Goal: Task Accomplishment & Management: Manage account settings

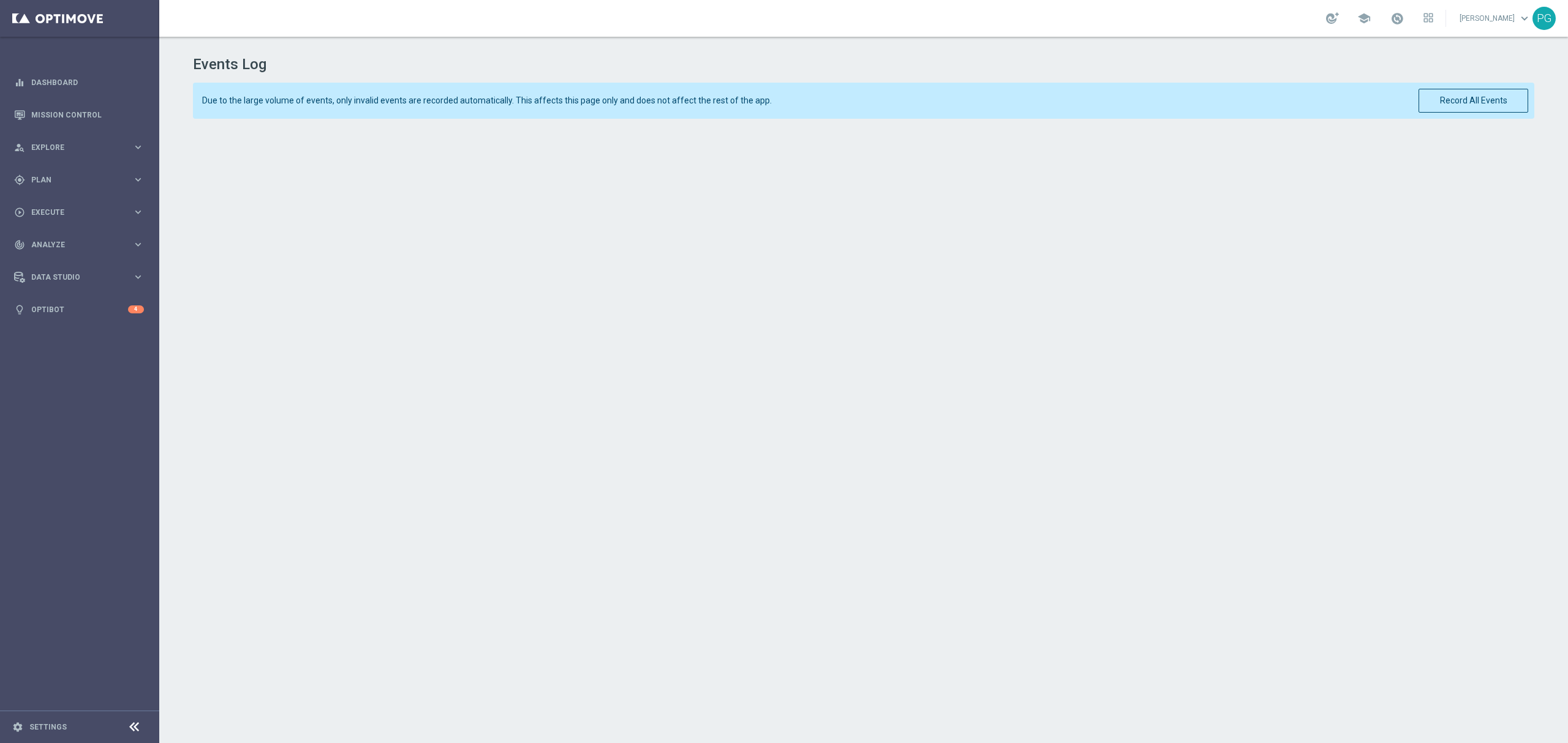
click at [170, 147] on div "Events Log Due to the large volume of events, only invalid events are recorded …" at bounding box center [863, 386] width 1409 height 700
click at [143, 147] on icon "keyboard_arrow_right" at bounding box center [138, 147] width 12 height 12
click at [86, 328] on span "Plan" at bounding box center [82, 326] width 101 height 8
click at [73, 202] on link "Target Groups" at bounding box center [79, 204] width 95 height 9
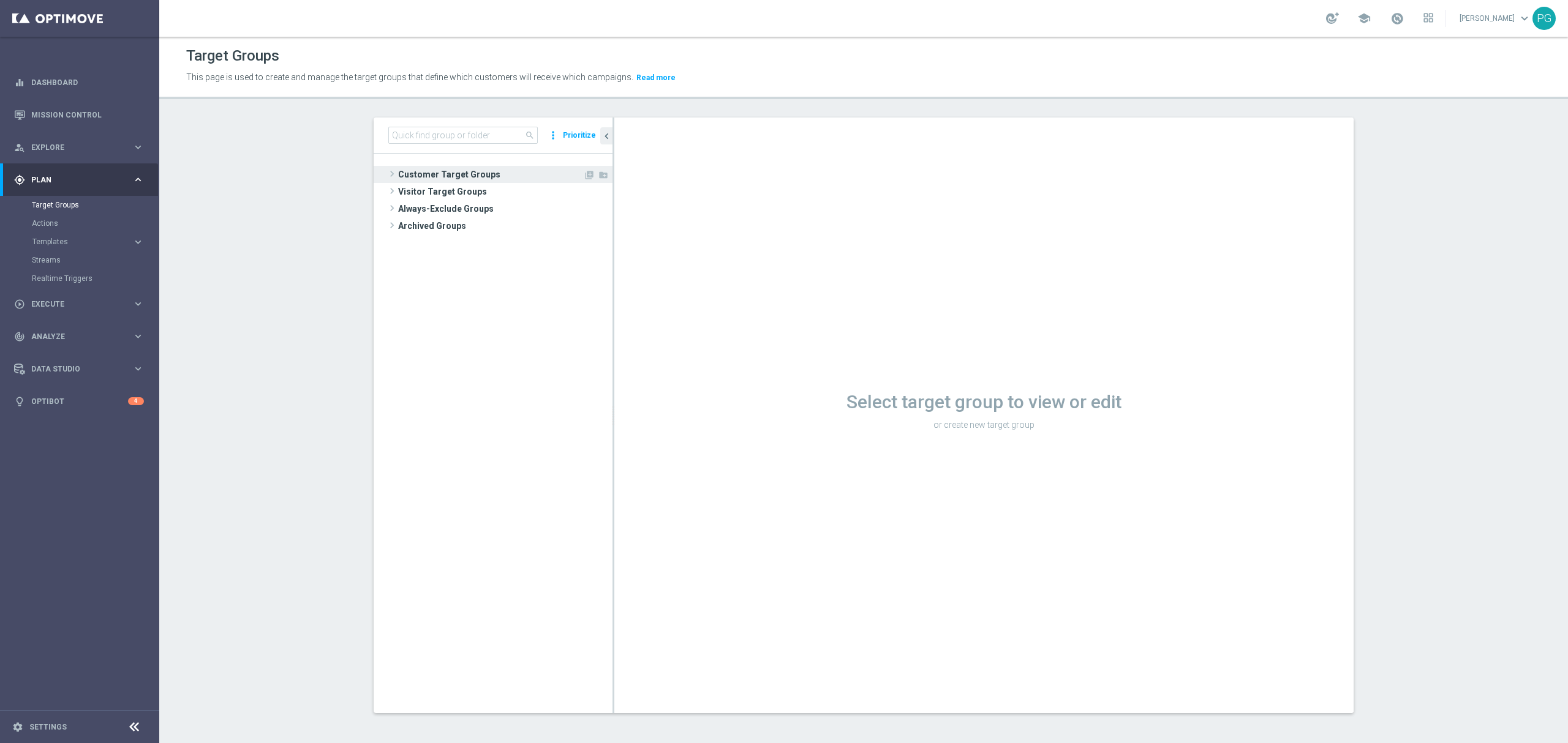
click at [435, 176] on span "Customer Target Groups" at bounding box center [490, 175] width 185 height 17
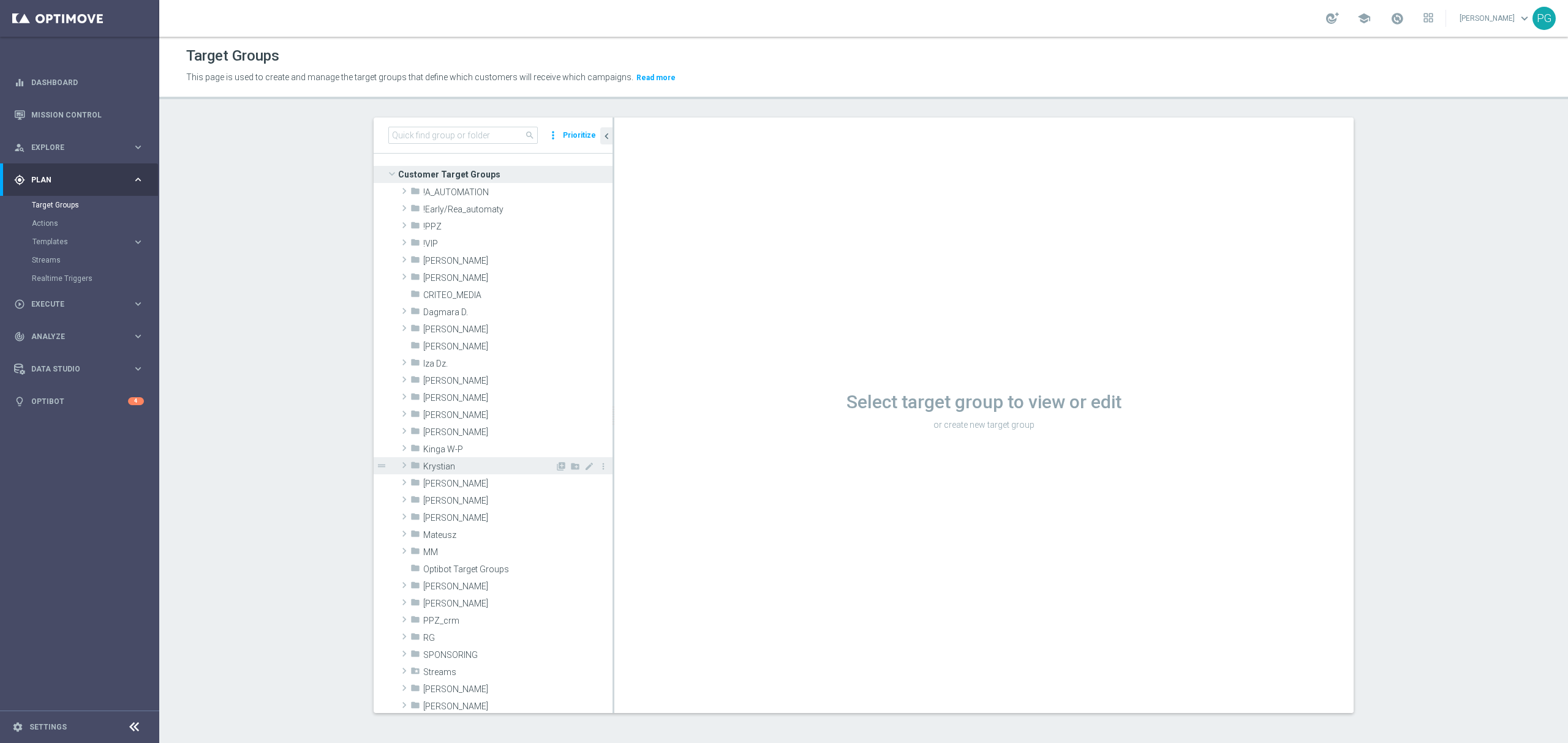
scroll to position [305, 0]
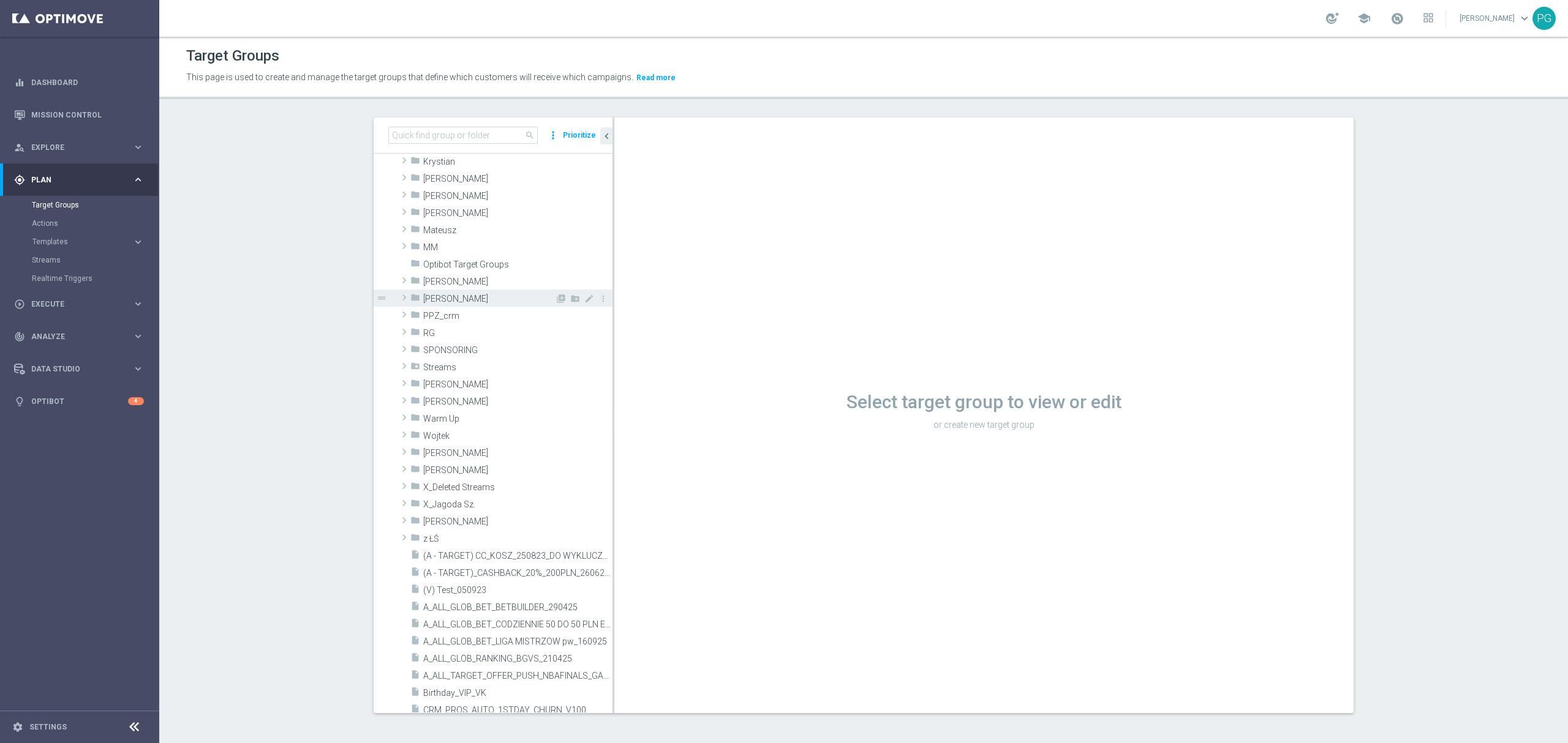
click at [427, 299] on span "[PERSON_NAME]" at bounding box center [489, 299] width 131 height 10
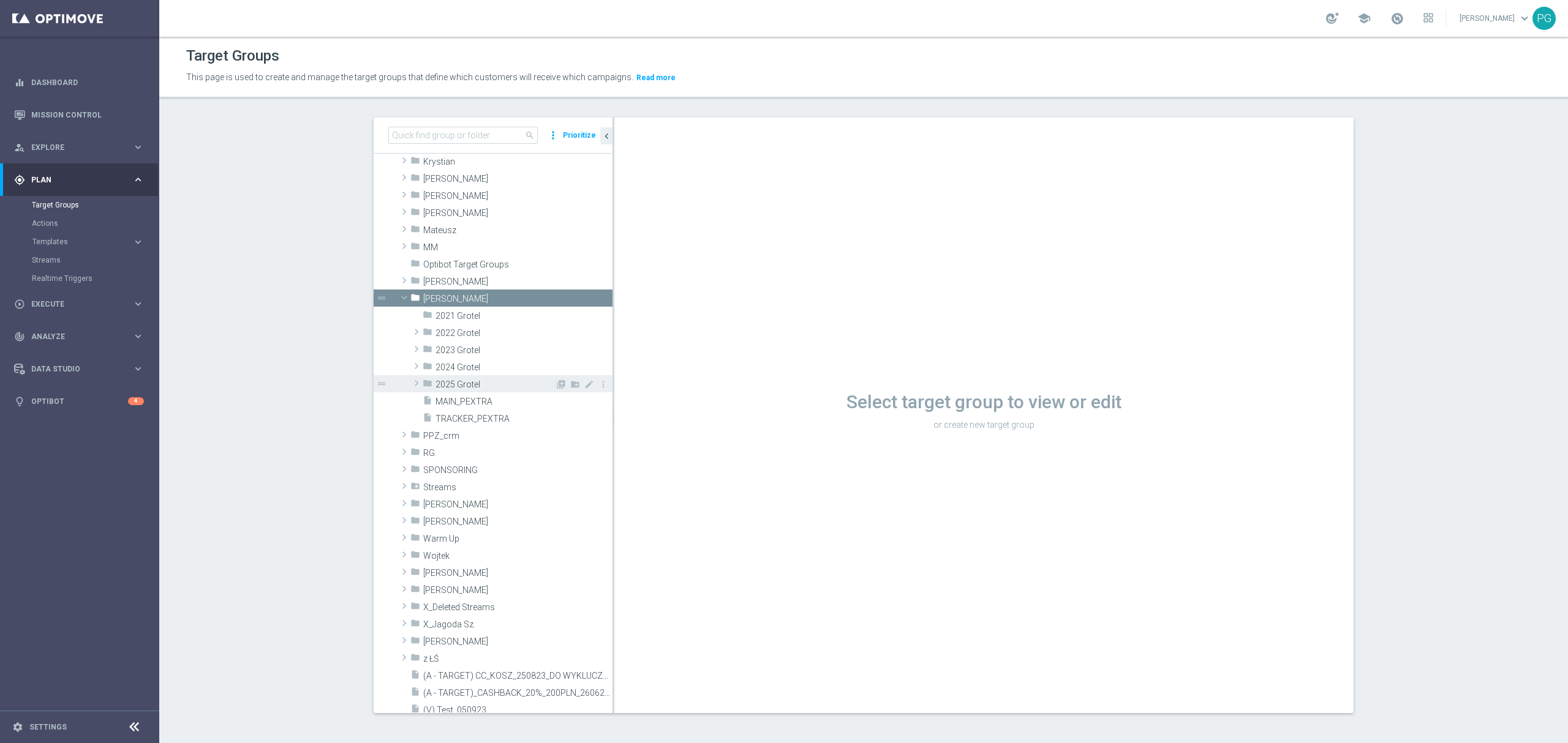
click at [426, 380] on div "folder 2025 Grotel" at bounding box center [488, 384] width 132 height 17
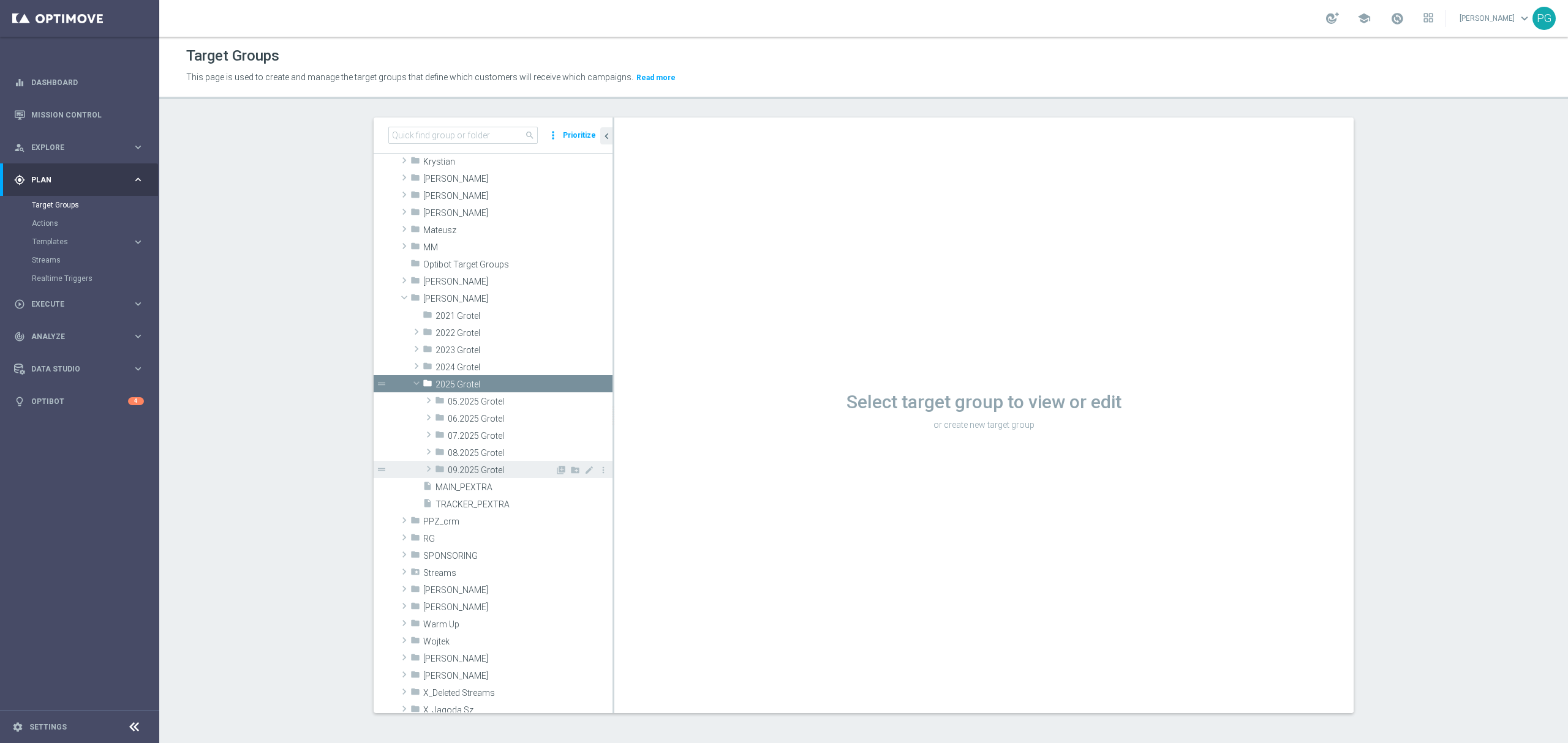
click at [458, 470] on span "09.2025 Grotel" at bounding box center [501, 470] width 107 height 10
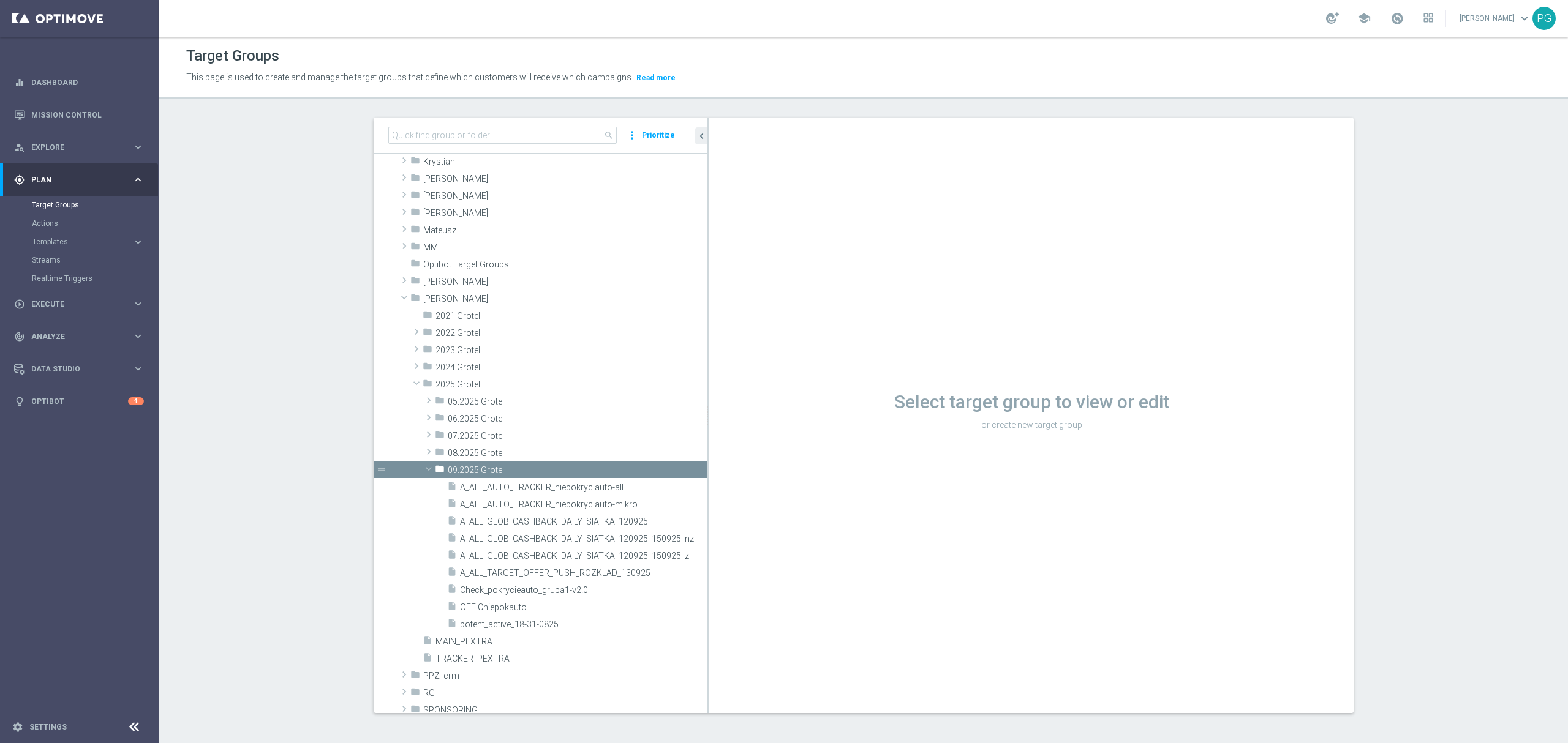
drag, startPoint x: 606, startPoint y: 517, endPoint x: 714, endPoint y: 516, distance: 108.0
click at [714, 516] on as-split "search more_vert Prioritize Customer Target Groups library_add create_new_folder" at bounding box center [863, 415] width 980 height 596
click at [645, 551] on span "A_ALL_GLOB_CASHBACK_DAILY_SIATKA_120925_150925_z" at bounding box center [570, 556] width 220 height 10
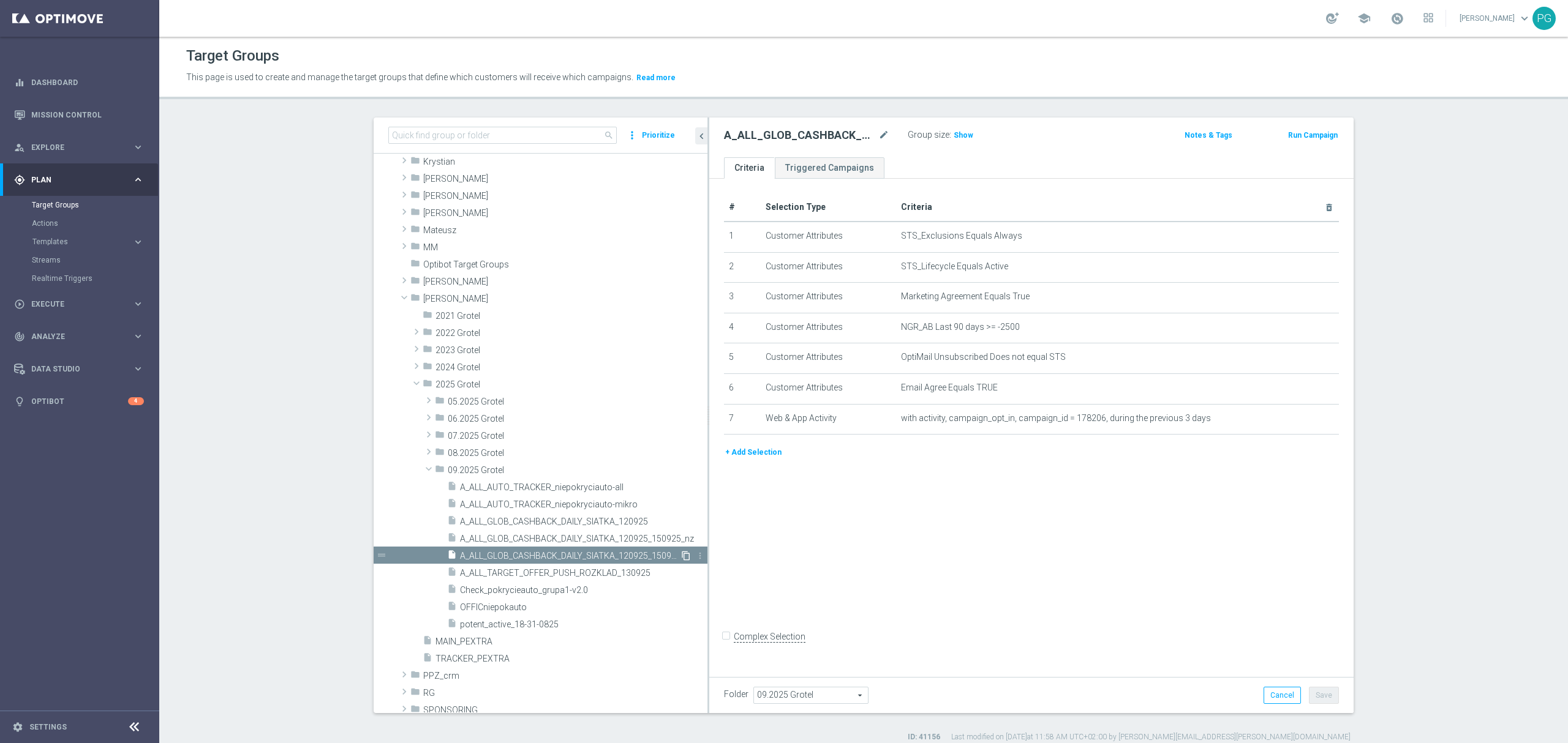
click at [681, 555] on icon "content_copy" at bounding box center [685, 556] width 9 height 9
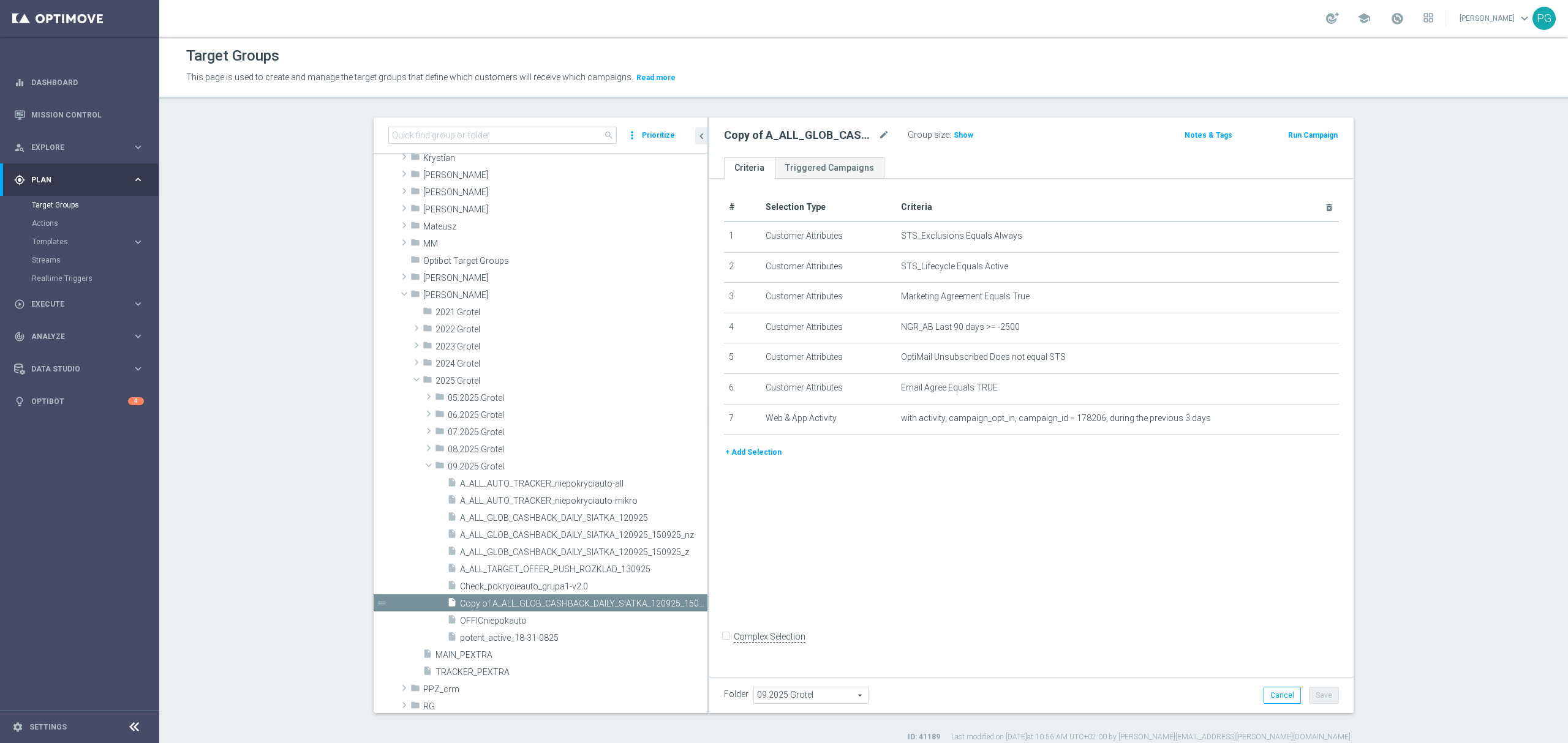
scroll to position [405, 0]
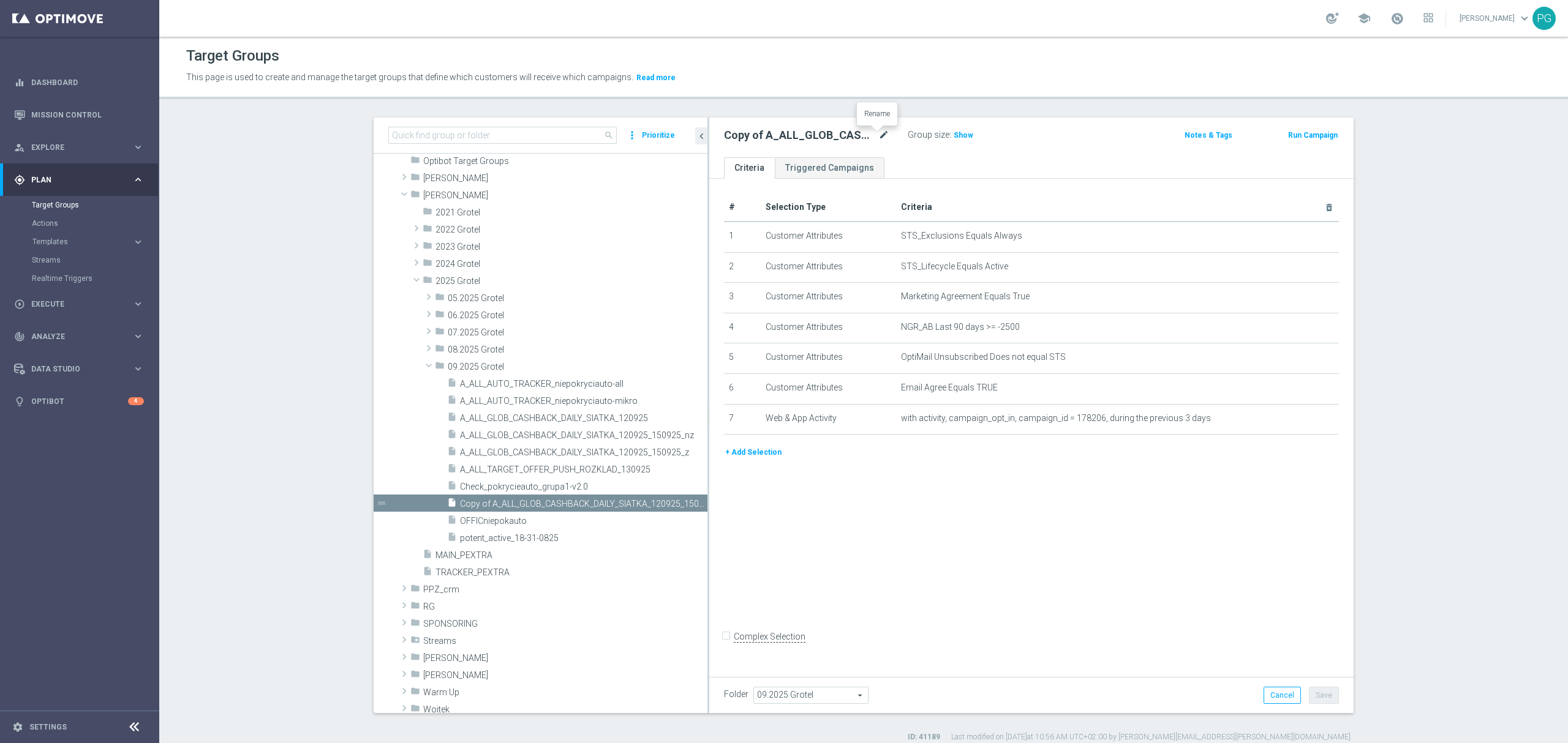
click at [878, 132] on icon "mode_edit" at bounding box center [883, 135] width 11 height 14
type input "A_ALL_GLOB_CASHBACK_DAILY_SIATKA_120925_170925_z"
click at [926, 174] on ul "Criteria Triggered Campaigns" at bounding box center [1031, 168] width 644 height 21
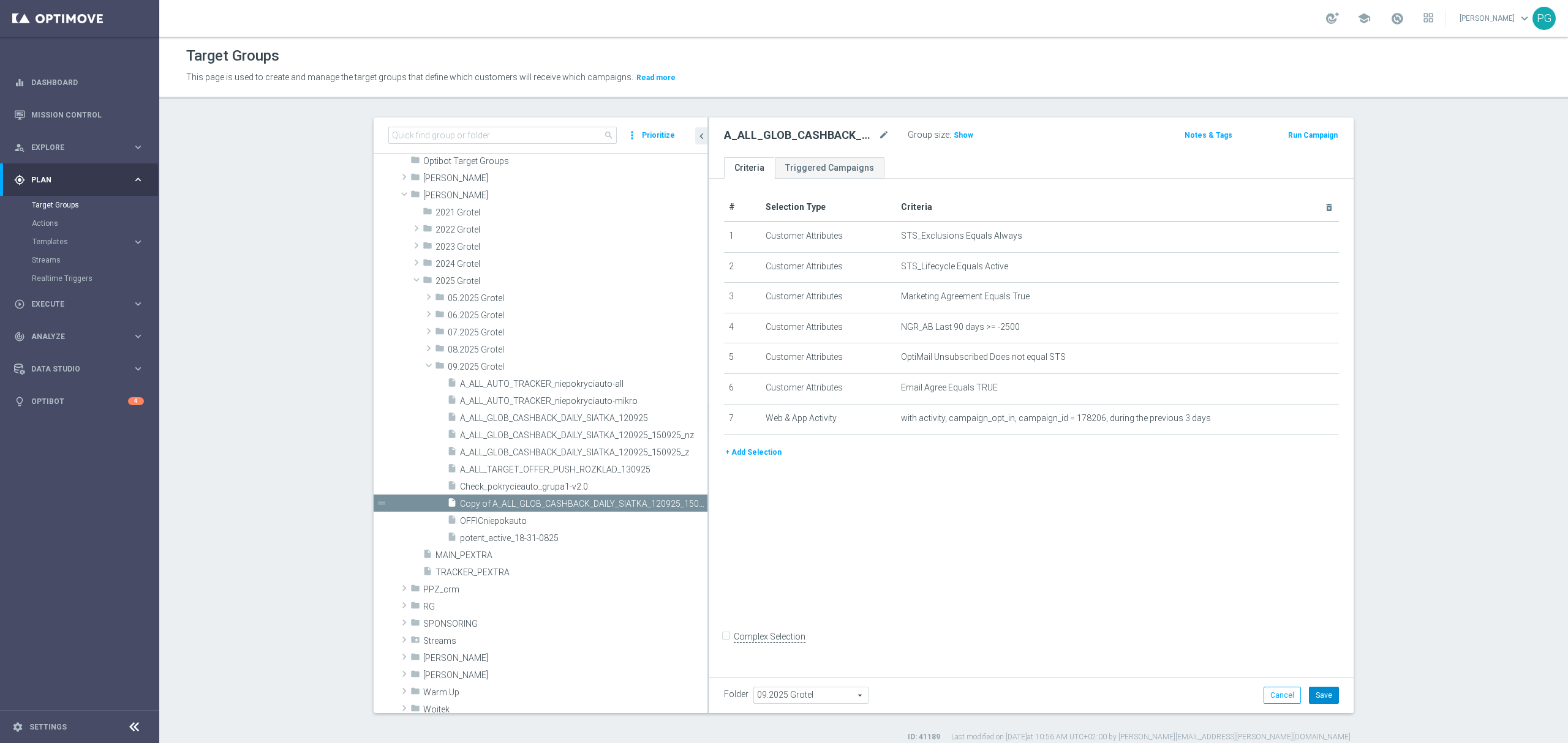
click at [1322, 689] on button "Save" at bounding box center [1323, 695] width 30 height 17
click at [643, 436] on span "A_ALL_GLOB_CASHBACK_DAILY_SIATKA_120925_150925_nz" at bounding box center [570, 435] width 220 height 10
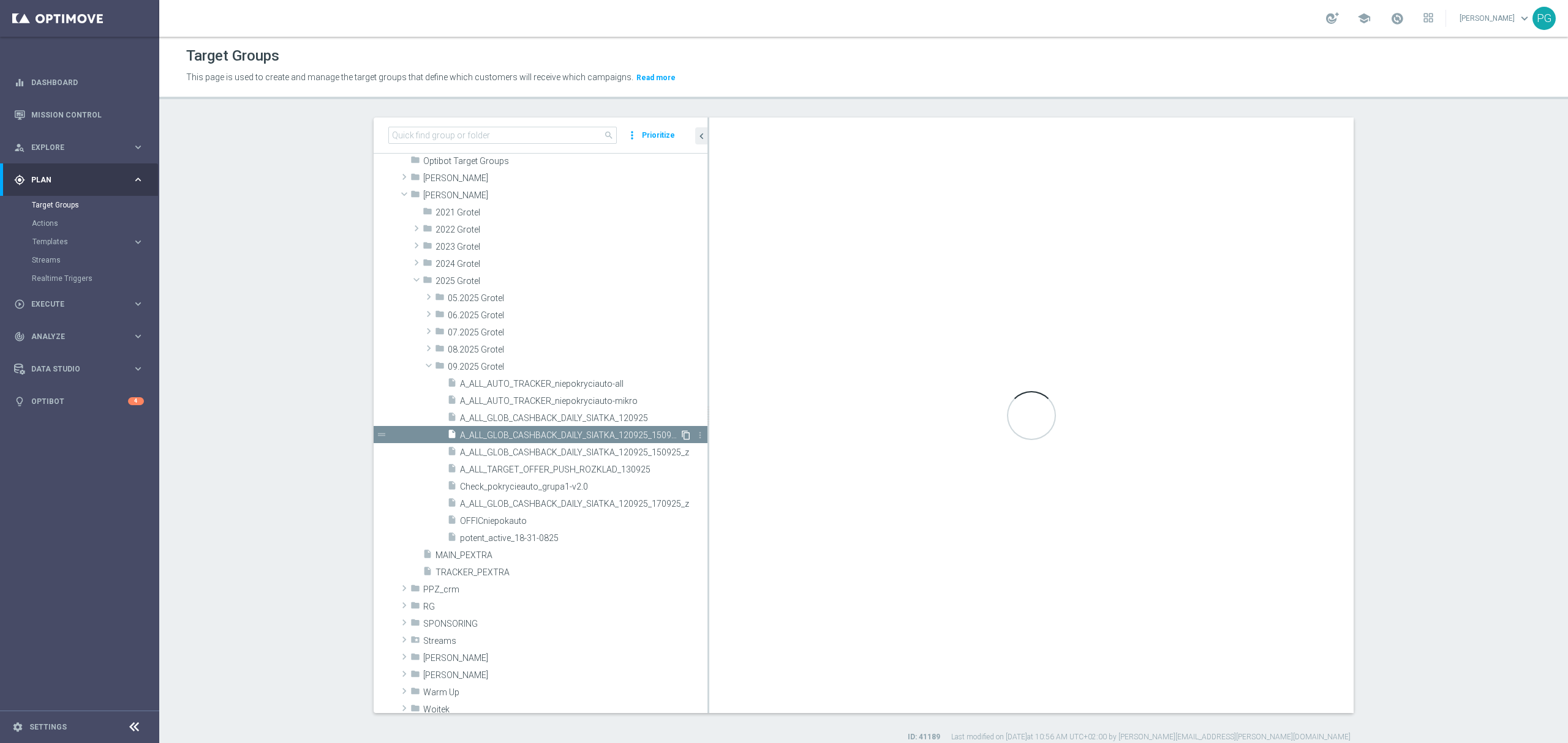
checkbox input "true"
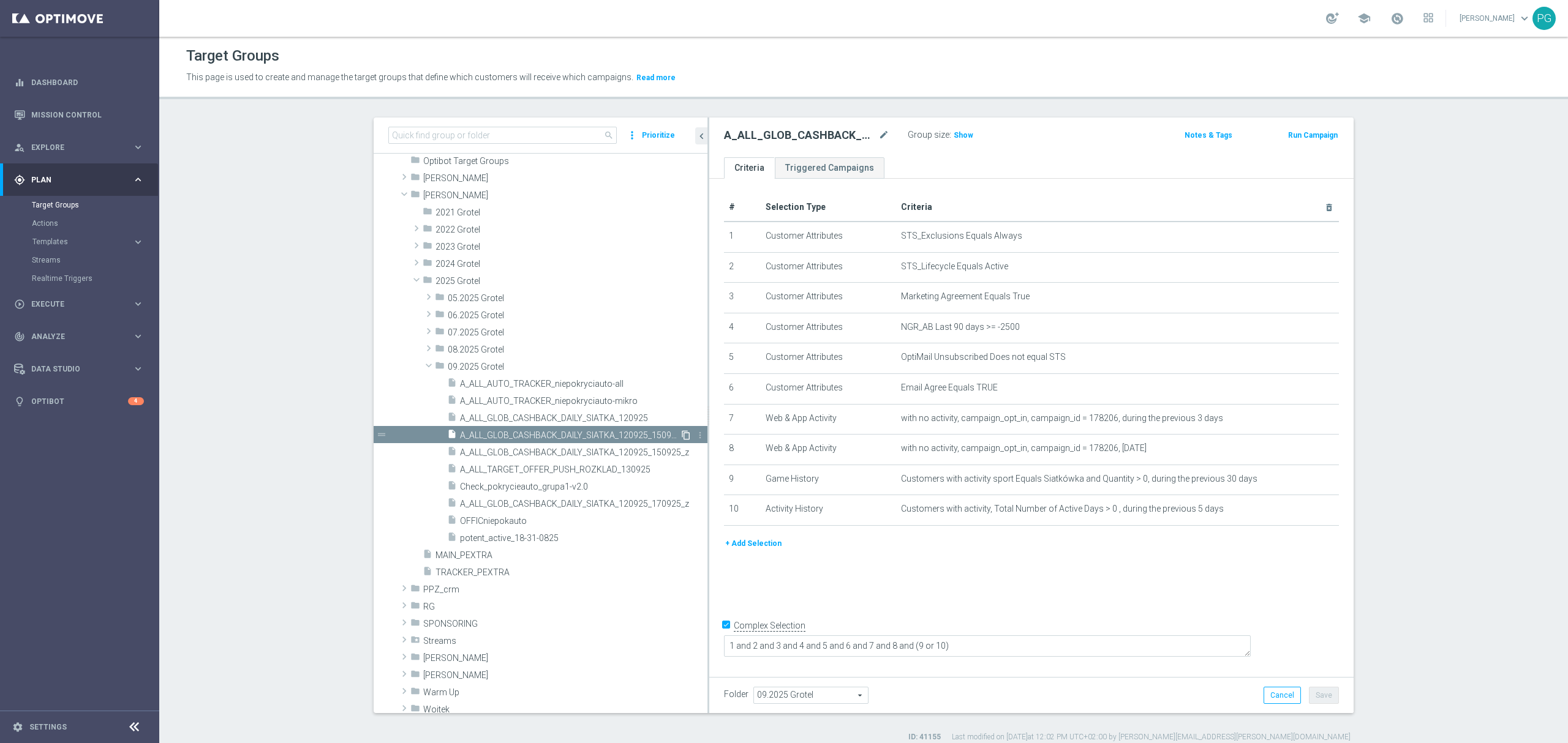
click at [681, 436] on icon "content_copy" at bounding box center [685, 435] width 9 height 9
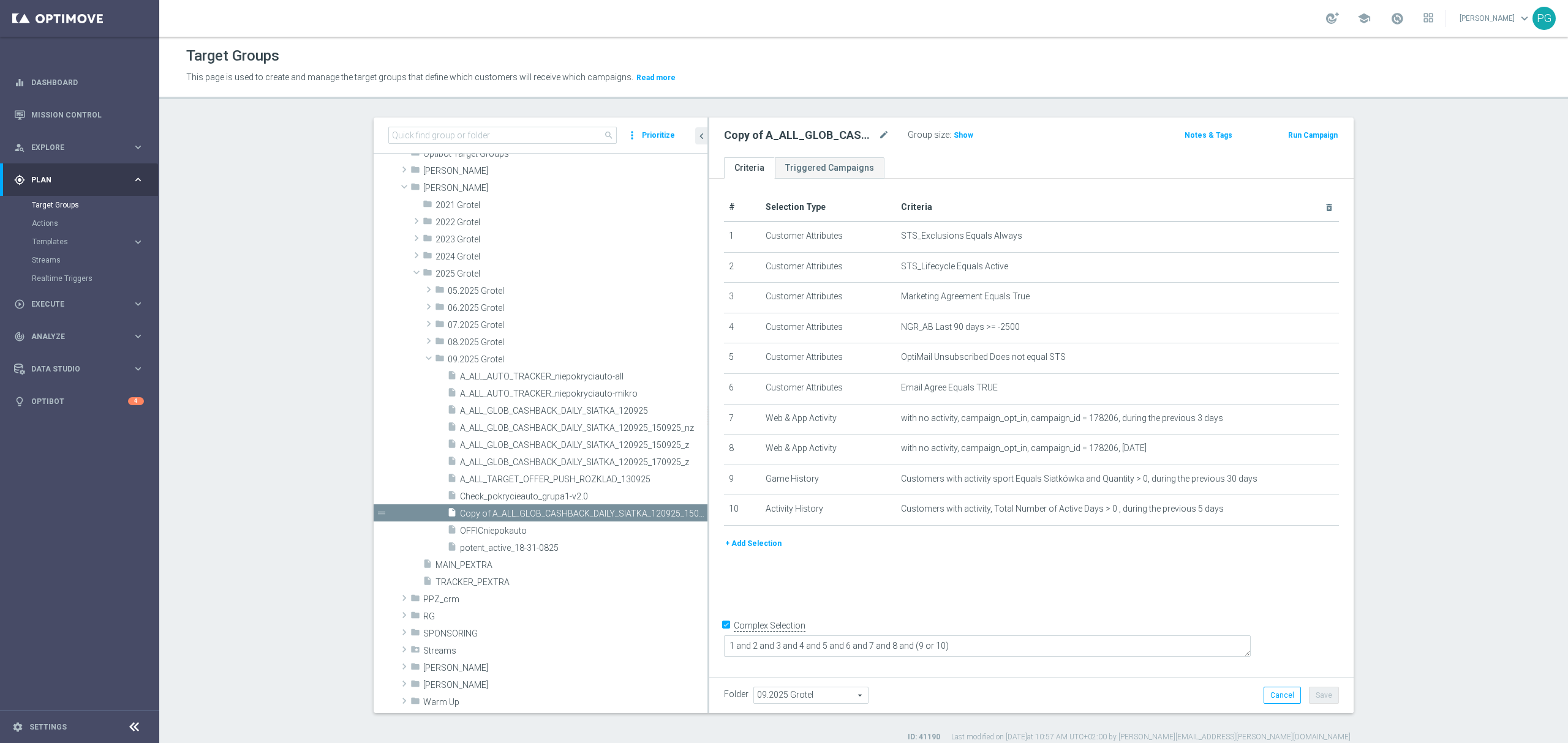
scroll to position [420, 0]
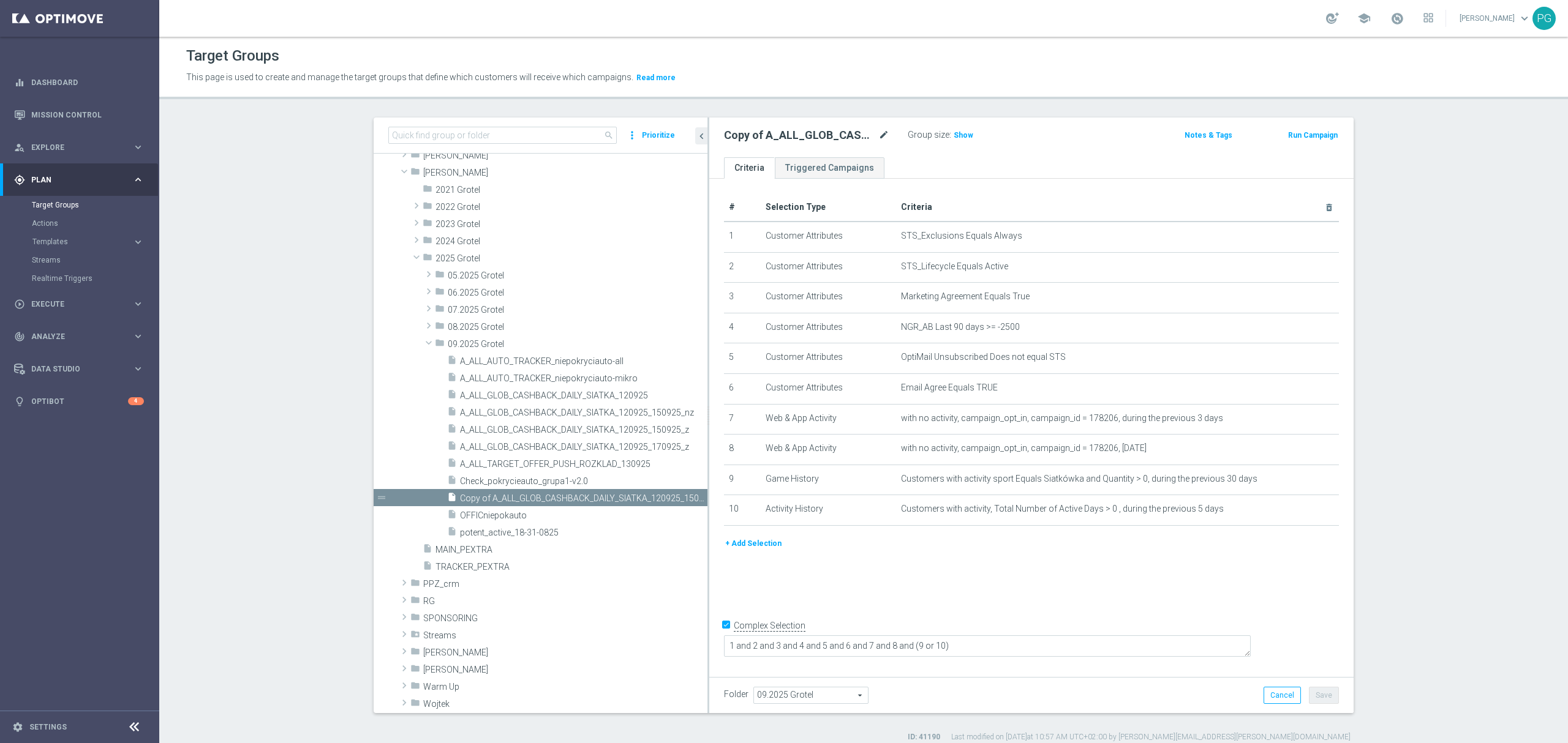
click at [879, 136] on icon "mode_edit" at bounding box center [883, 135] width 11 height 14
type input "A_ALL_GLOB_CASHBACK_DAILY_SIATKA_120925_170925_nz"
click at [904, 164] on ul "Criteria Triggered Campaigns" at bounding box center [1031, 168] width 644 height 21
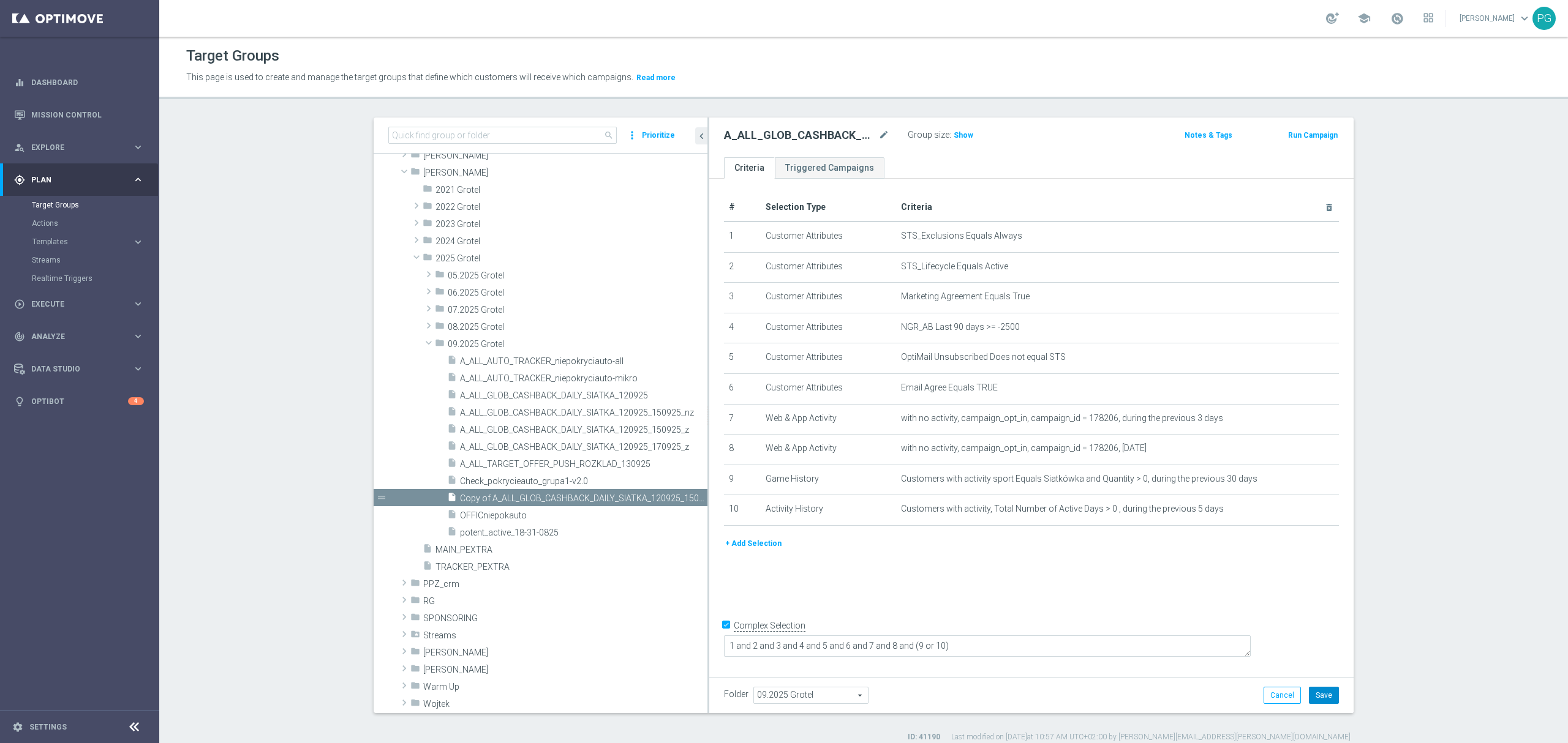
click at [1317, 692] on button "Save" at bounding box center [1323, 695] width 30 height 17
click at [959, 131] on span "Show" at bounding box center [963, 135] width 20 height 9
drag, startPoint x: 1297, startPoint y: 515, endPoint x: 1267, endPoint y: 555, distance: 50.0
click at [1267, 555] on div "# Selection Type Criteria delete_forever 1 Customer Attributes STS_Exclusions E…" at bounding box center [1031, 425] width 644 height 492
click at [1313, 360] on icon "delete_forever" at bounding box center [1317, 357] width 9 height 9
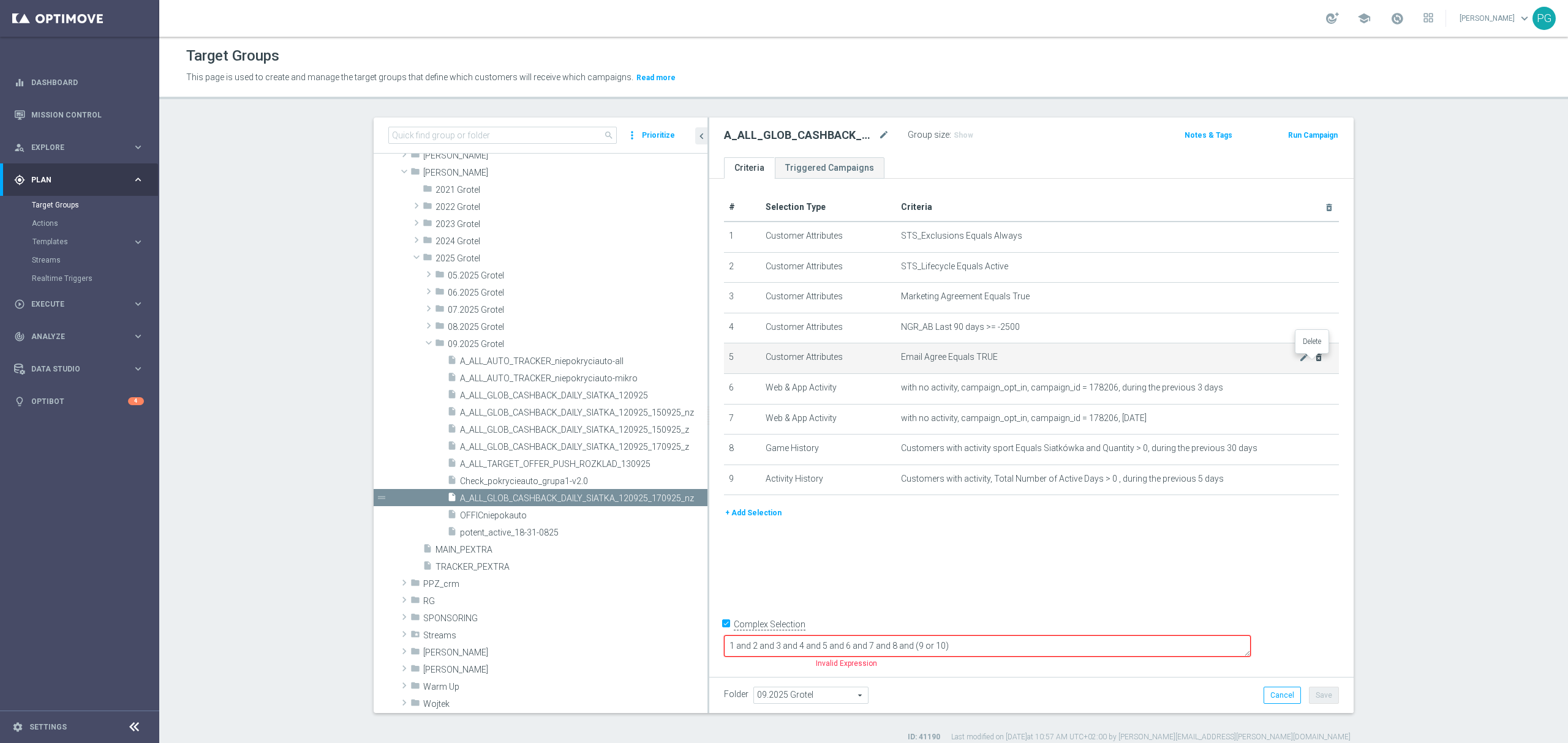
click at [1313, 360] on icon "delete_forever" at bounding box center [1317, 357] width 9 height 9
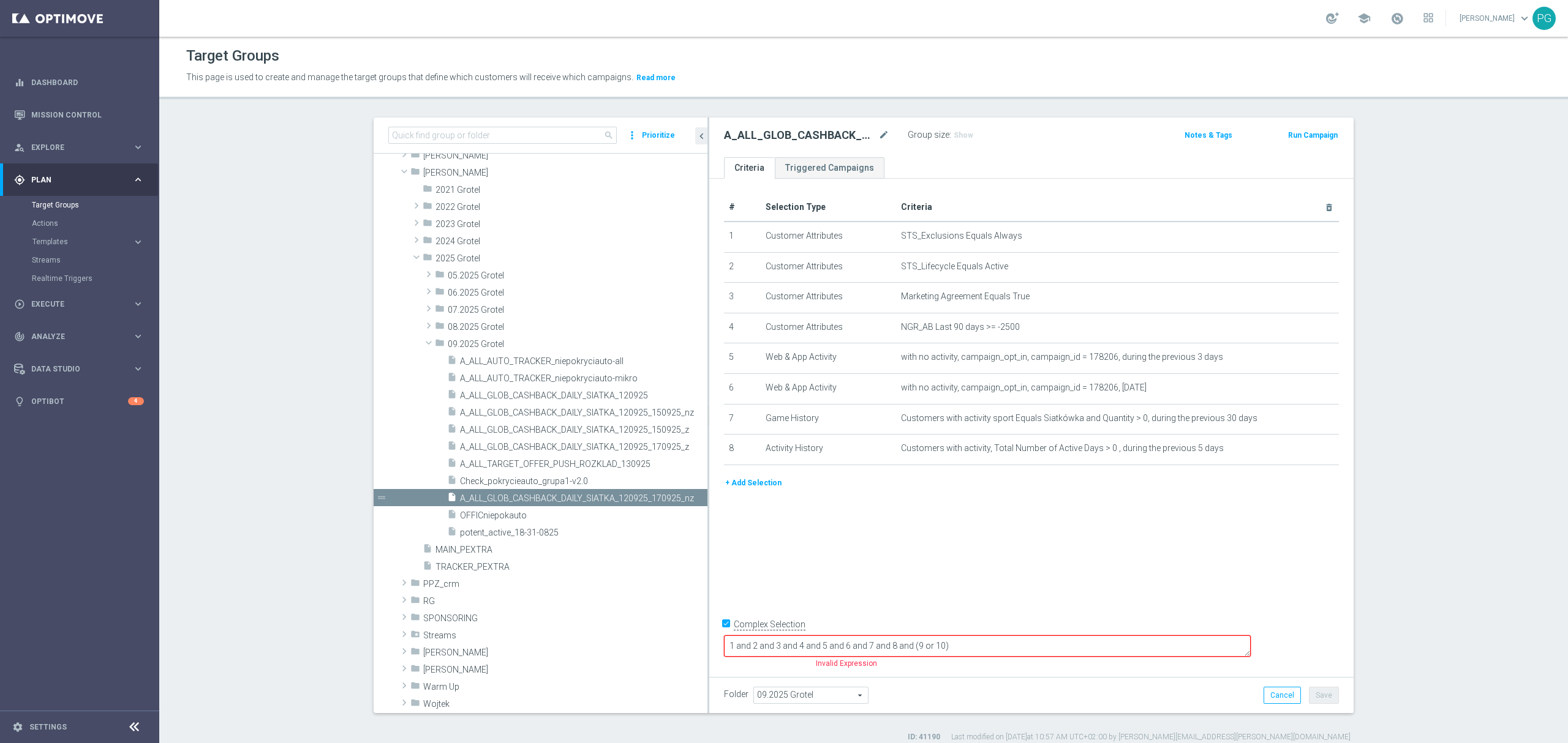
click at [949, 647] on textarea "1 and 2 and 3 and 4 and 5 and 6 and 7 and 8 and (9 or 10)" at bounding box center [987, 646] width 527 height 21
click at [966, 644] on textarea "1 and 2 and 3 and 4 and 5 and 6 and (7 and 8 and (9 or 10)" at bounding box center [987, 646] width 527 height 21
drag, startPoint x: 975, startPoint y: 643, endPoint x: 1502, endPoint y: 667, distance: 527.5
click at [1502, 667] on section "search more_vert Prioritize Customer Target Groups library_add create_new_folder" at bounding box center [863, 430] width 1409 height 625
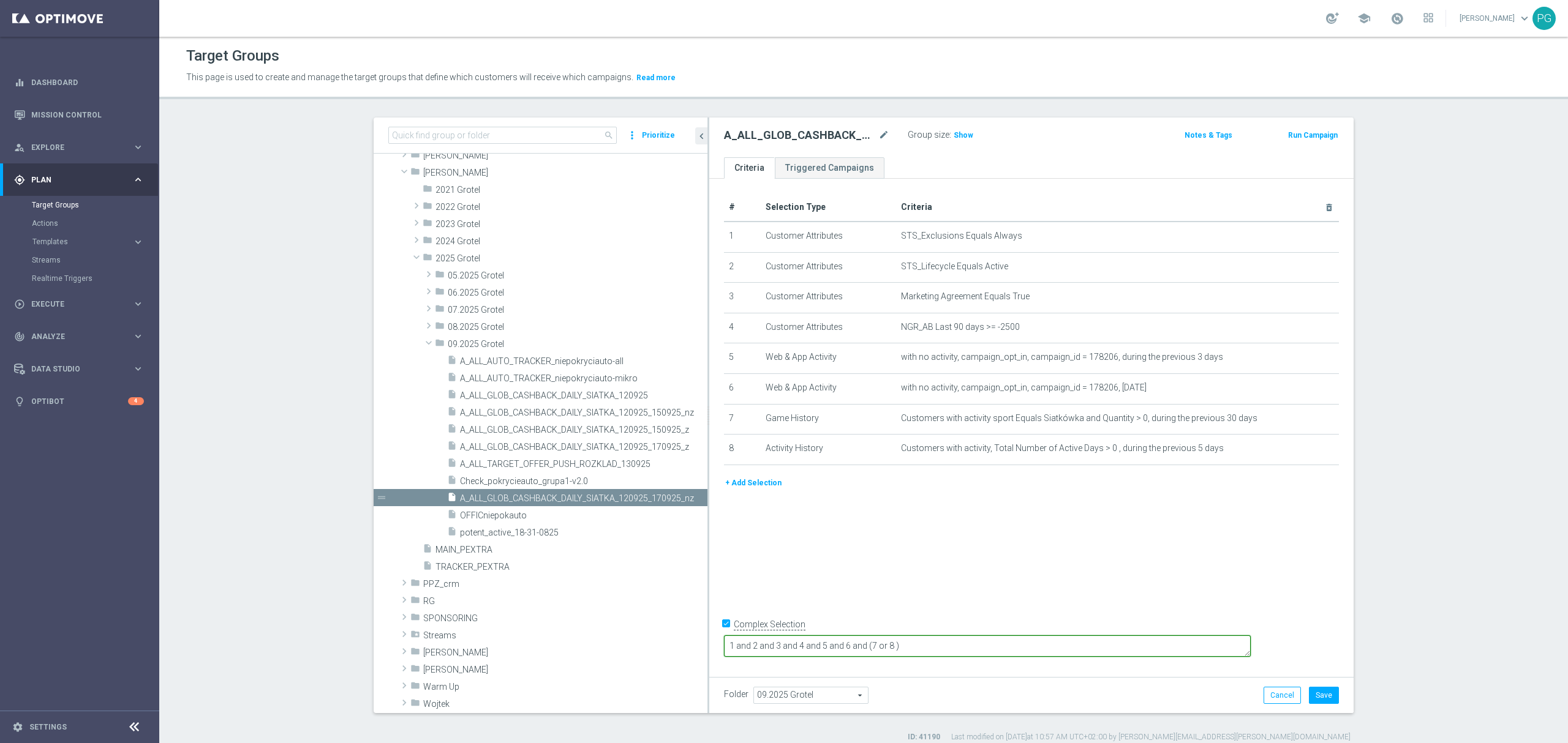
scroll to position [11, 0]
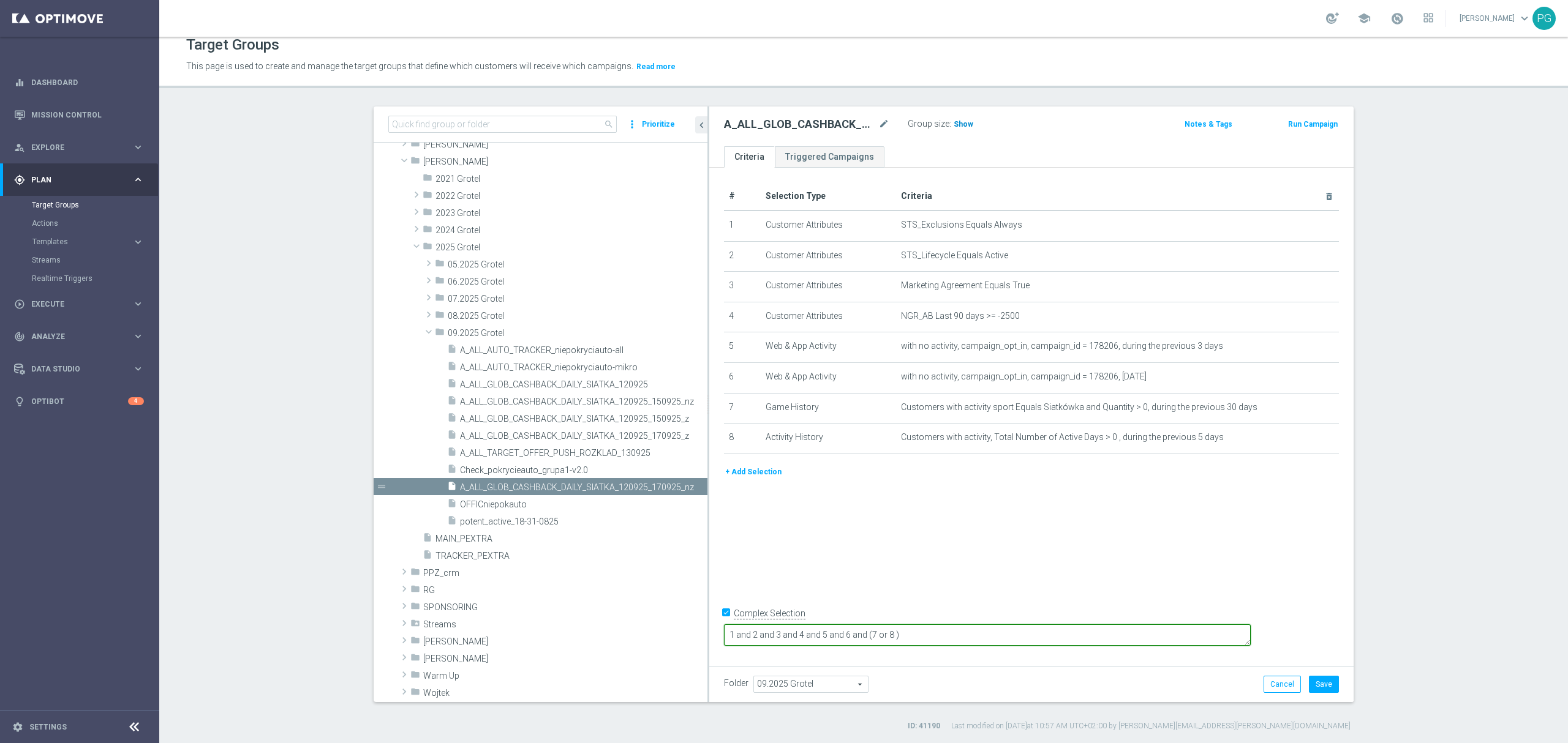
type textarea "1 and 2 and 3 and 4 and 5 and 6 and (7 or 8 )"
click at [955, 126] on span "Show" at bounding box center [963, 124] width 20 height 9
click at [1323, 687] on button "Save" at bounding box center [1323, 684] width 30 height 17
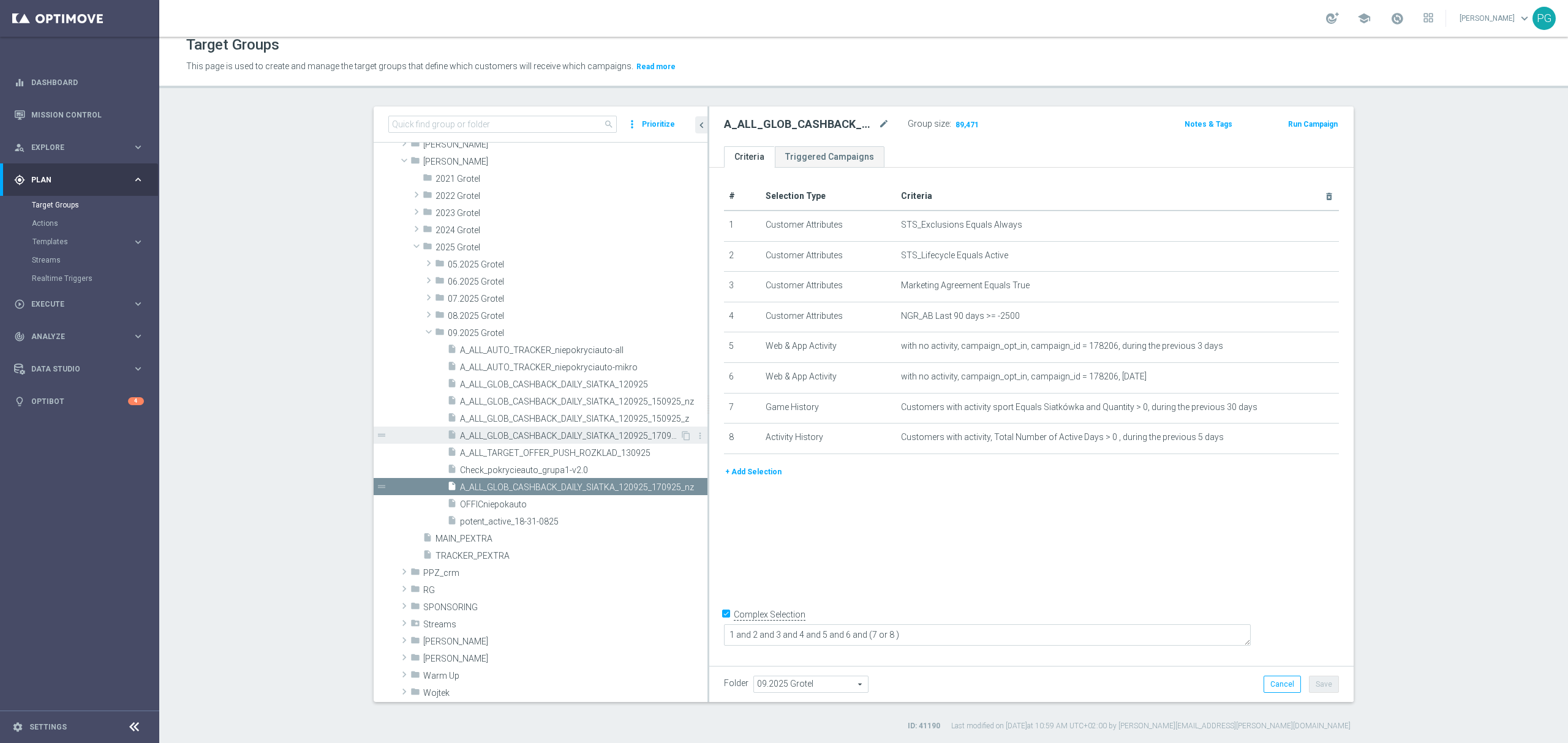
click at [595, 434] on span "A_ALL_GLOB_CASHBACK_DAILY_SIATKA_120925_170925_z" at bounding box center [570, 436] width 220 height 10
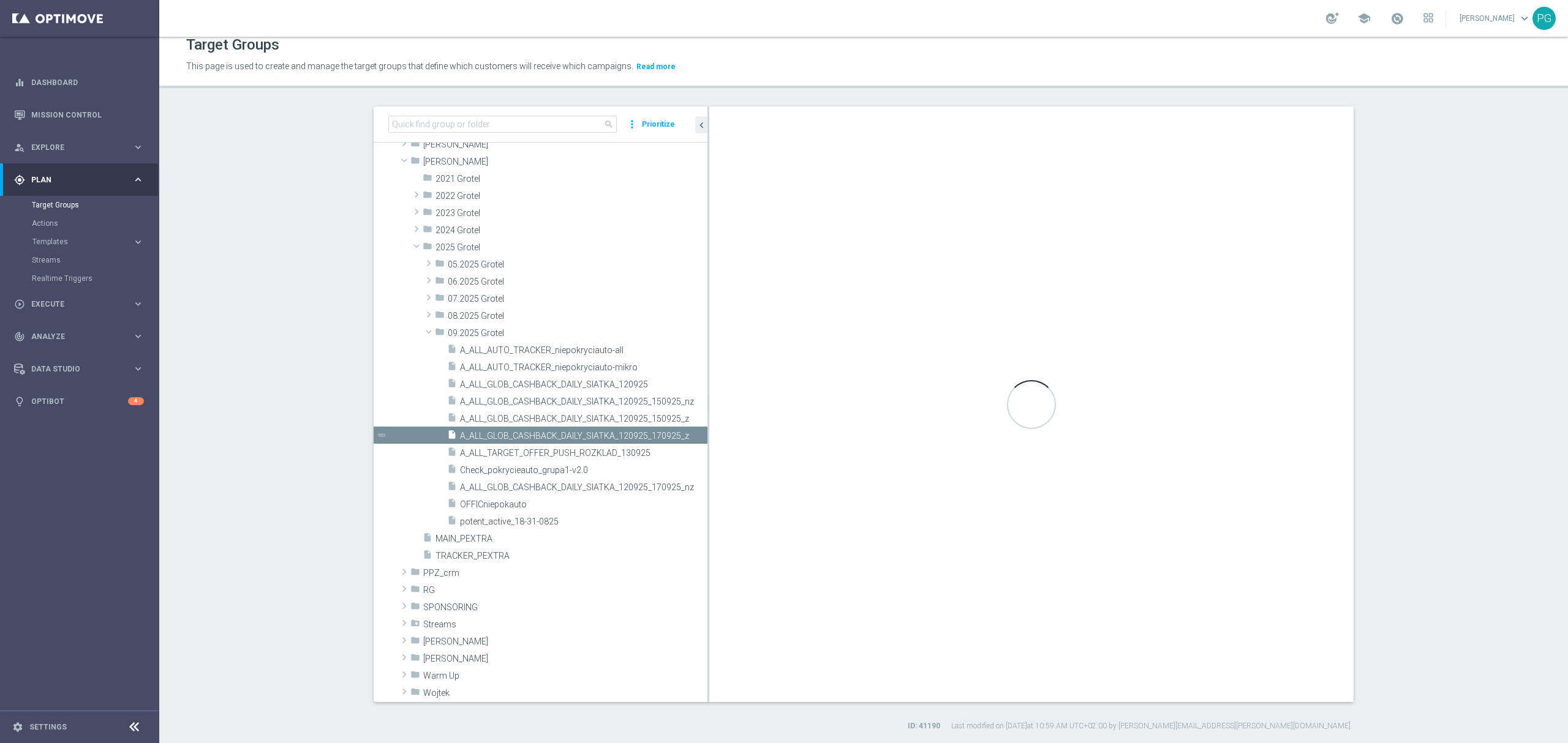
checkbox input "false"
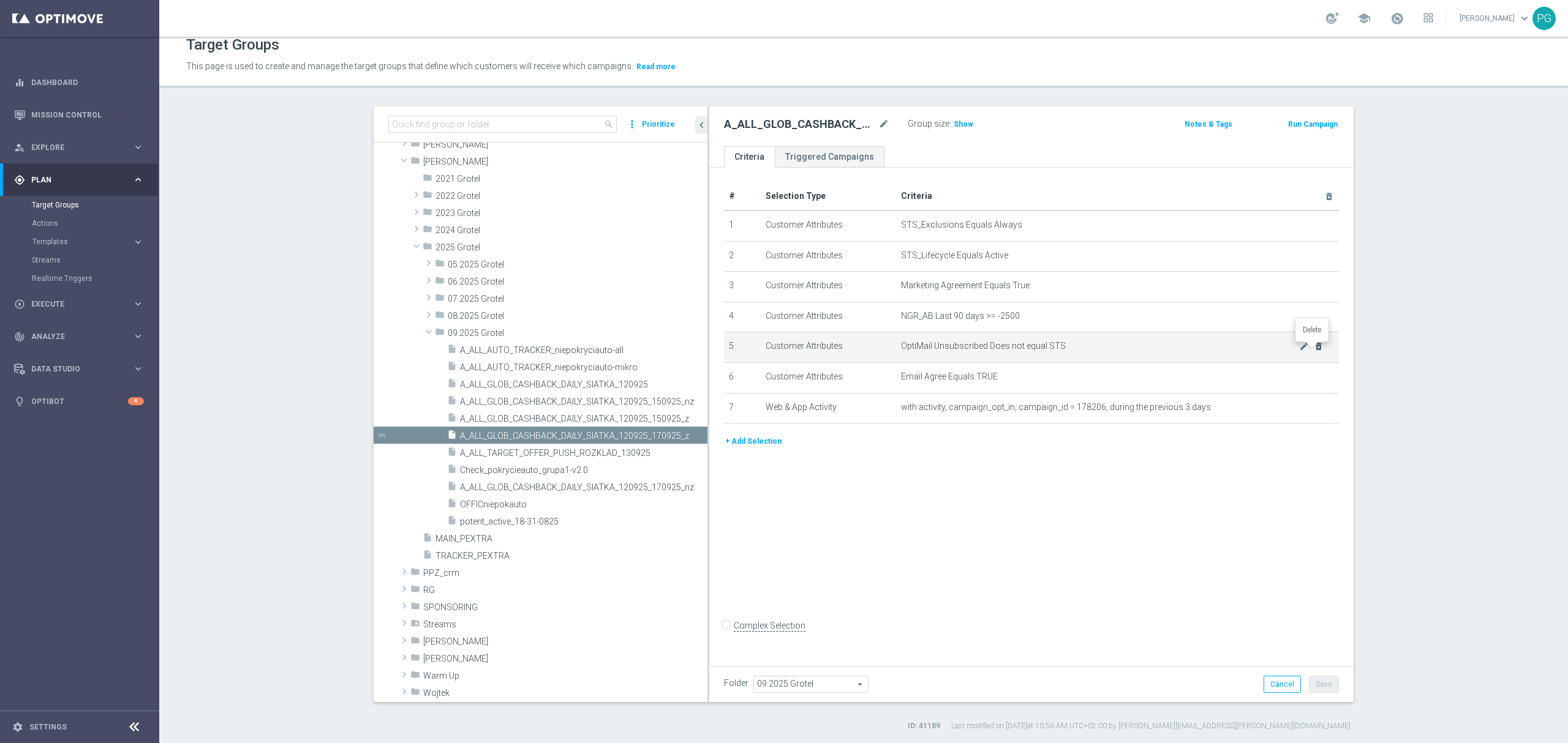
click at [1316, 351] on icon "delete_forever" at bounding box center [1317, 346] width 9 height 9
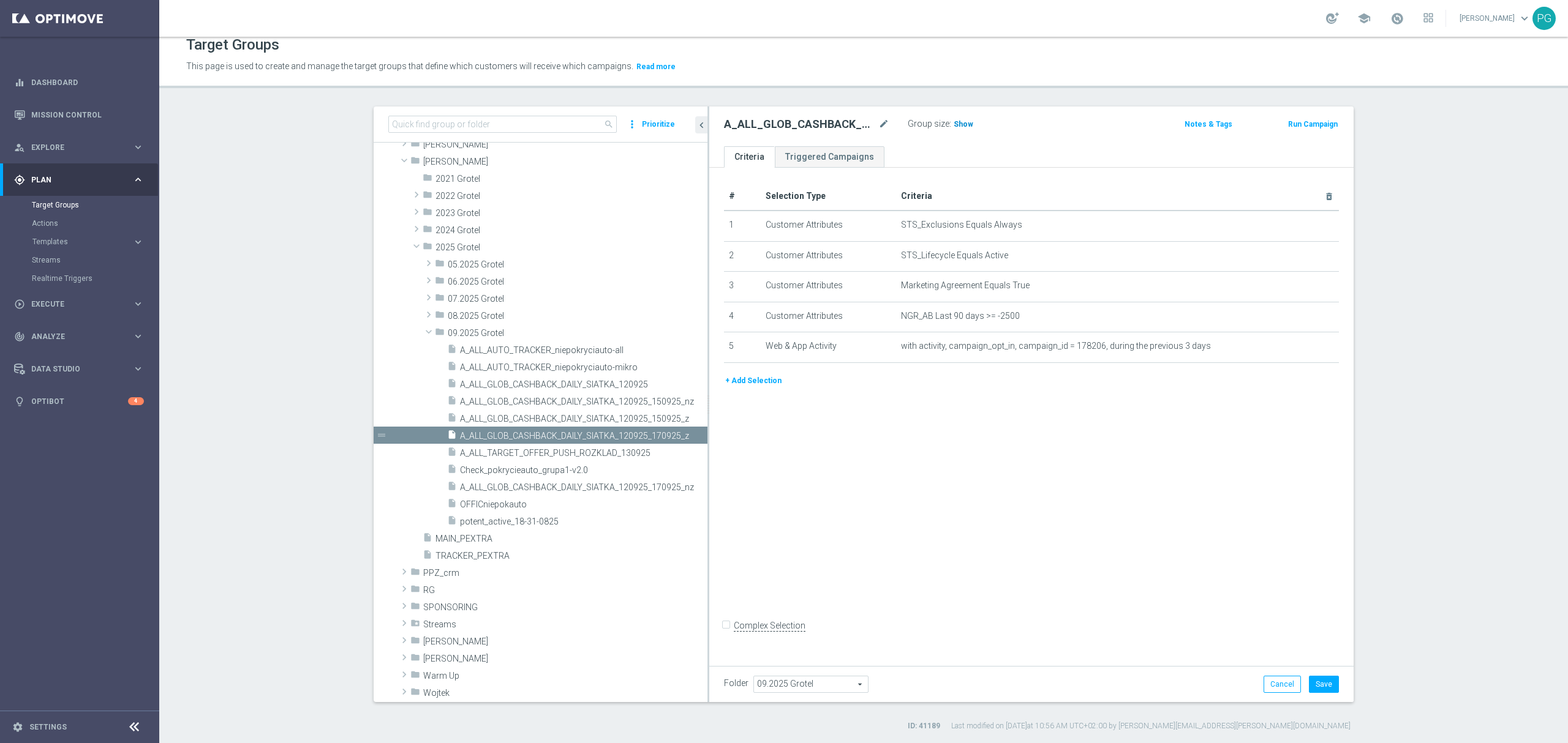
click at [954, 123] on span "Show" at bounding box center [963, 124] width 20 height 9
click at [1313, 256] on icon "delete_forever" at bounding box center [1317, 255] width 9 height 9
click at [954, 125] on span "Show" at bounding box center [963, 124] width 20 height 9
click at [1303, 454] on div "# Selection Type Criteria delete_forever 1 Customer Attributes STS_Exclusions E…" at bounding box center [1031, 414] width 644 height 492
click at [1322, 677] on button "Save" at bounding box center [1323, 684] width 30 height 17
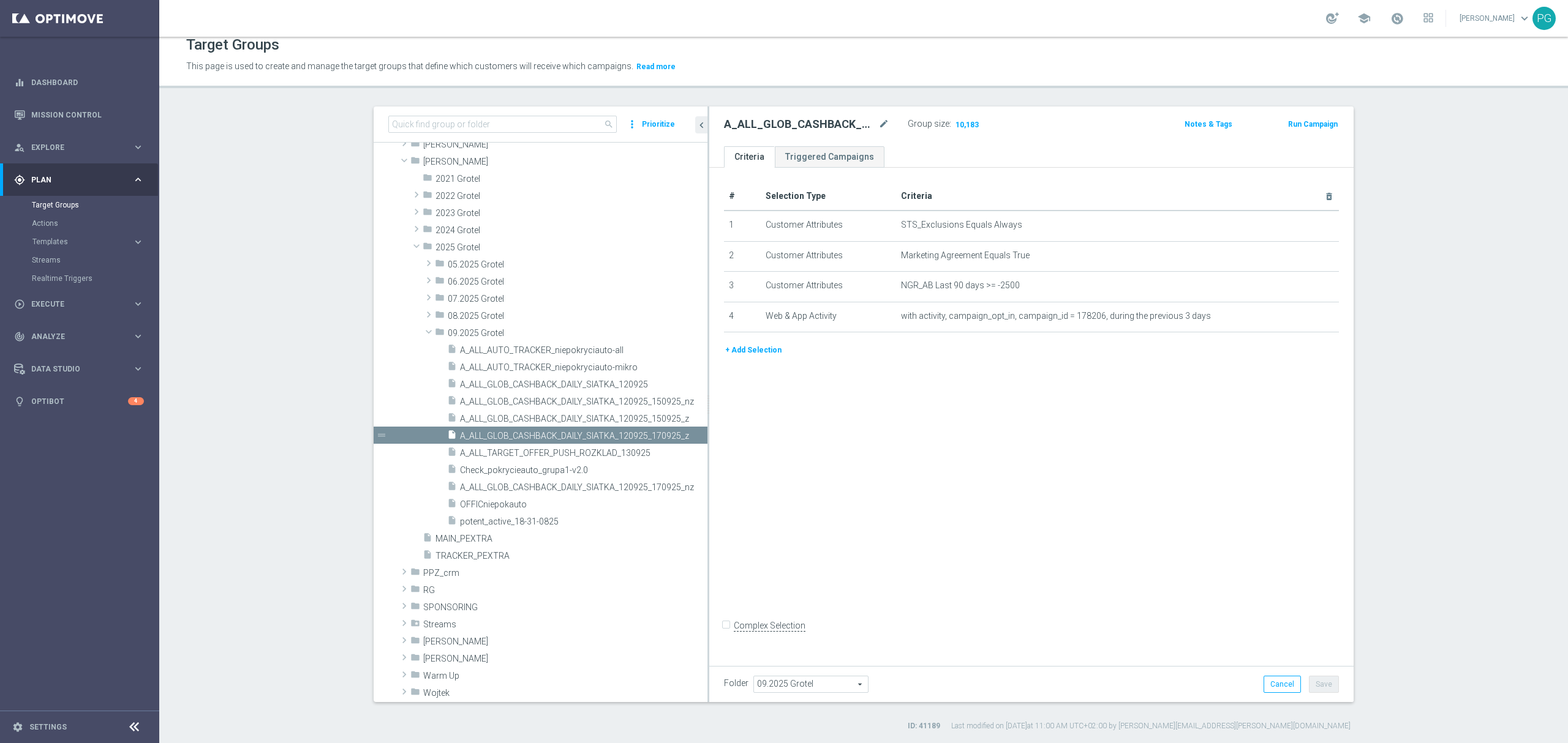
click at [811, 120] on h2 "A_ALL_GLOB_CASHBACK_DAILY_SIATKA_120925_170925_z" at bounding box center [799, 124] width 152 height 14
copy div "A_ALL_GLOB_CASHBACK_DAILY_SIATKA_120925_170925_z"
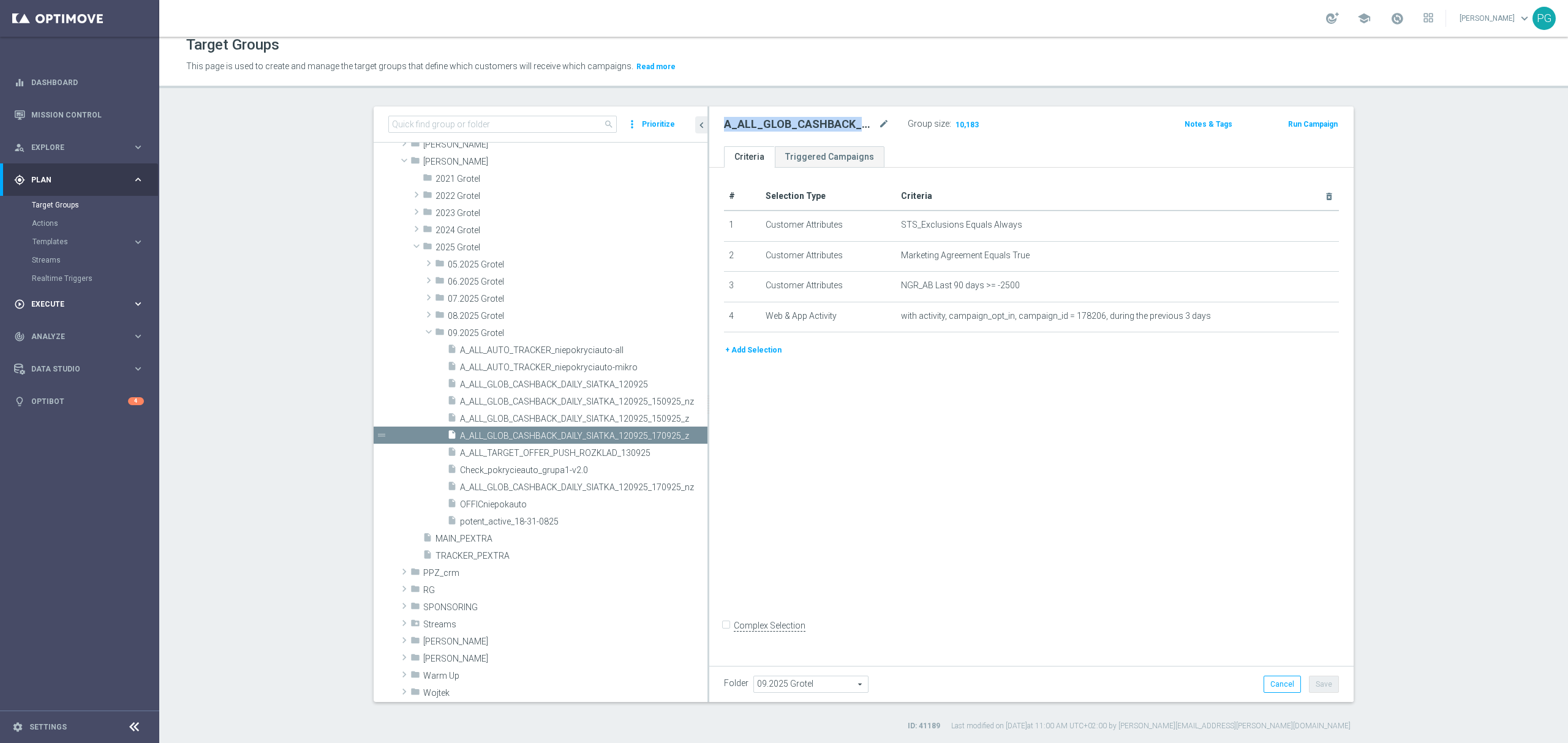
click at [55, 304] on span "Execute" at bounding box center [82, 304] width 101 height 8
click at [76, 236] on link "Campaign Builder" at bounding box center [79, 237] width 95 height 9
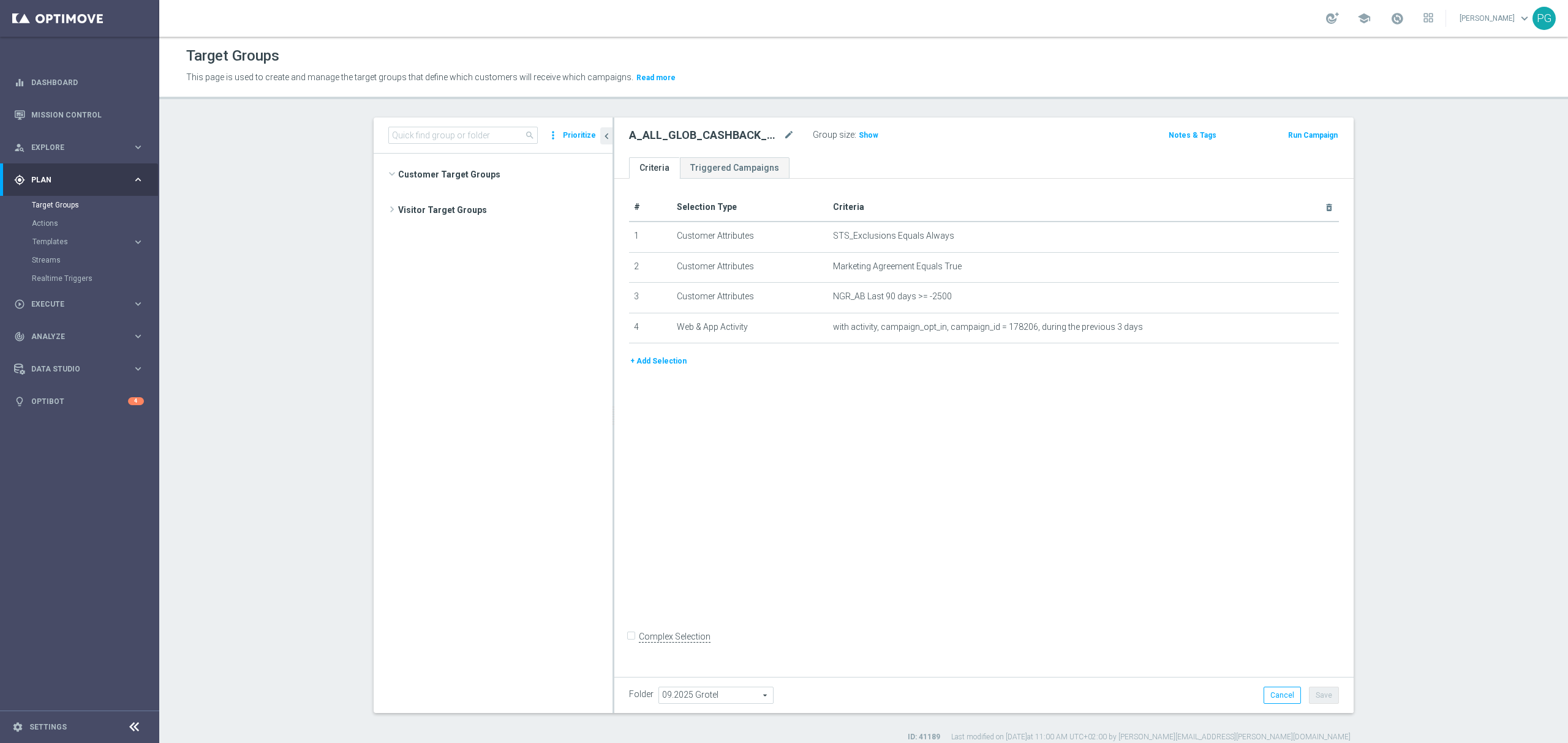
scroll to position [373, 0]
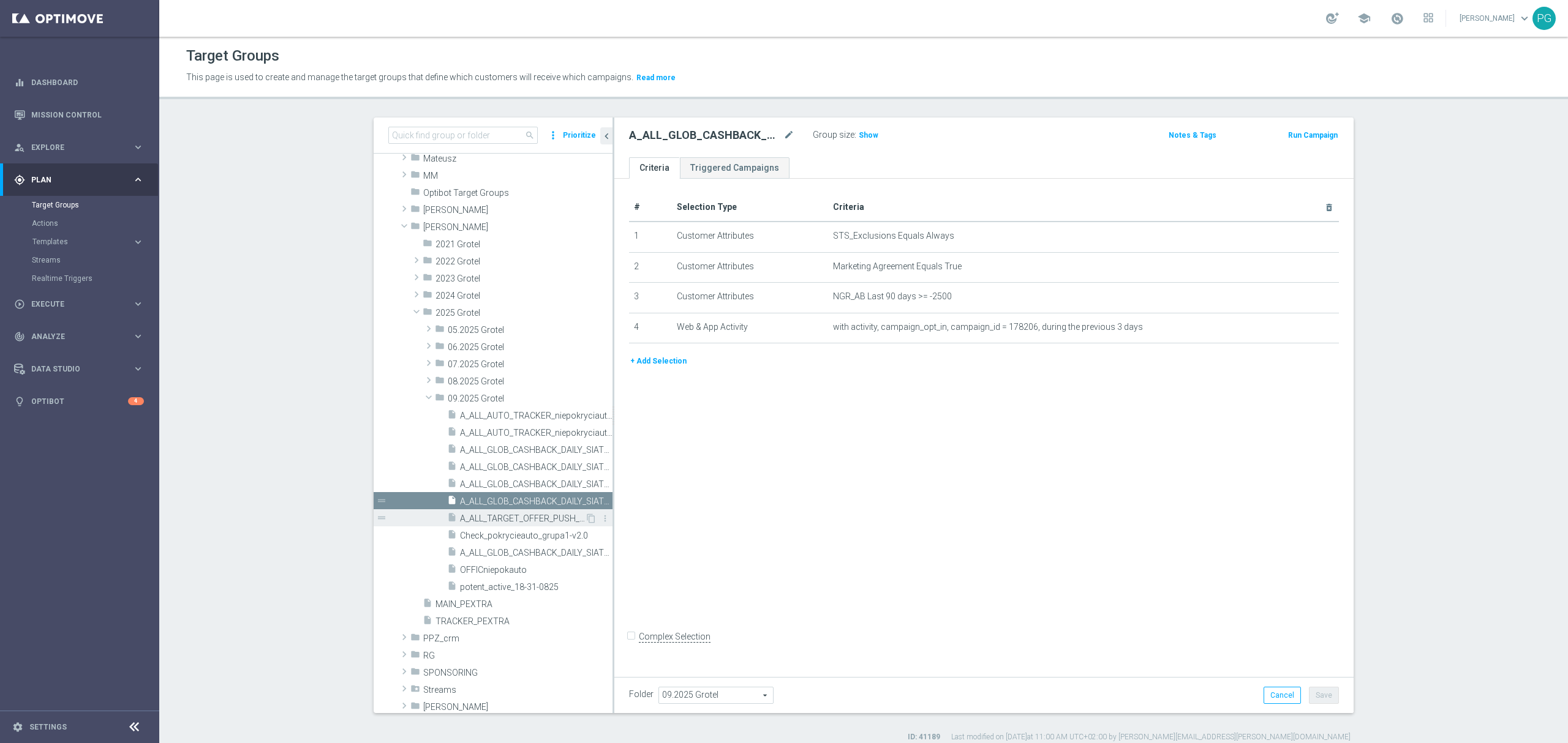
click at [529, 519] on span "A_ALL_TARGET_OFFER_PUSH_ROZKLAD_130925" at bounding box center [522, 519] width 125 height 10
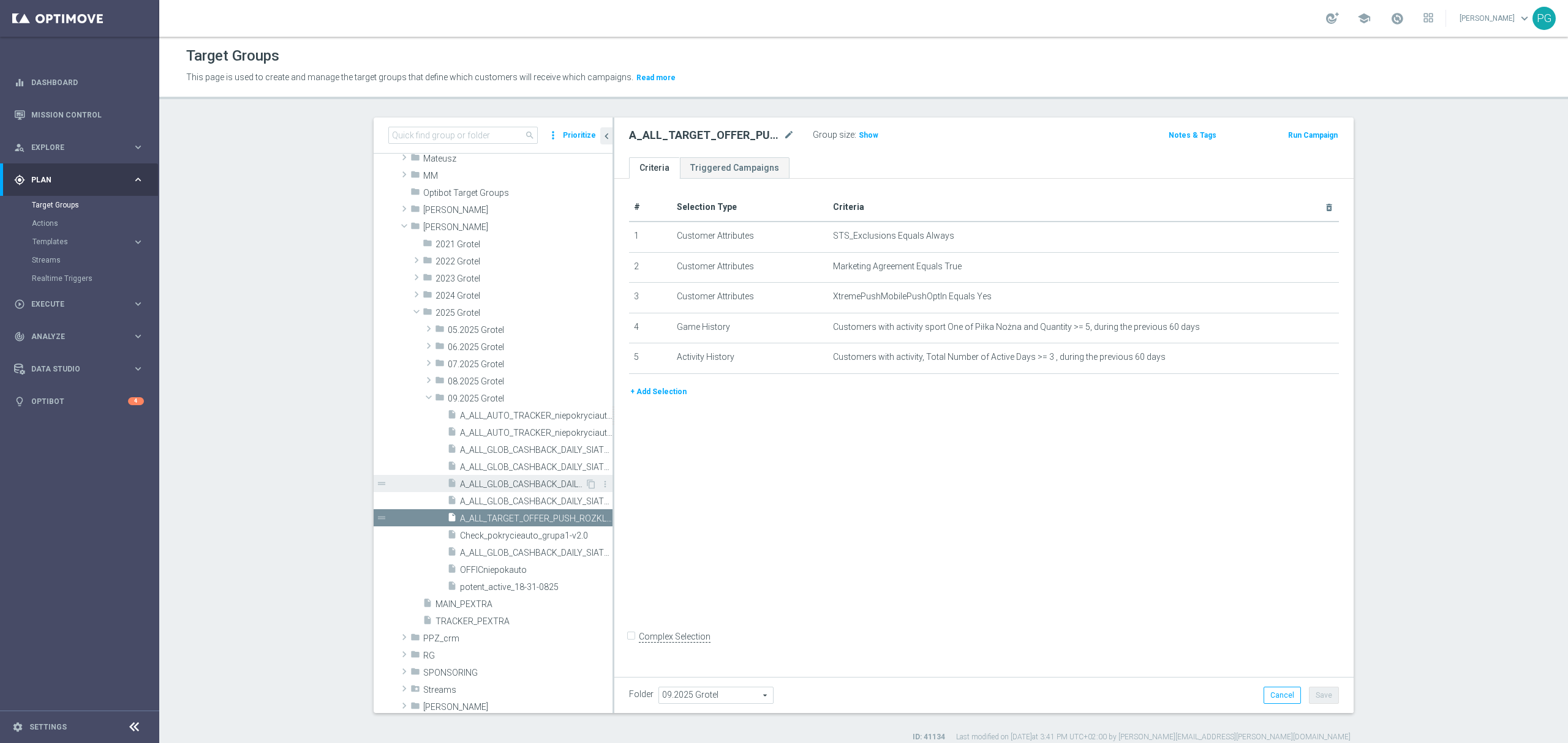
click at [539, 481] on span "A_ALL_GLOB_CASHBACK_DAILY_SIATKA_120925_150925_z" at bounding box center [522, 485] width 125 height 10
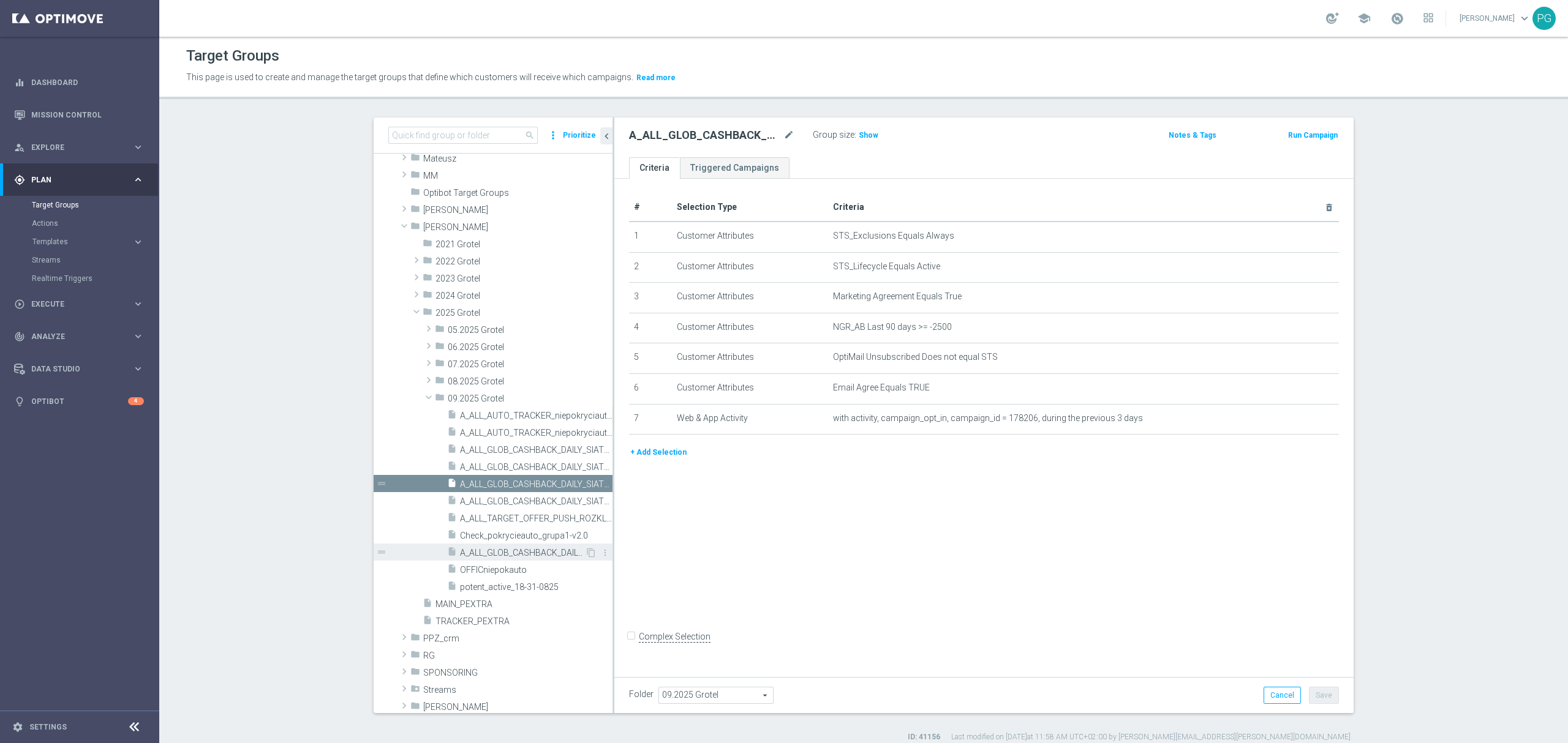
click at [526, 550] on span "A_ALL_GLOB_CASHBACK_DAILY_SIATKA_120925_170925_nz" at bounding box center [522, 553] width 125 height 10
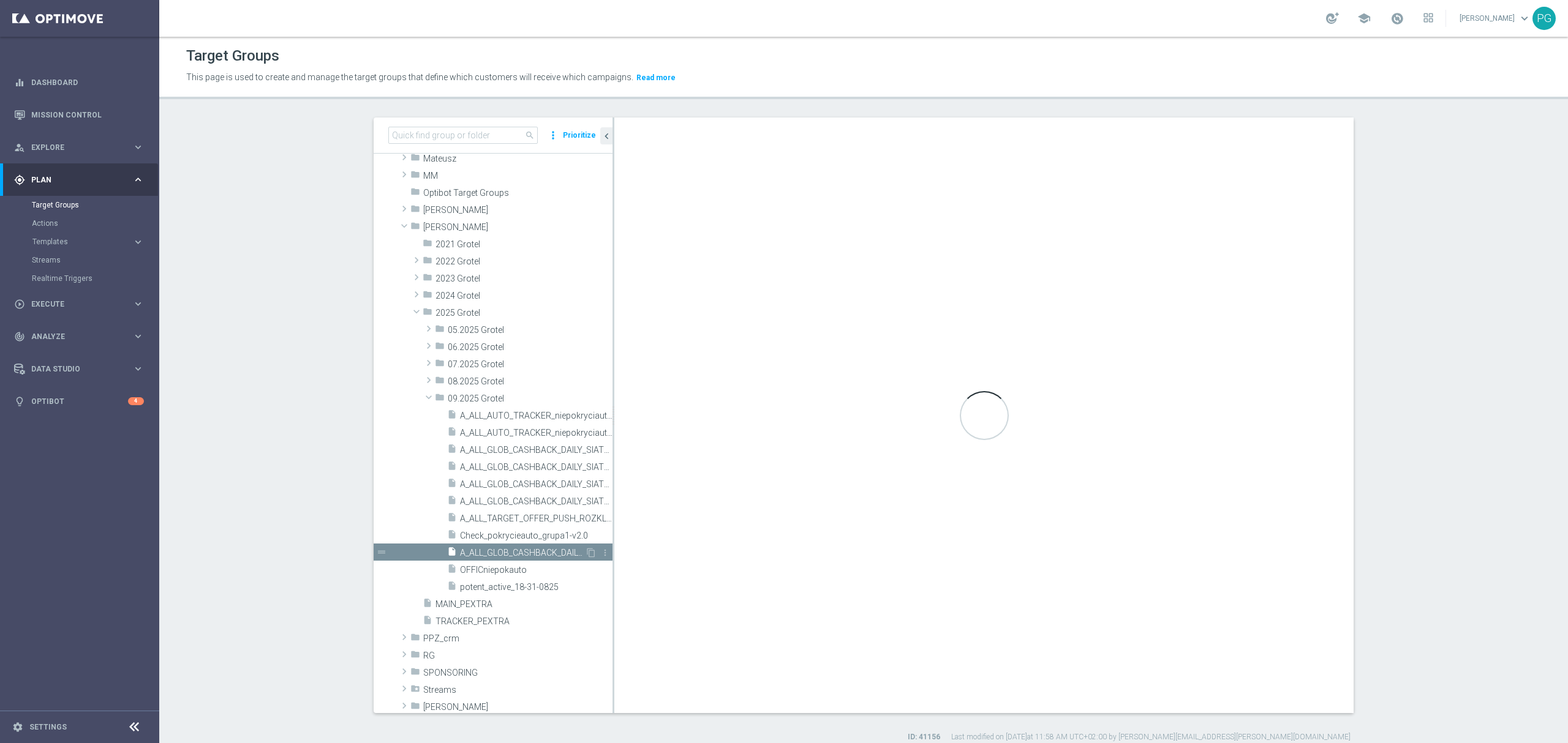
checkbox input "true"
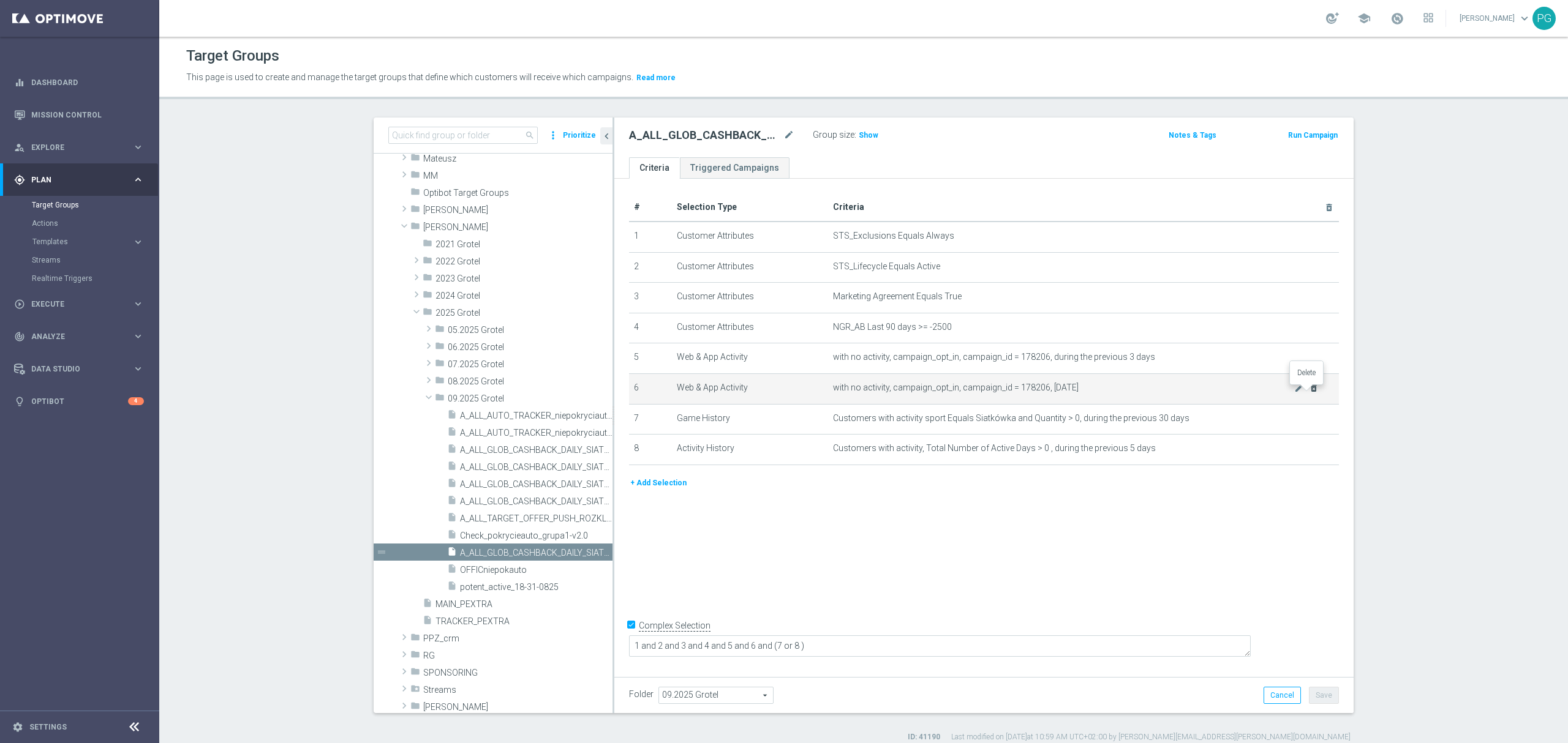
click at [1309, 392] on icon "delete_forever" at bounding box center [1313, 388] width 9 height 9
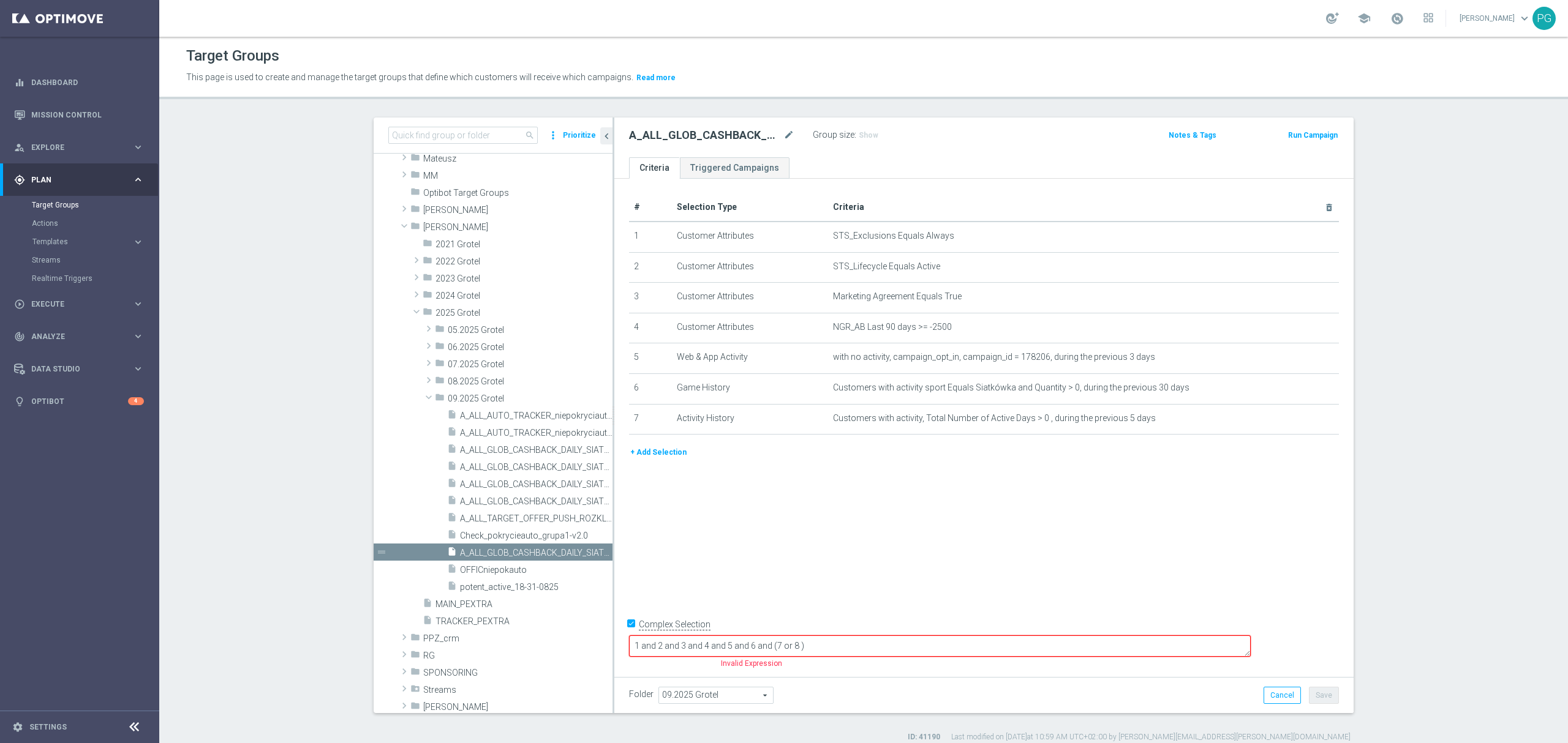
click at [831, 648] on textarea "1 and 2 and 3 and 4 and 5 and 6 and (7 or 8 )" at bounding box center [939, 646] width 621 height 21
drag, startPoint x: 841, startPoint y: 650, endPoint x: 1226, endPoint y: 664, distance: 385.3
click at [1226, 664] on form "Complex Selection 1 and 2 and 3 and 4 and 5 and (6 and (7 or 8 ) Invalid Expres…" at bounding box center [983, 643] width 710 height 58
click at [649, 524] on div "# Selection Type Criteria delete_forever 1 Customer Attributes STS_Exclusions E…" at bounding box center [983, 425] width 739 height 492
click at [917, 639] on textarea "1 and 2 and 3 and 4 and 5 and (6 or 7" at bounding box center [939, 646] width 621 height 21
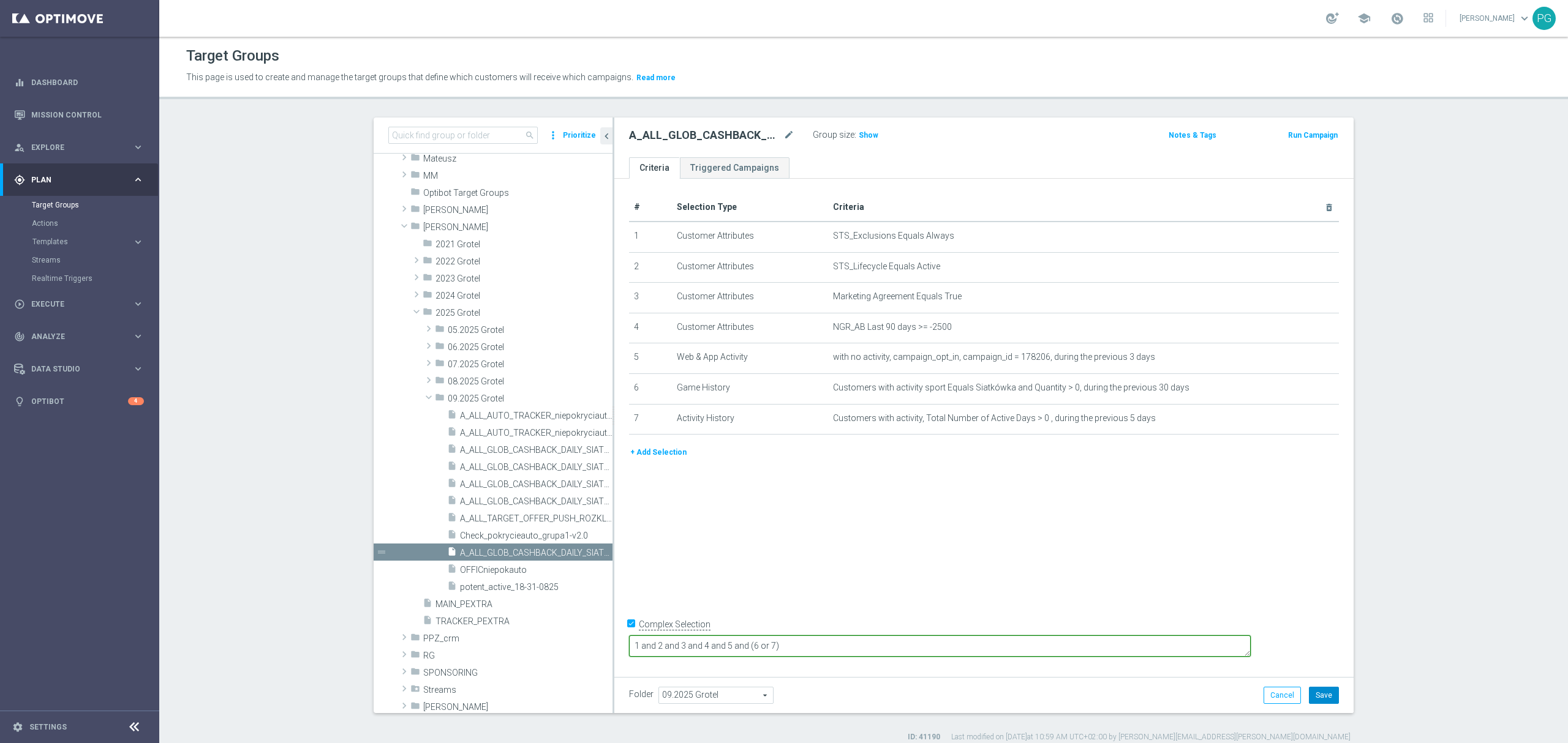
type textarea "1 and 2 and 3 and 4 and 5 and (6 or 7)"
click at [1309, 698] on button "Save" at bounding box center [1323, 695] width 30 height 17
click at [47, 305] on span "Execute" at bounding box center [82, 304] width 101 height 8
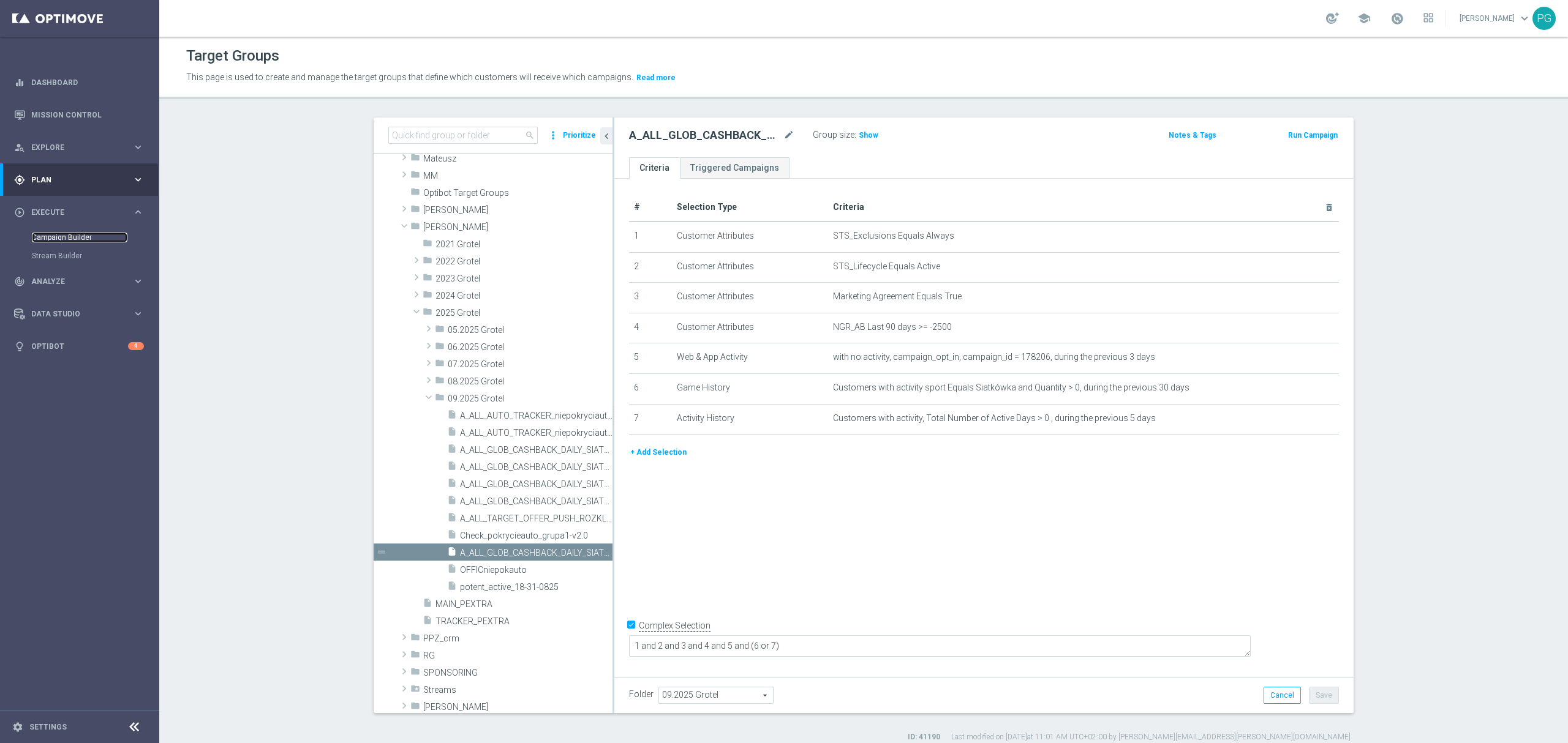
click at [81, 233] on link "Campaign Builder" at bounding box center [79, 237] width 95 height 9
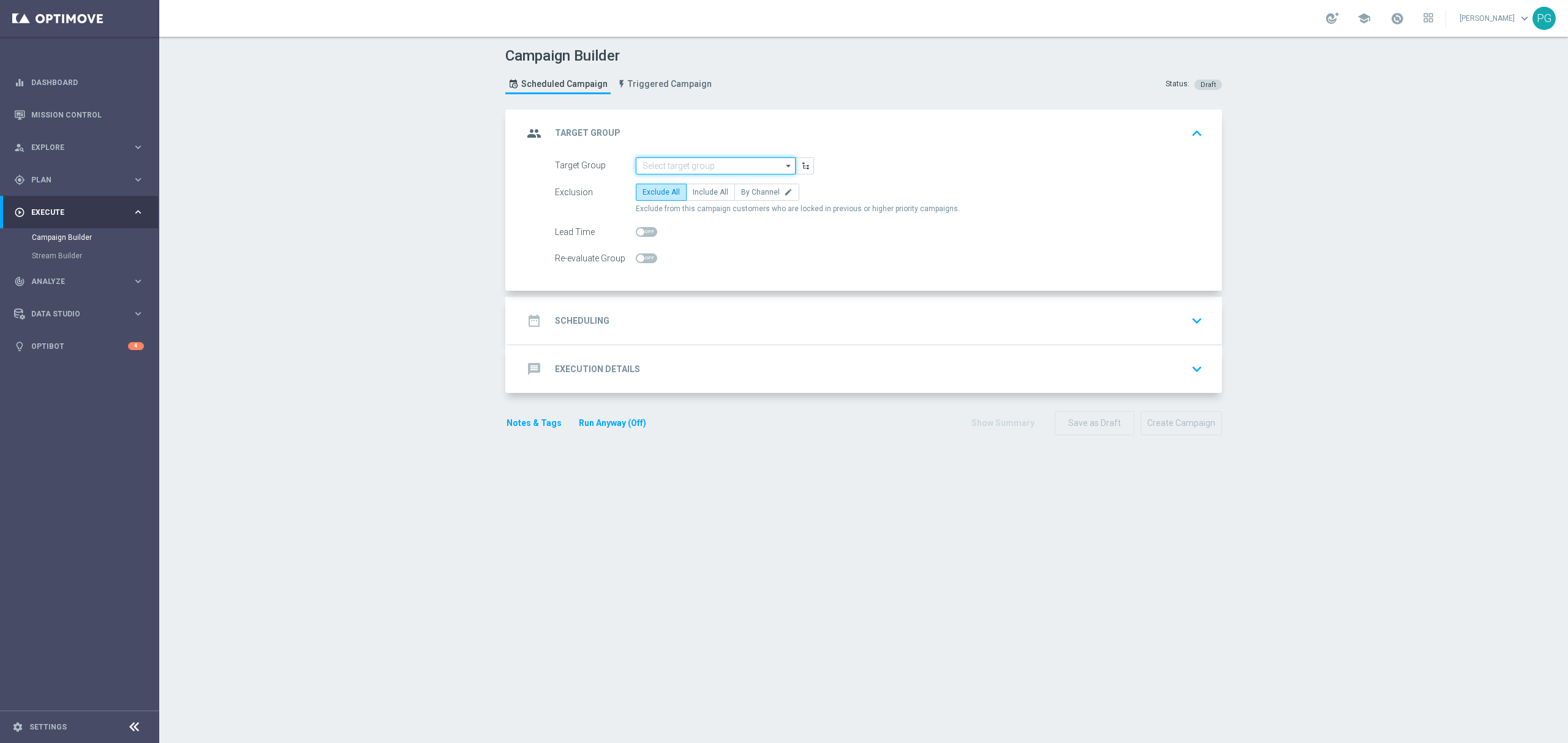
click at [691, 164] on input at bounding box center [716, 166] width 160 height 17
paste input "A_ALL_GLOB_CASHBACK_DAILY_SIATKA_120925_170925_z"
click at [665, 184] on div "A_ALL_GLOB_CASHBACK_DAILY_SIATKA_120925_170925_z" at bounding box center [716, 189] width 148 height 22
type input "A_ALL_GLOB_CASHBACK_DAILY_SIATKA_120925_170925_z"
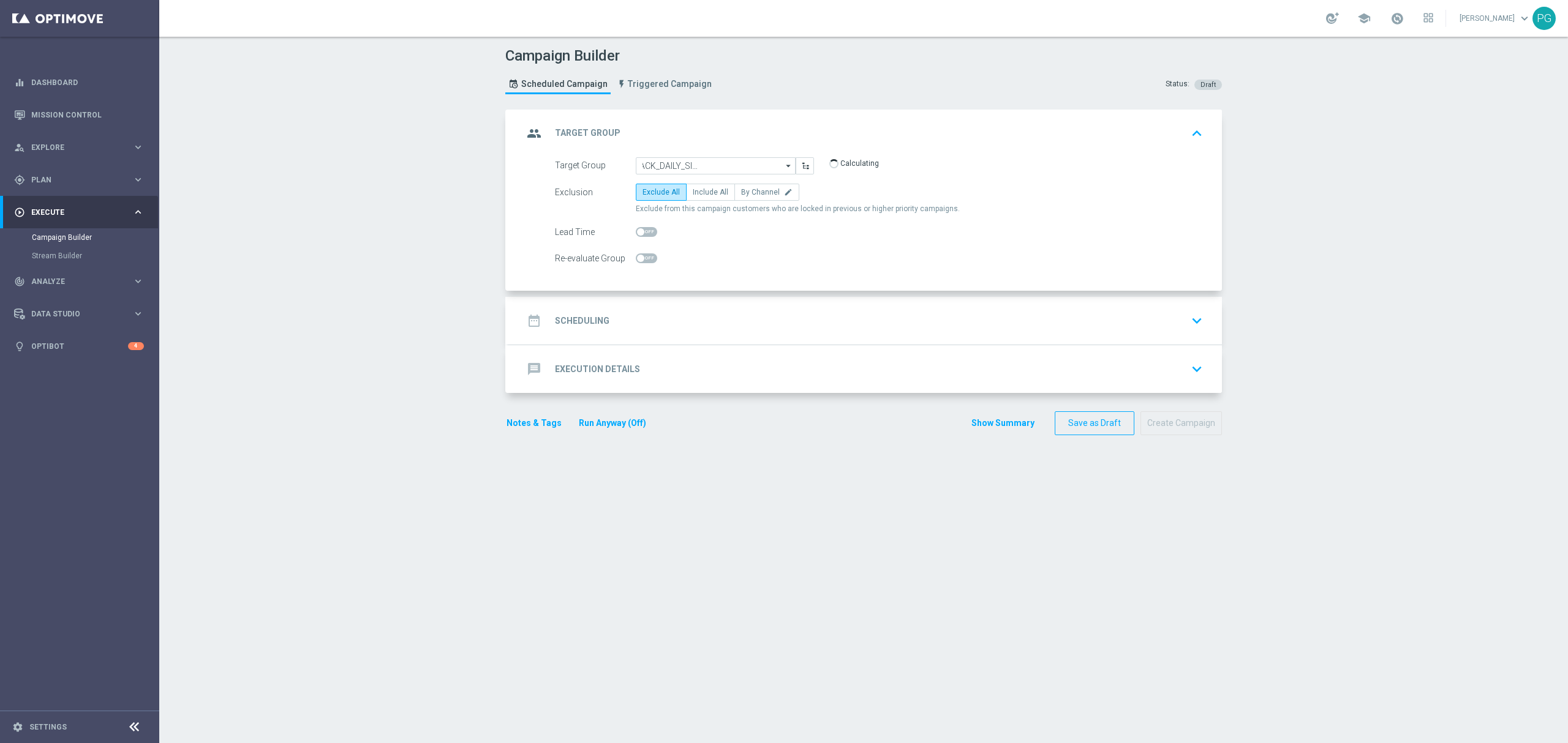
scroll to position [0, 0]
click at [709, 192] on span "Include All" at bounding box center [711, 193] width 36 height 9
click at [700, 192] on input "Include All" at bounding box center [696, 193] width 8 height 8
radio input "true"
click at [692, 314] on div "date_range Scheduling keyboard_arrow_down" at bounding box center [865, 320] width 684 height 23
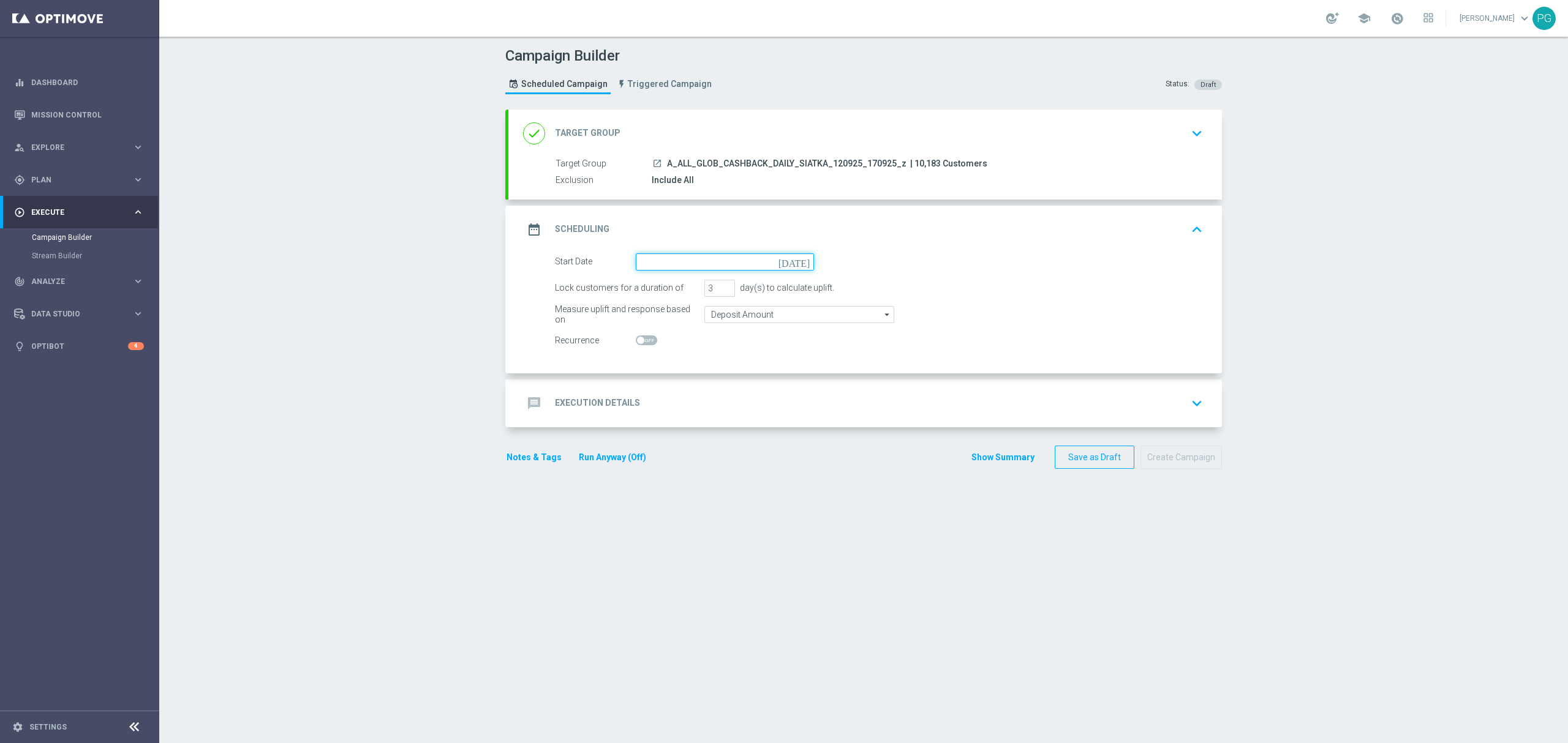
click at [660, 258] on input at bounding box center [724, 262] width 178 height 17
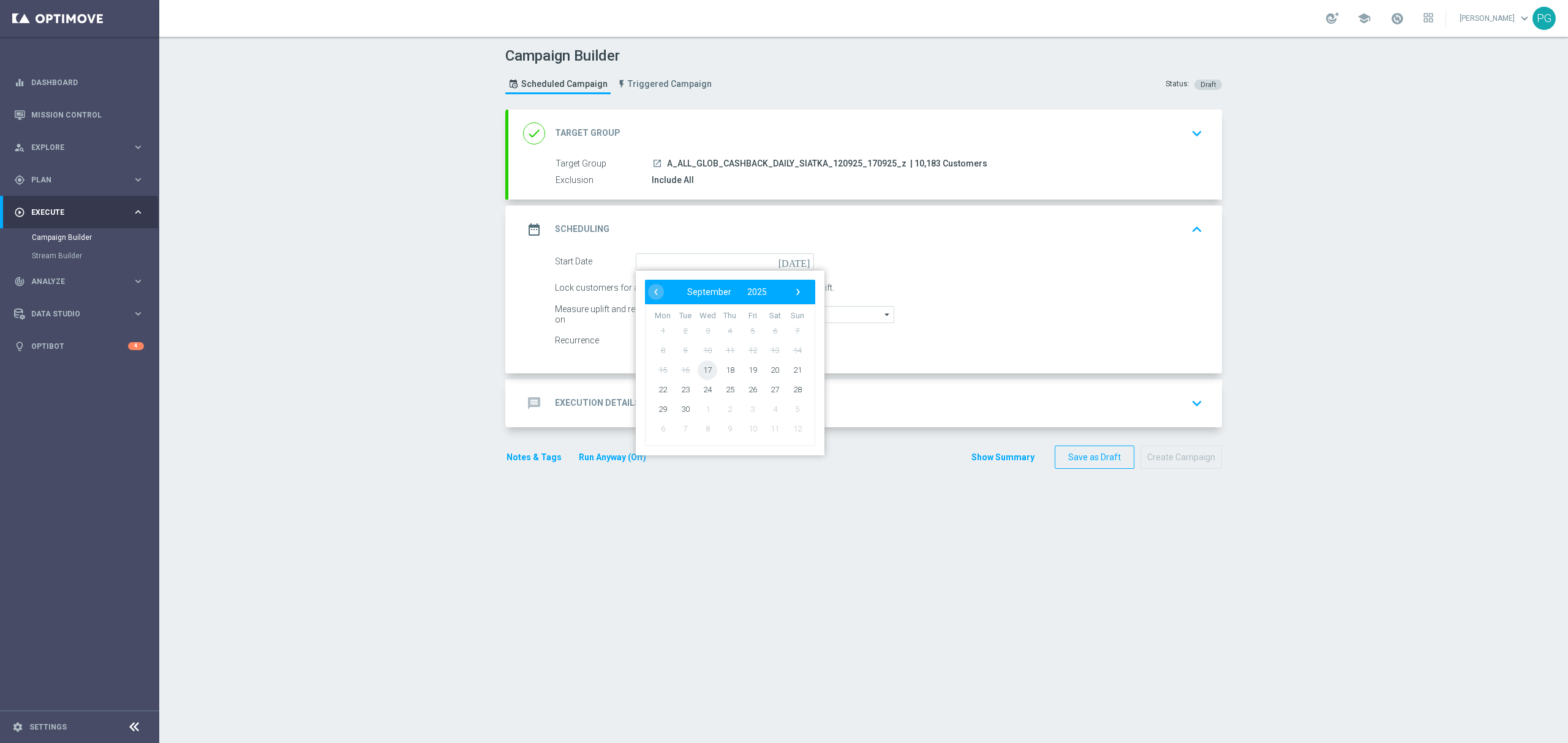
click at [697, 369] on span "17" at bounding box center [706, 370] width 20 height 20
type input "[DATE]"
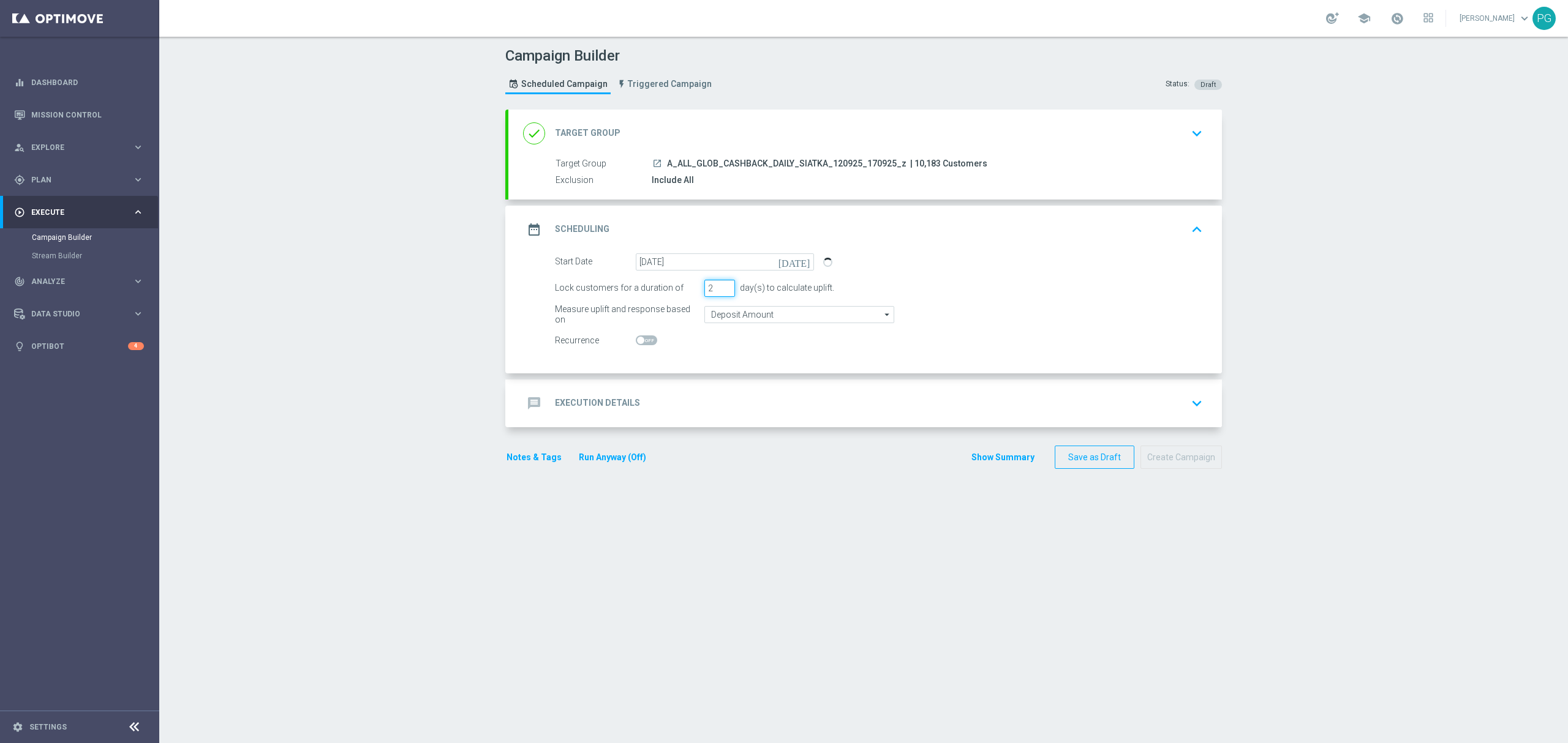
click at [718, 291] on input "2" at bounding box center [719, 288] width 31 height 17
type input "1"
click at [718, 291] on input "1" at bounding box center [719, 288] width 31 height 17
click at [648, 406] on div "message Execution Details keyboard_arrow_down" at bounding box center [865, 403] width 684 height 23
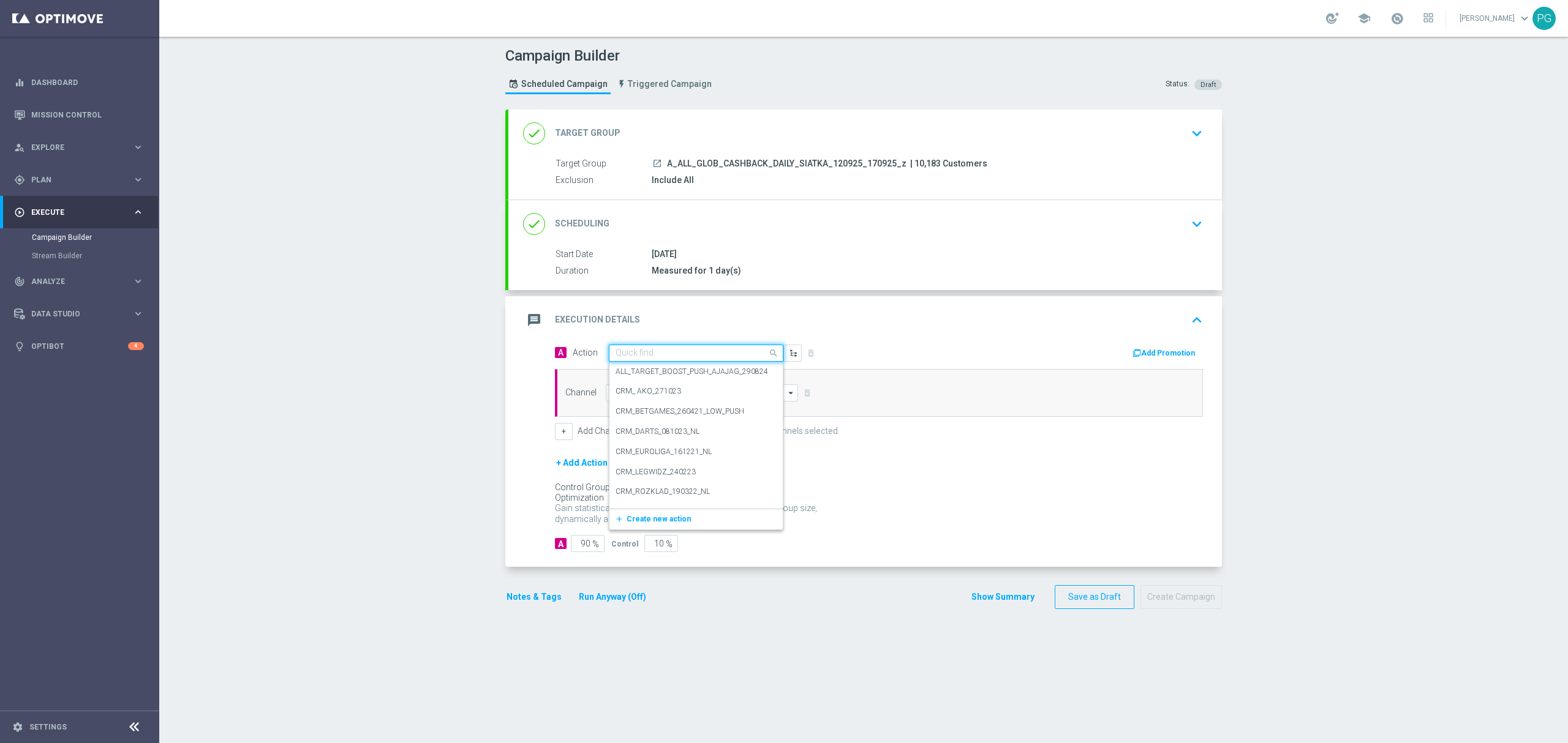
click at [665, 358] on input "text" at bounding box center [683, 354] width 136 height 10
paste input "A_ALL_GLOB_CASHBACK_DAILY_SIATKA_120925_170925_z"
type input "A_ALL_GLOB_CASHBACK_DAILY_SIATKA_120925_170925_z"
click at [648, 390] on span "Create new action" at bounding box center [658, 391] width 64 height 9
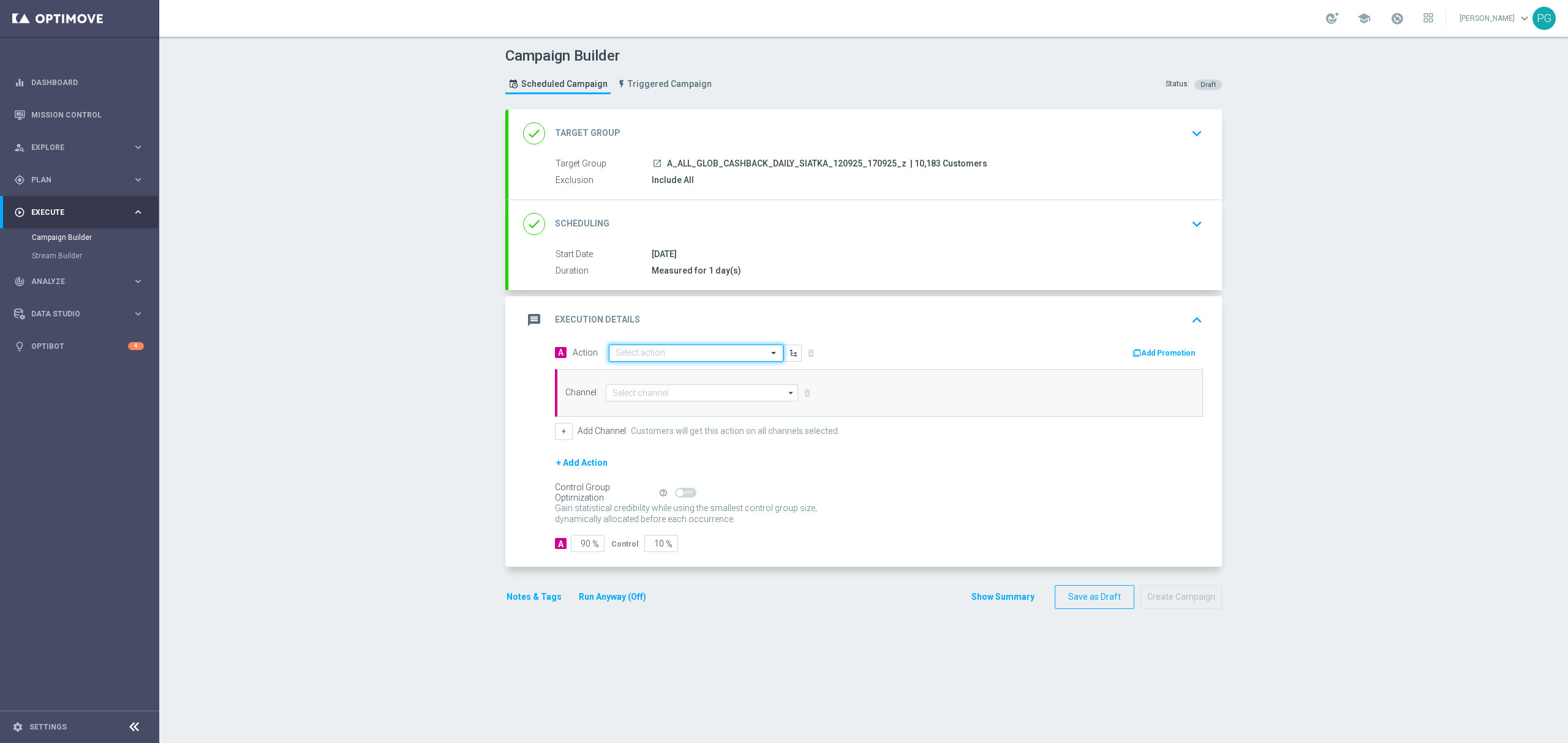
scroll to position [0, 0]
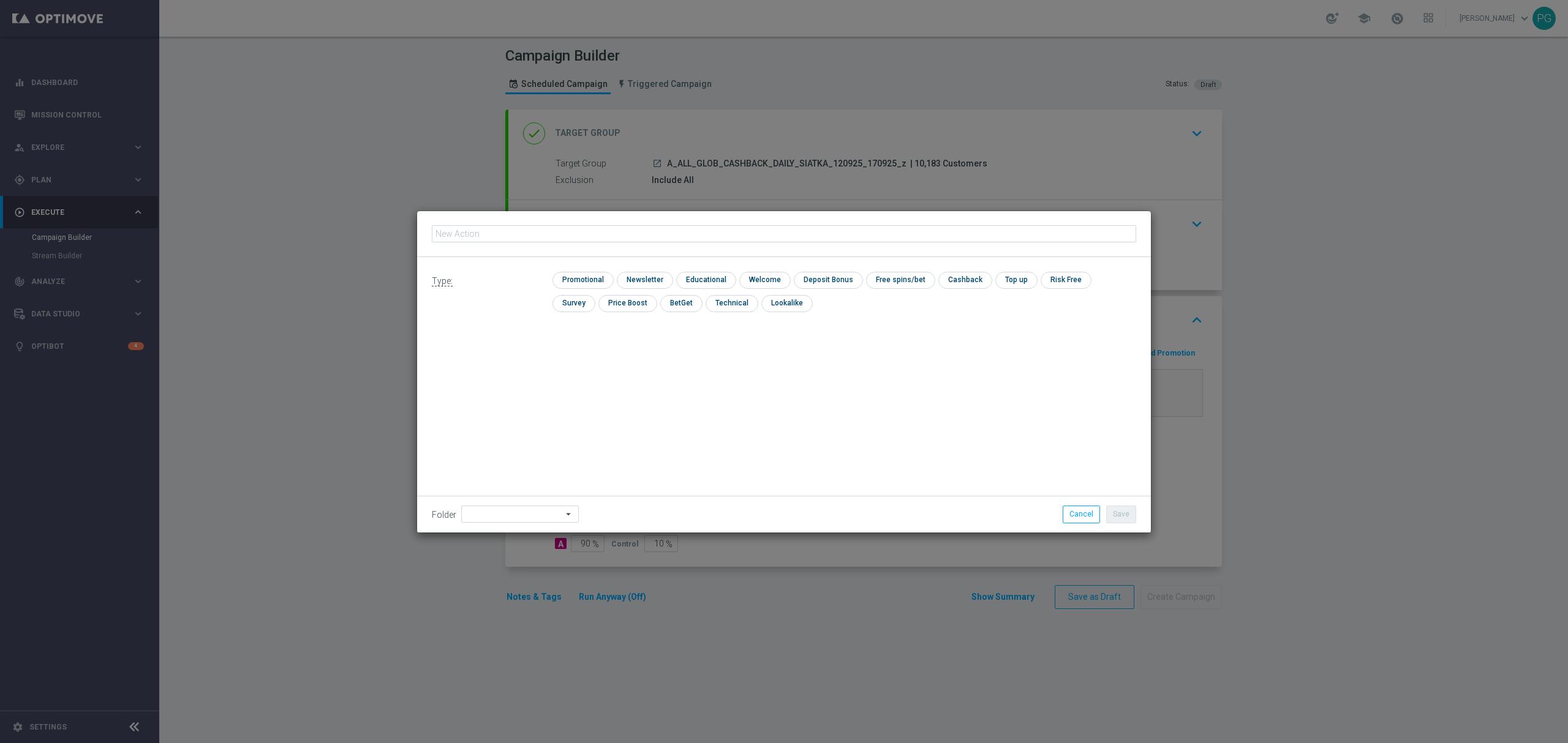
type input "A_ALL_GLOB_CASHBACK_DAILY_SIATKA_120925_170925_z"
click at [597, 278] on input "checkbox" at bounding box center [581, 279] width 58 height 16
checkbox input "true"
click at [529, 515] on input at bounding box center [520, 515] width 118 height 17
click at [502, 361] on div "09.2025 Grotel" at bounding box center [493, 361] width 49 height 11
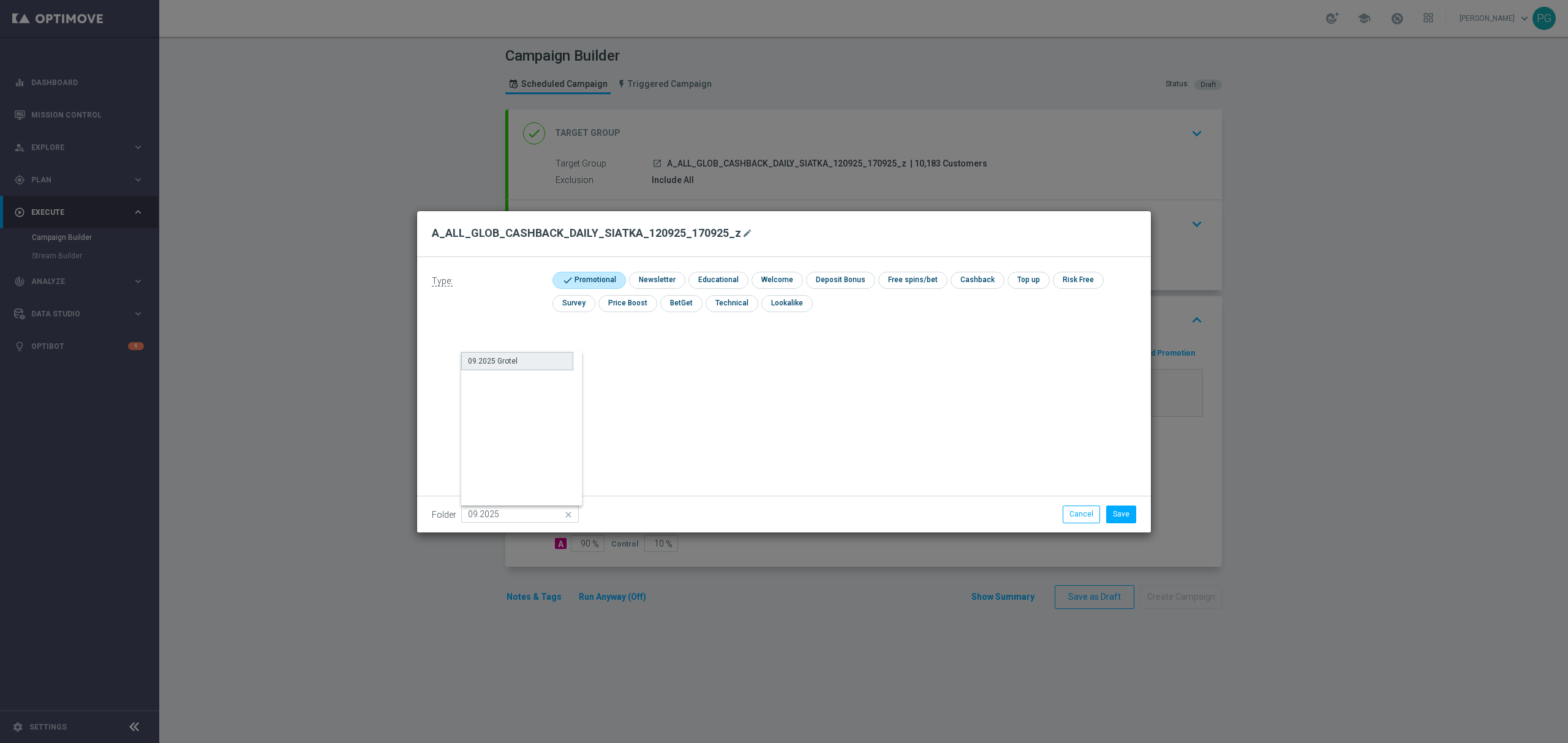
type input "09.2025 Grotel"
click at [1123, 517] on button "Save" at bounding box center [1121, 515] width 30 height 17
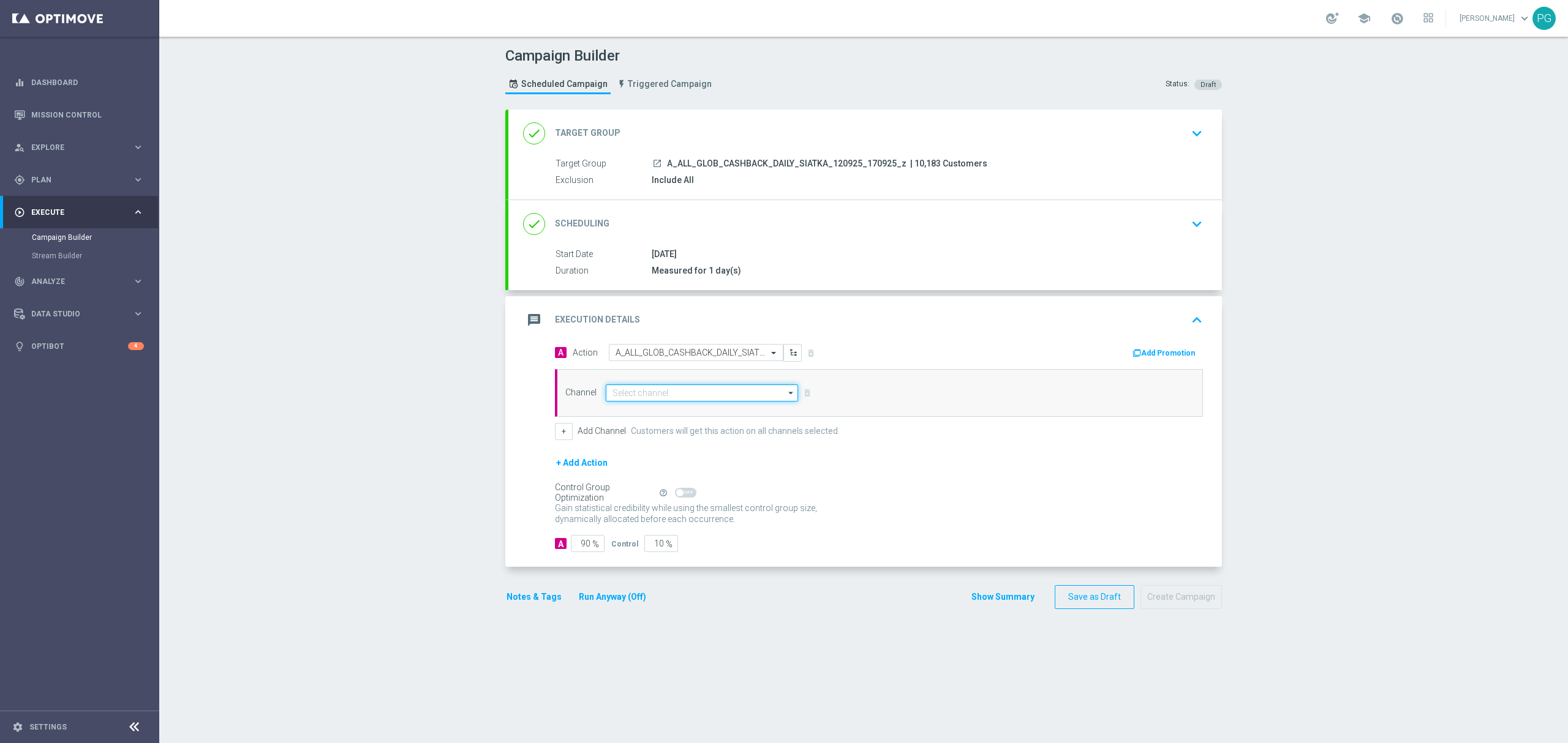
click at [709, 401] on input at bounding box center [702, 393] width 193 height 17
click at [711, 414] on div "XtremePush" at bounding box center [702, 411] width 193 height 17
type input "XtremePush"
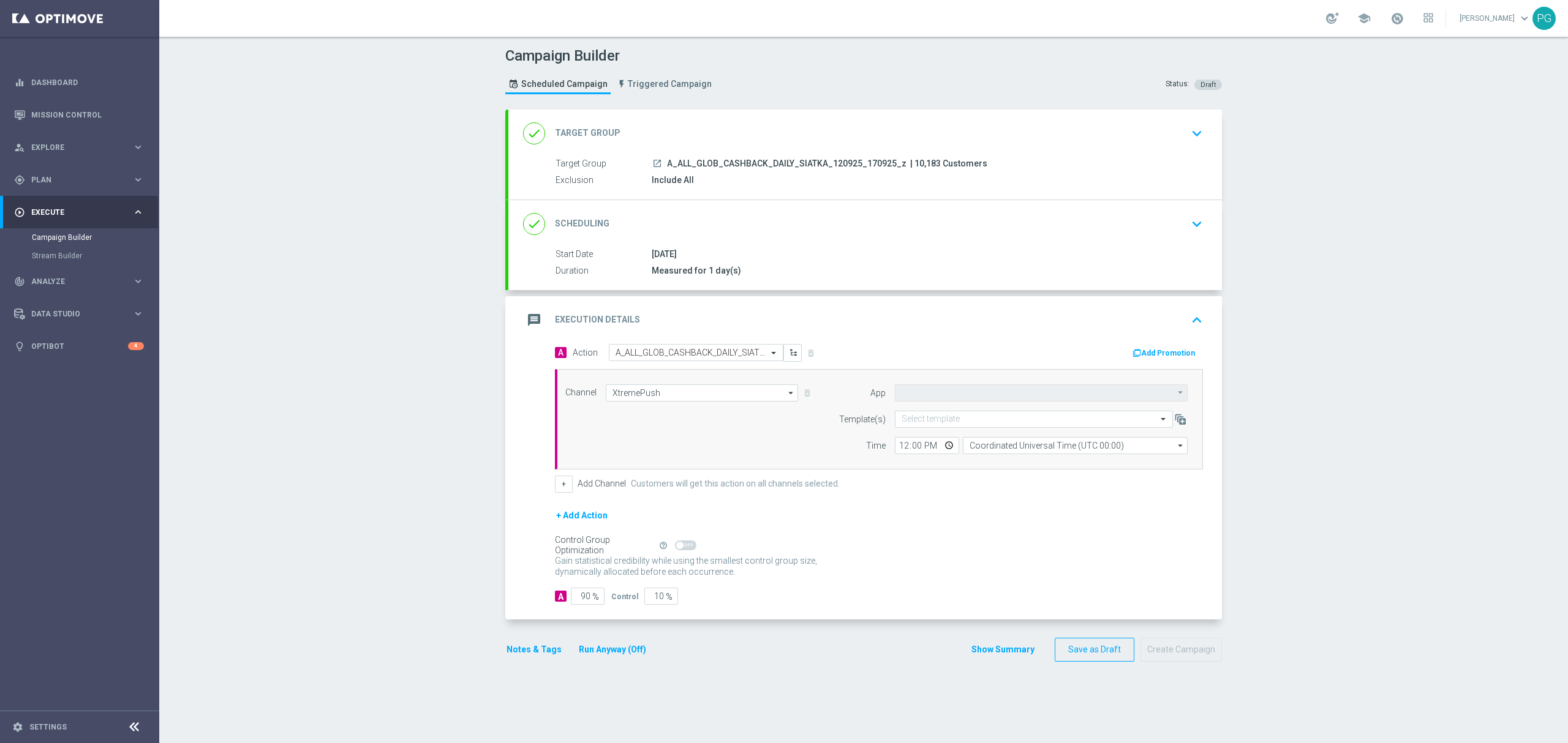
type input "STS_PL"
click at [926, 417] on input "text" at bounding box center [1022, 419] width 240 height 10
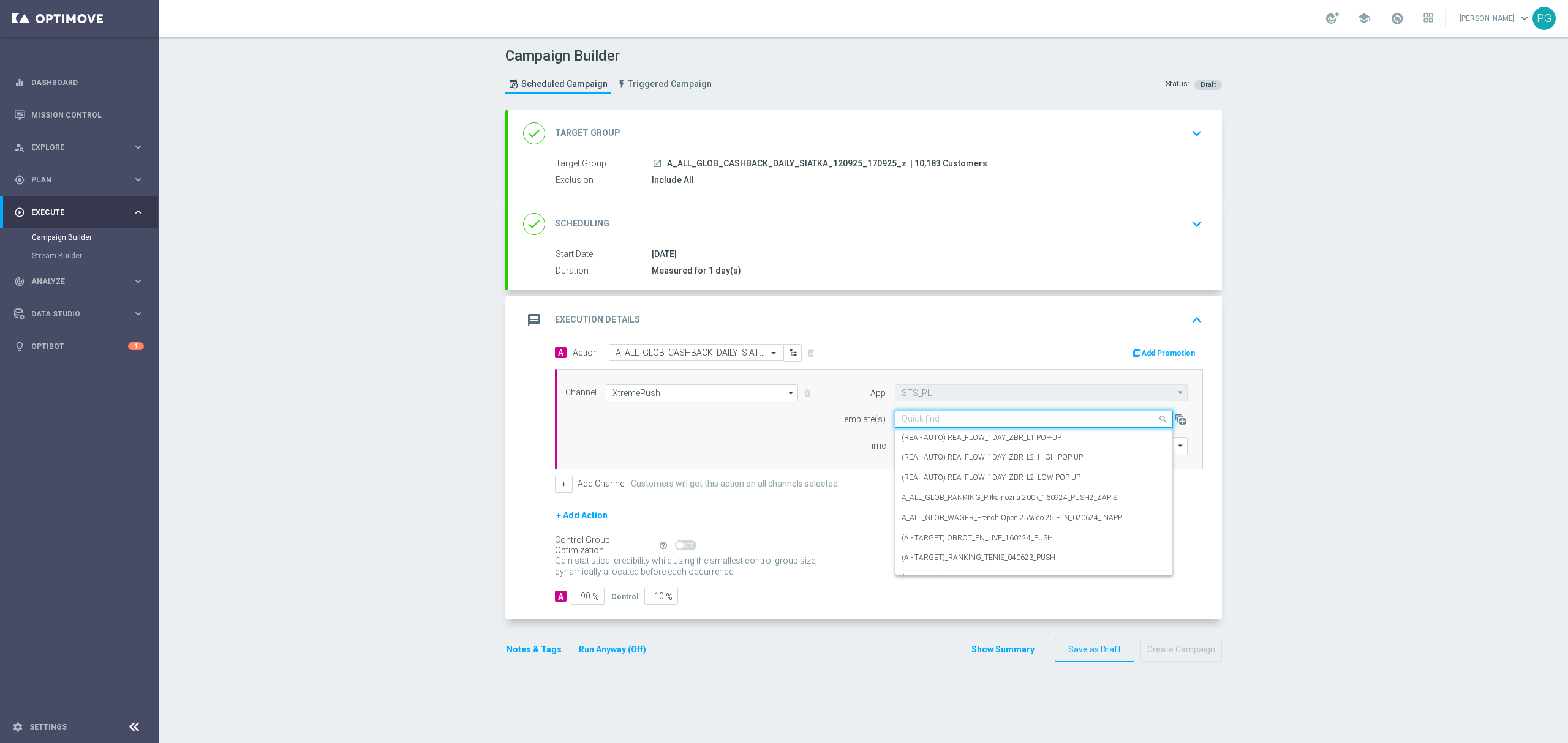
paste input "A_ALL_GLOB_CASHBACK_DAILY_SIATKA_120925_170925_z"
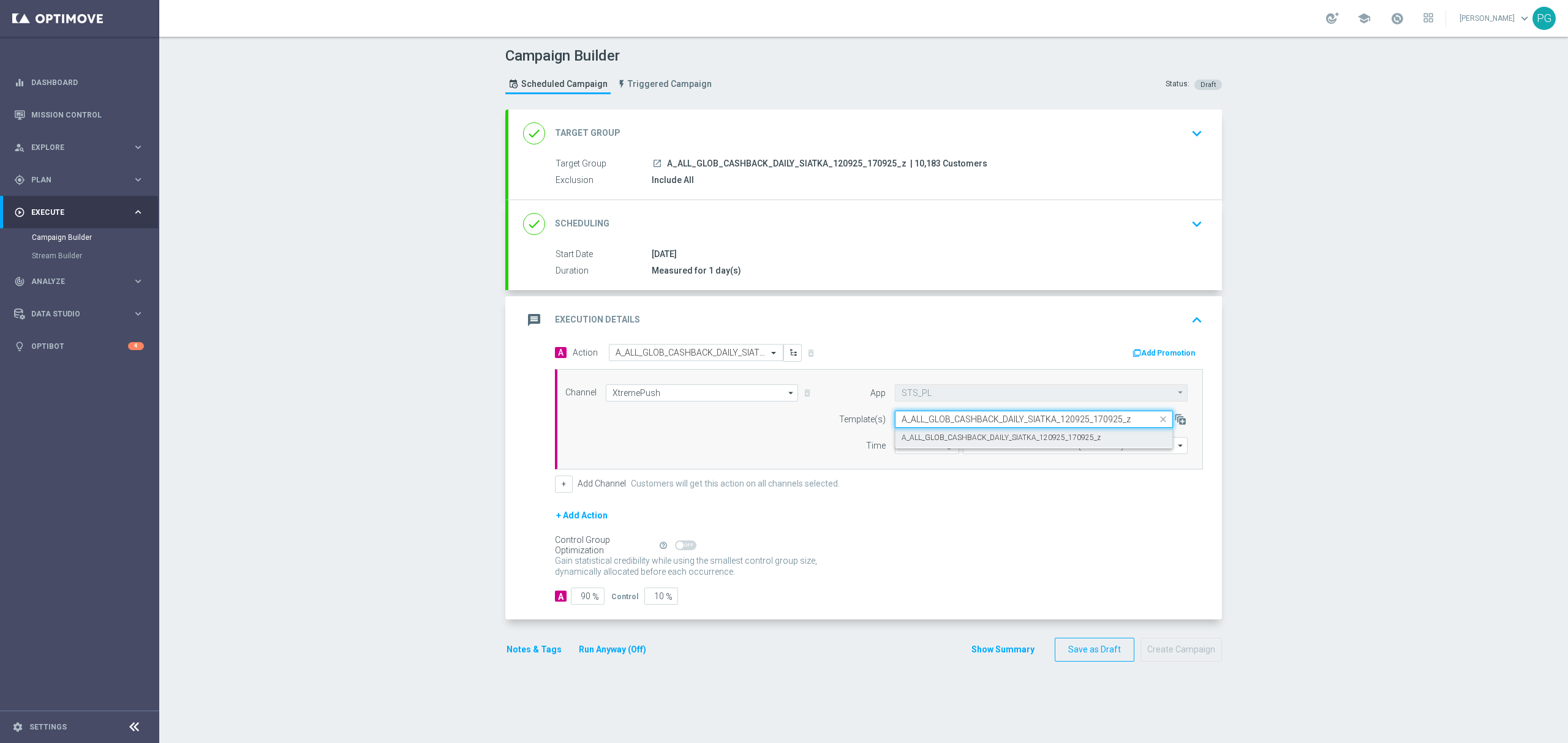
click at [948, 439] on label "A_ALL_GLOB_CASHBACK_DAILY_SIATKA_120925_170925_z" at bounding box center [1001, 438] width 199 height 10
type input "A_ALL_GLOB_CASHBACK_DAILY_SIATKA_120925_170925_z"
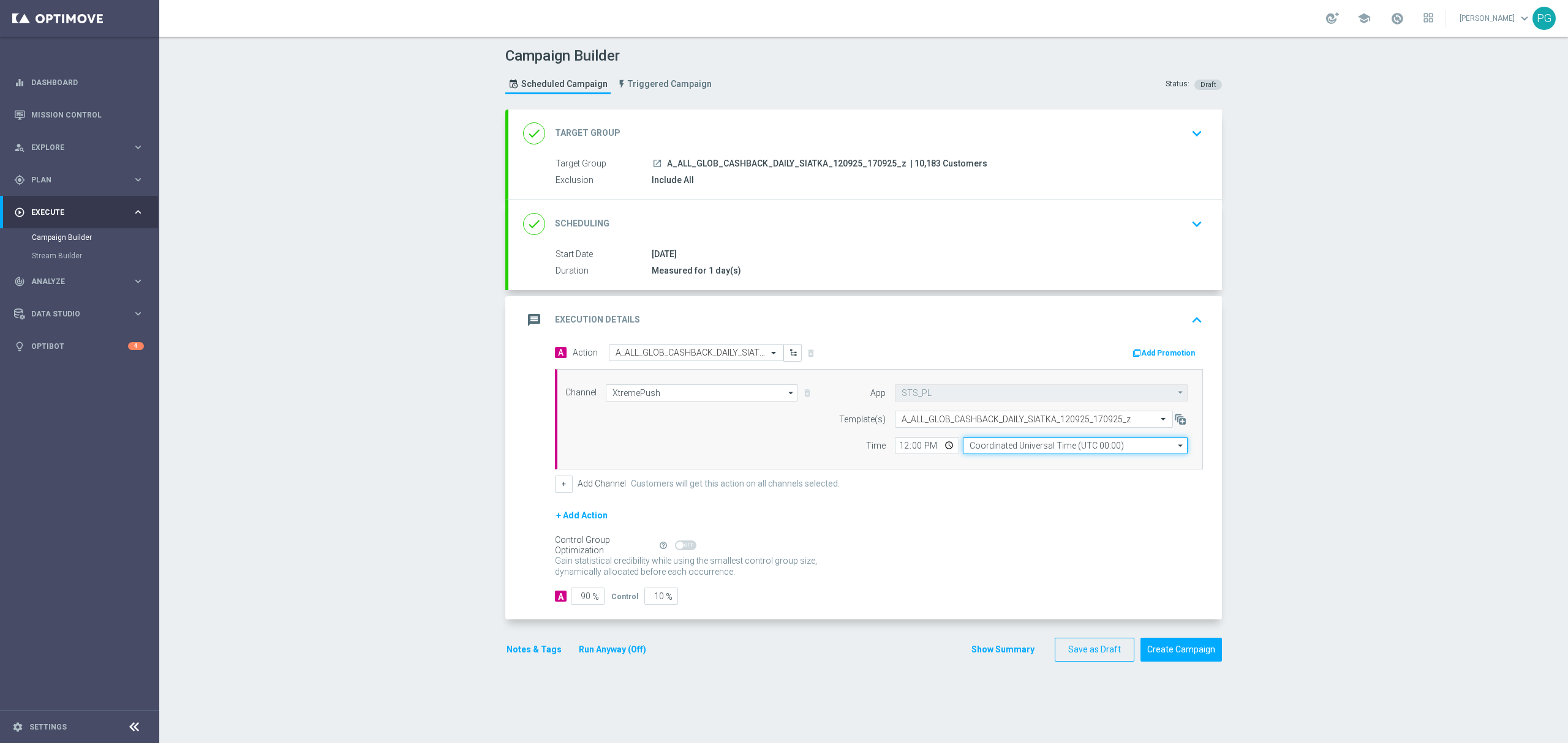
click at [1012, 449] on input "Coordinated Universal Time (UTC 00:00)" at bounding box center [1075, 446] width 225 height 17
click at [990, 459] on div "Central European Time ([GEOGRAPHIC_DATA]) (UTC +02:00)" at bounding box center [1069, 464] width 200 height 11
type input "Central European Time ([GEOGRAPHIC_DATA]) (UTC +02:00)"
click at [902, 447] on input "12:00" at bounding box center [926, 446] width 64 height 17
type input "11:05"
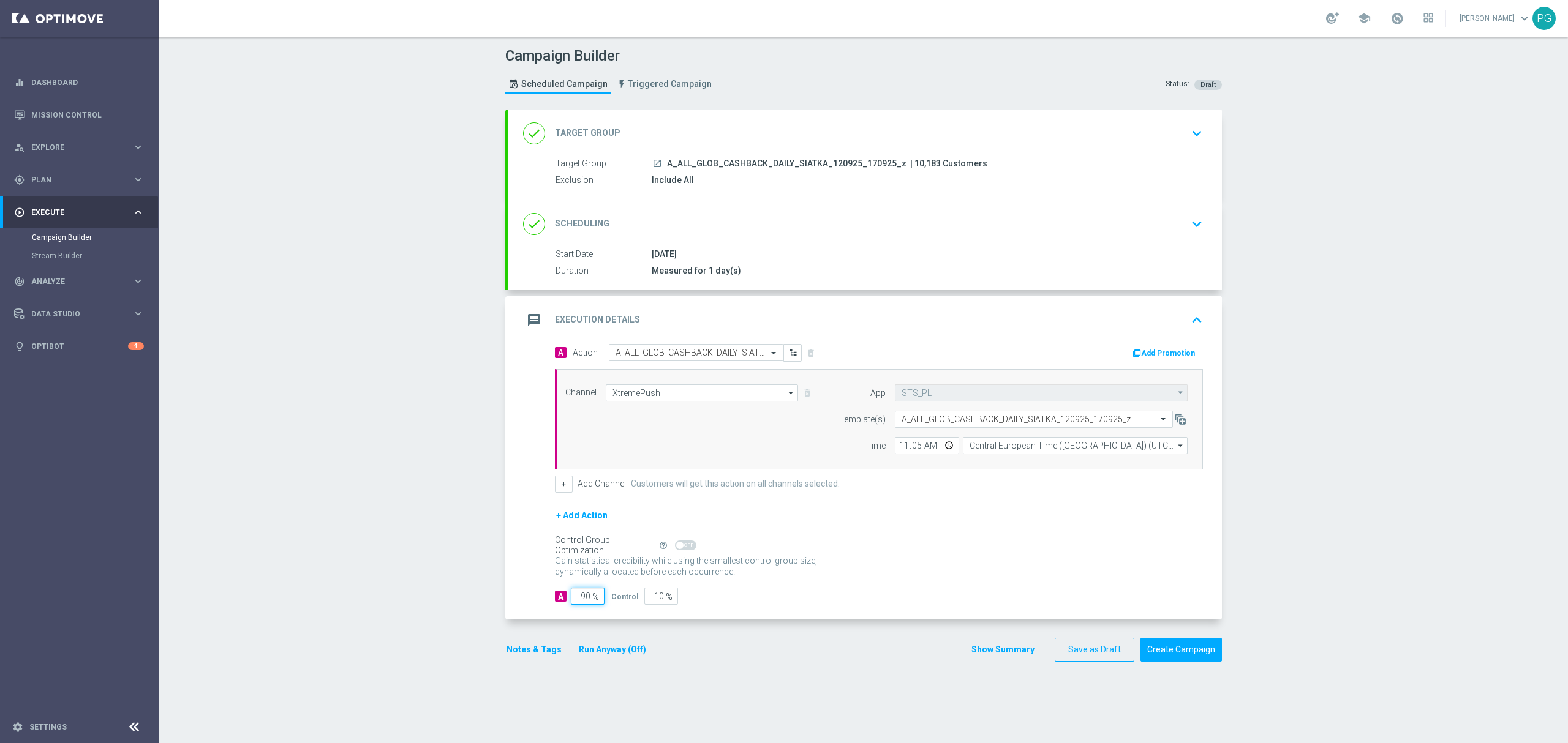
click at [574, 598] on input "90" at bounding box center [588, 596] width 34 height 17
type input "9"
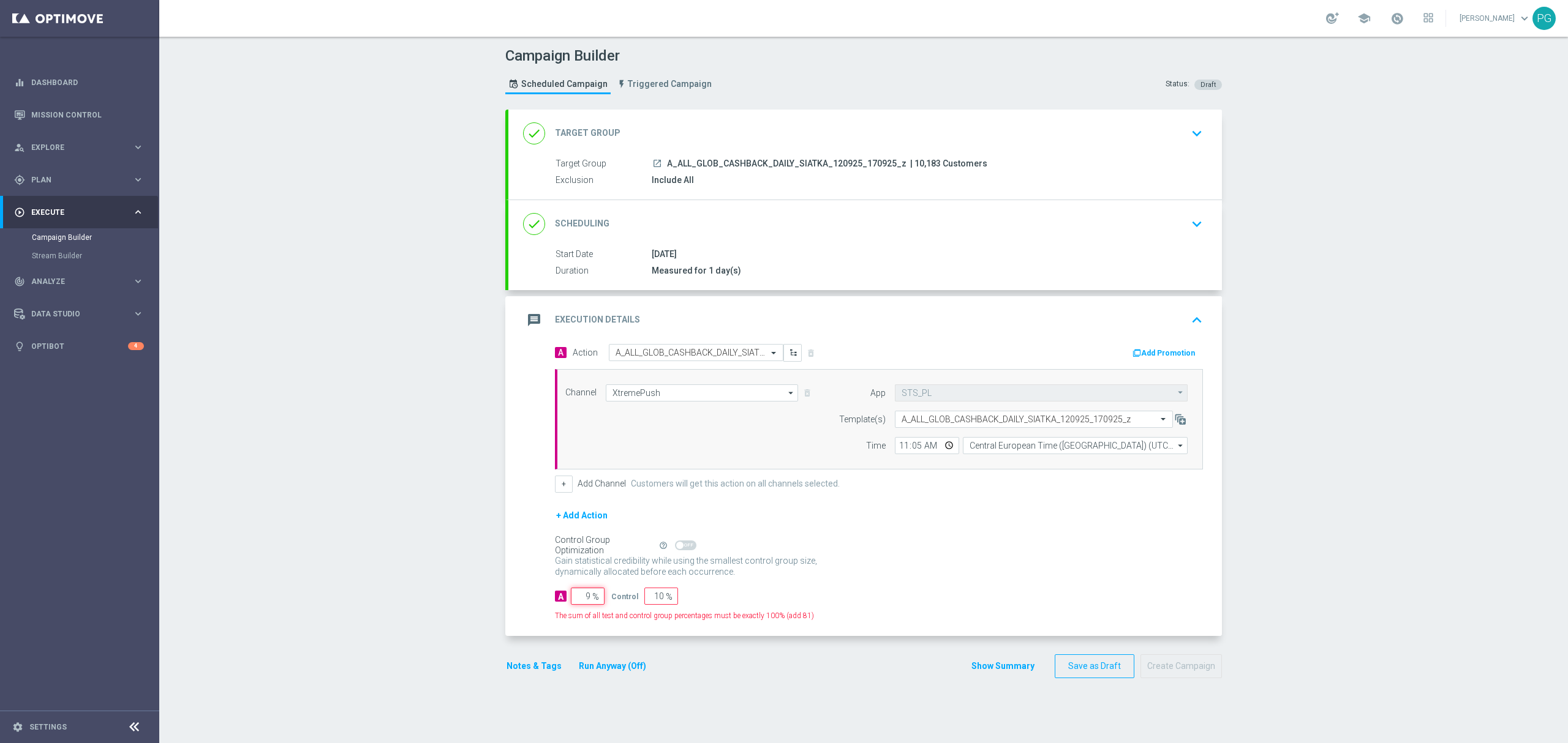
type input "91"
type input "98"
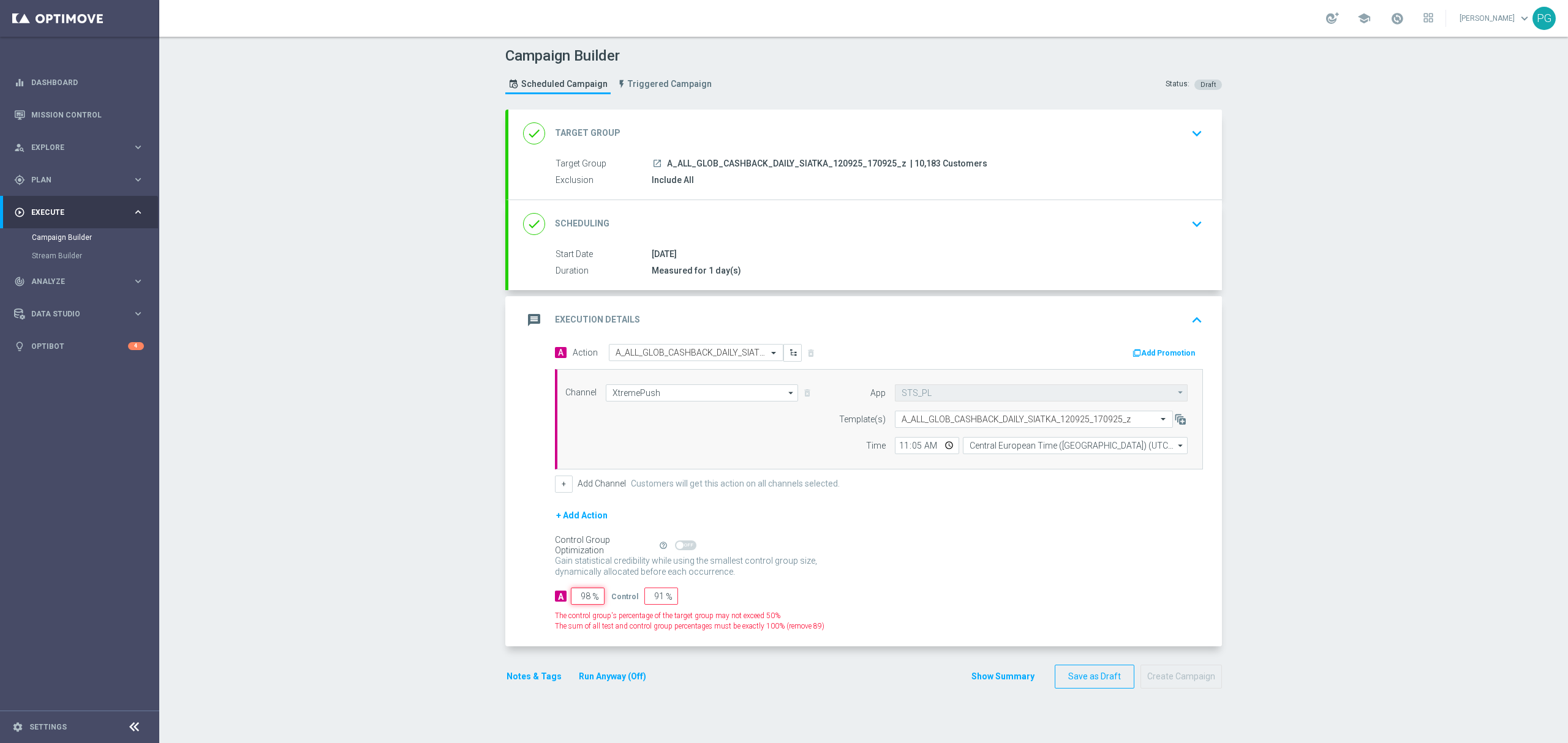
type input "2"
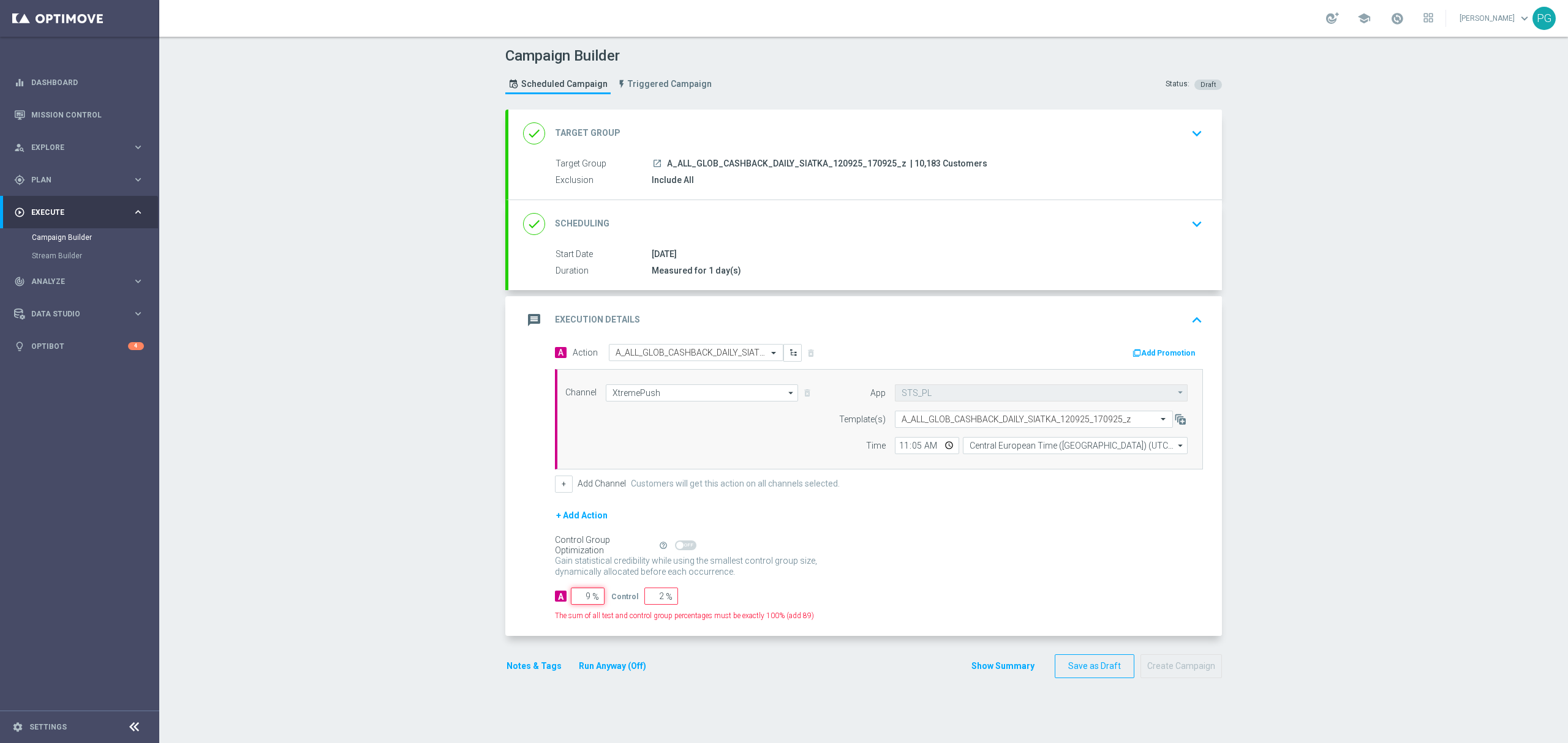
type input "99"
type input "1"
type input "99"
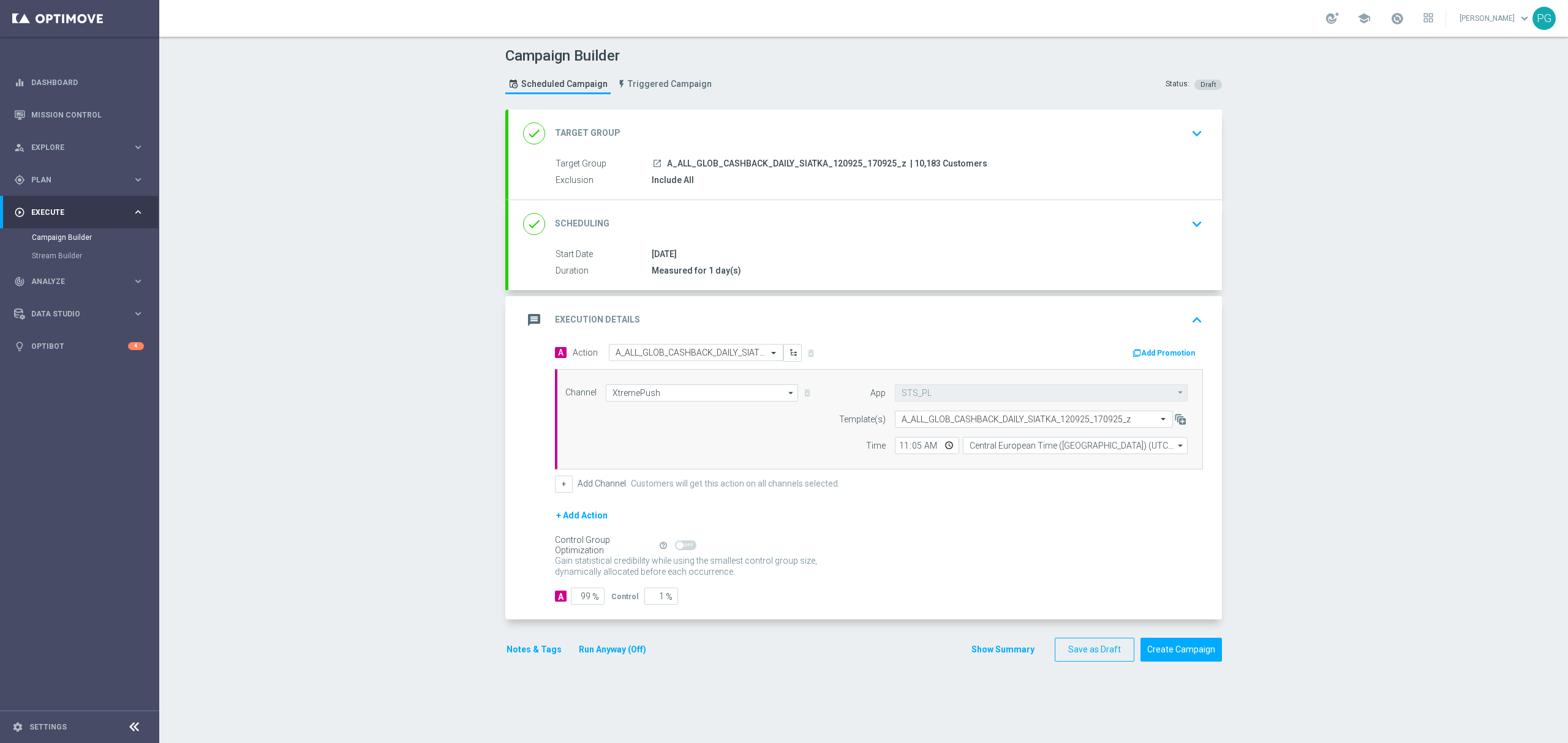
click at [1254, 525] on div "Campaign Builder Scheduled Campaign Triggered Campaign Status: Draft done Targe…" at bounding box center [863, 389] width 1409 height 706
click at [1177, 659] on button "Create Campaign" at bounding box center [1181, 650] width 82 height 24
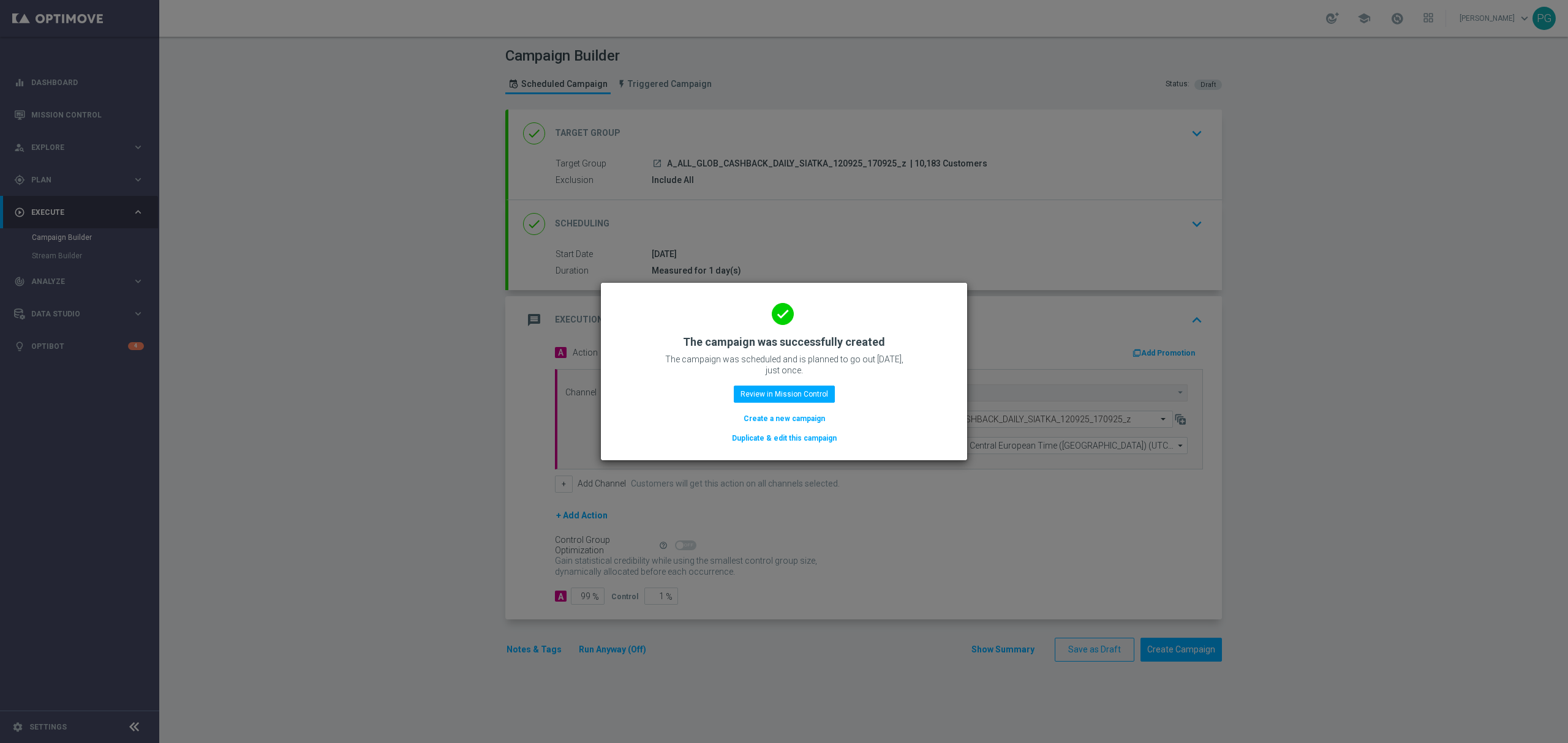
click at [812, 439] on button "Duplicate & edit this campaign" at bounding box center [784, 439] width 107 height 14
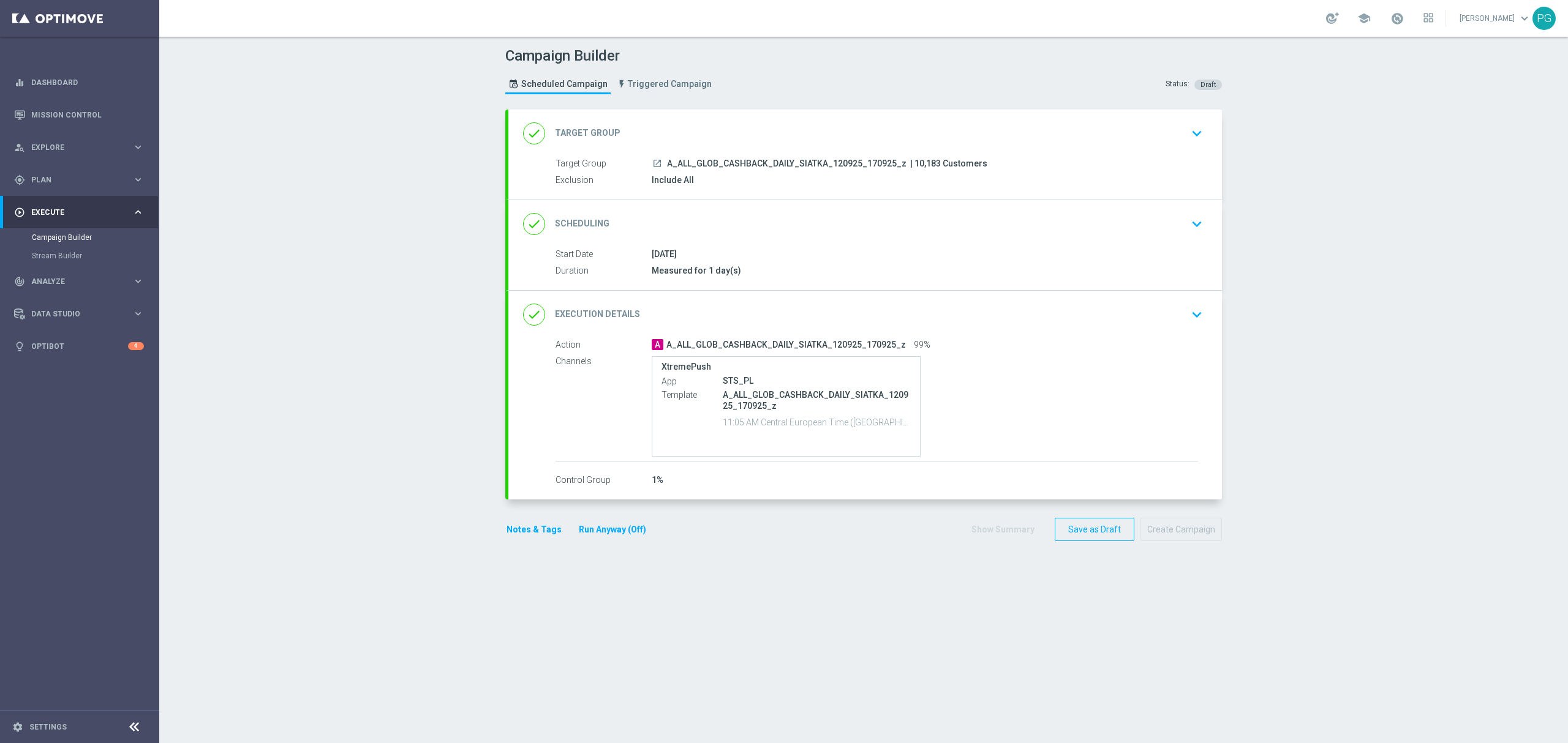
click at [1262, 229] on div "Campaign Builder Scheduled Campaign Triggered Campaign Status: Draft done Targe…" at bounding box center [863, 389] width 1409 height 706
click at [762, 126] on div "done Target Group keyboard_arrow_down" at bounding box center [865, 133] width 684 height 23
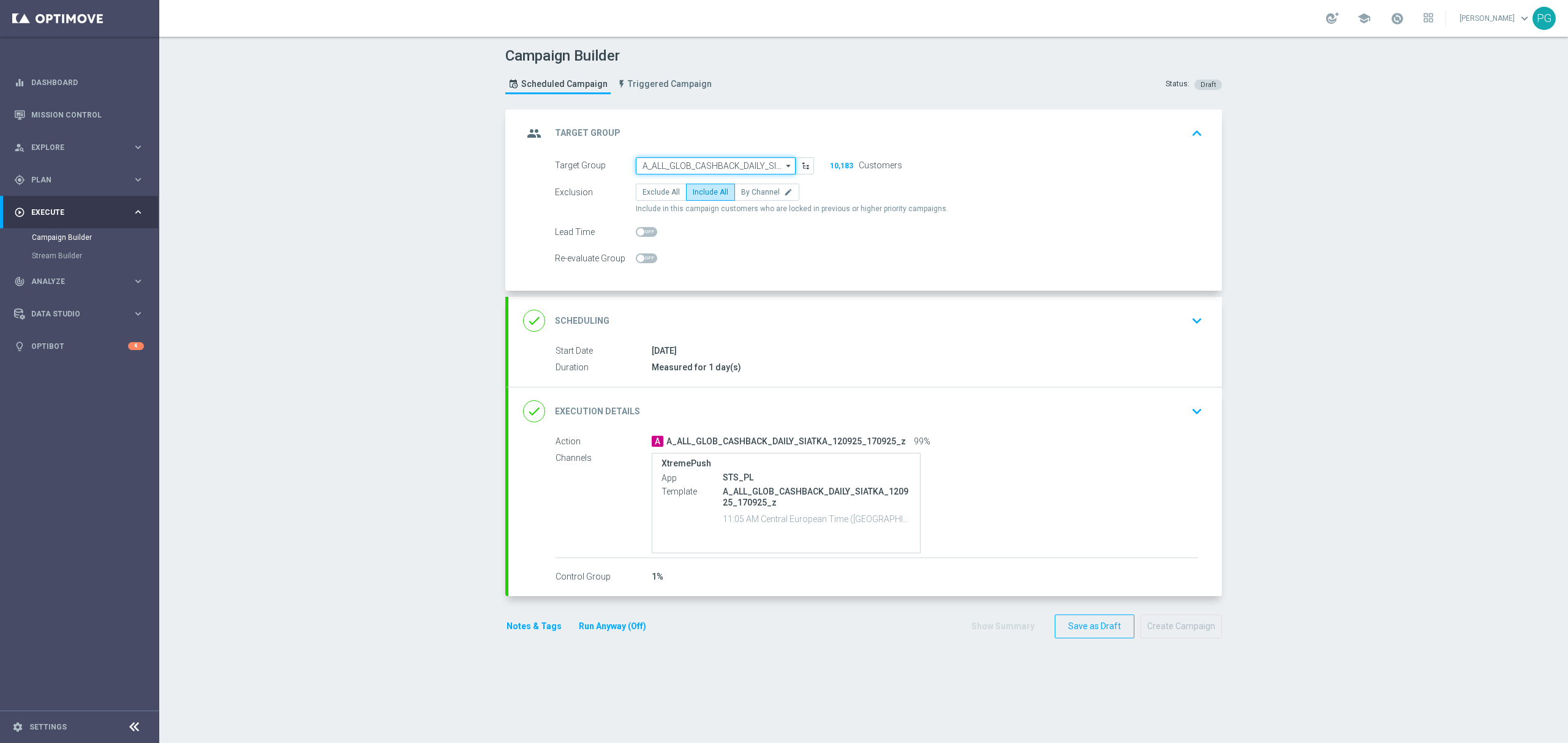
click at [720, 159] on input "A_ALL_GLOB_CASHBACK_DAILY_SIATKA_120925_170925_z" at bounding box center [716, 166] width 160 height 17
paste input "A_ALL_GLOB_CASHBACK_DAILY_SIATKA_120925_170925_nz"
click at [697, 180] on div "A_ALL_GLOB_CASHBACK_DAILY_SIATKA_120925_170925_nz" at bounding box center [716, 189] width 148 height 22
type input "A_ALL_GLOB_CASHBACK_DAILY_SIATKA_120925_170925_nz"
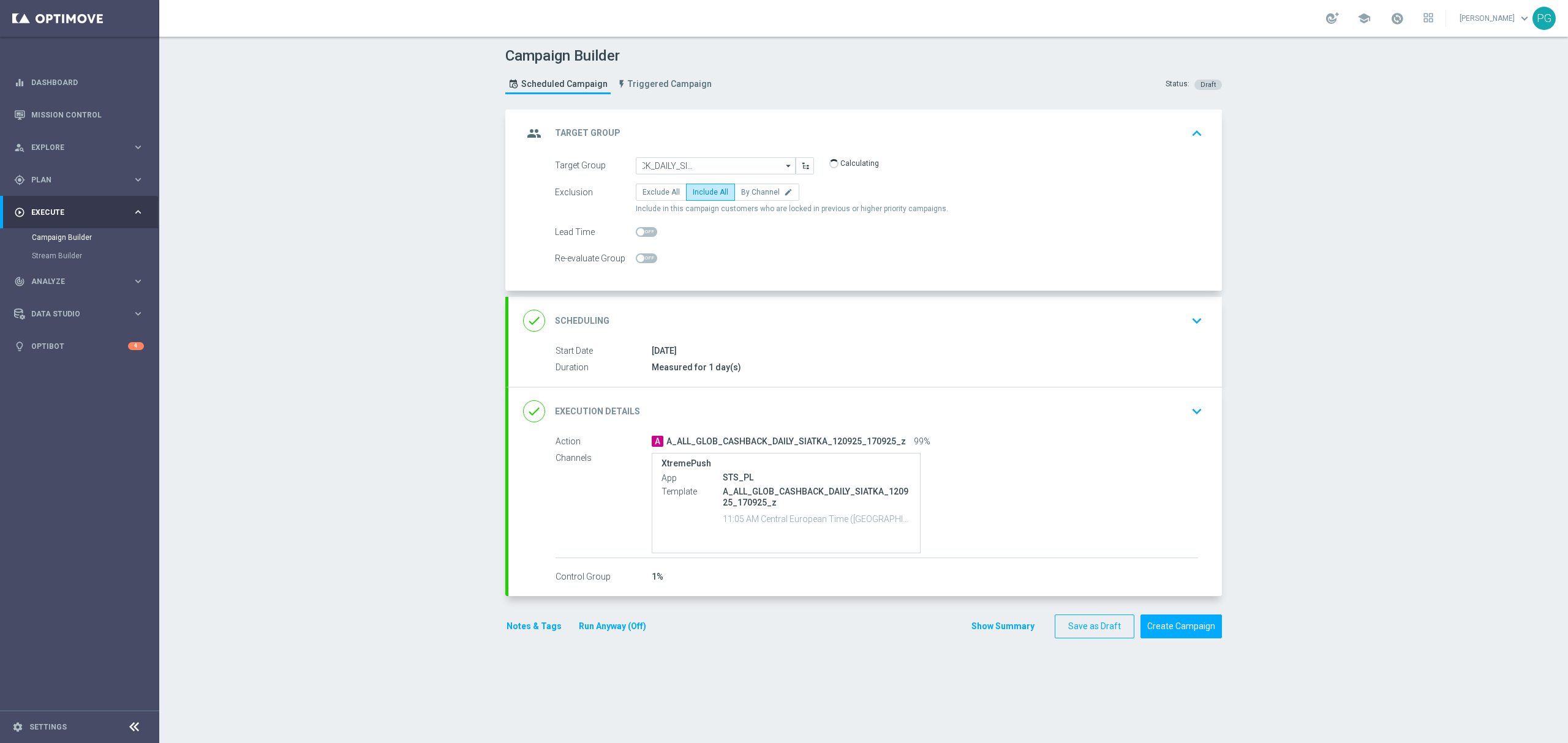
scroll to position [0, 0]
click at [741, 324] on div "done Scheduling keyboard_arrow_down" at bounding box center [865, 320] width 684 height 23
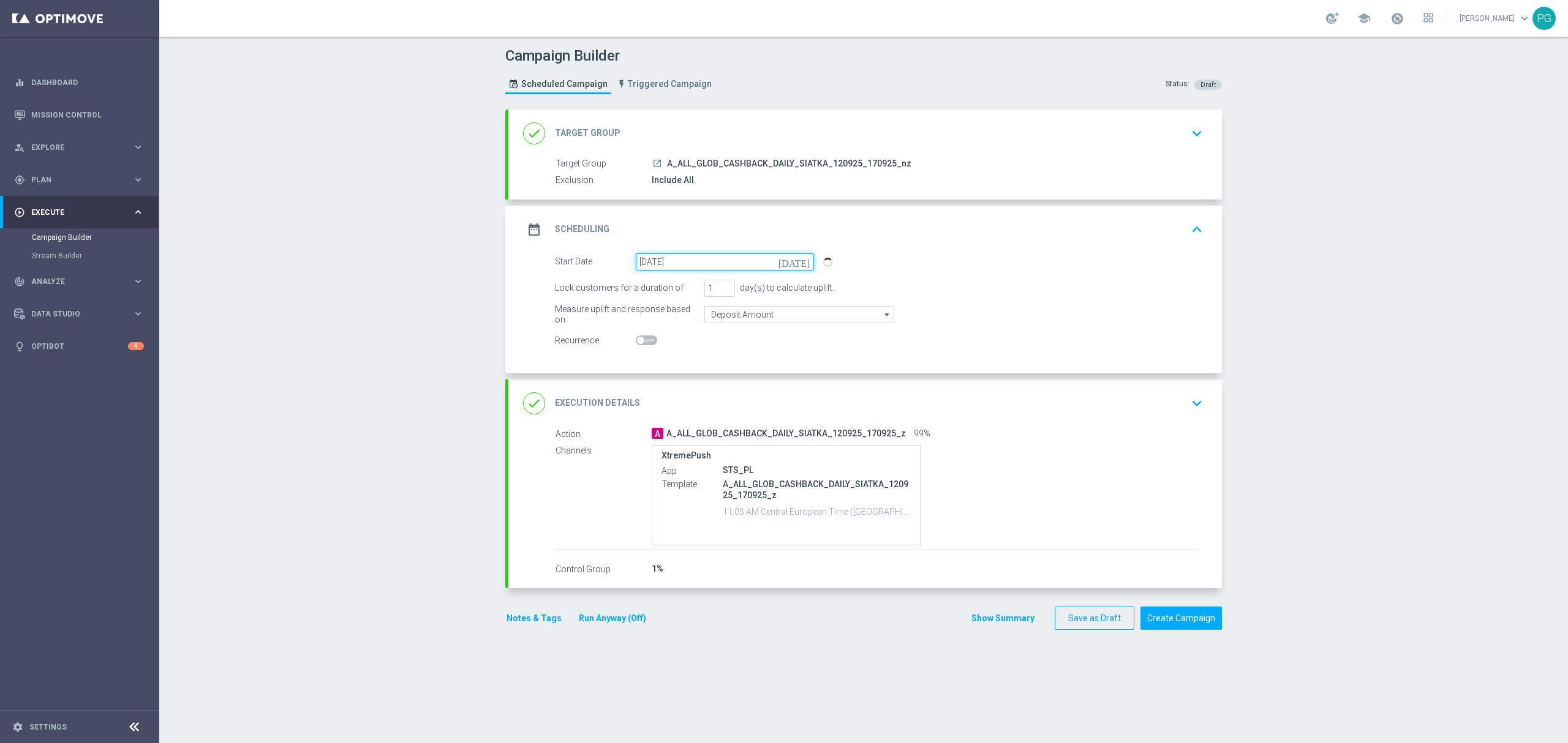
click at [737, 265] on input "[DATE]" at bounding box center [724, 262] width 178 height 17
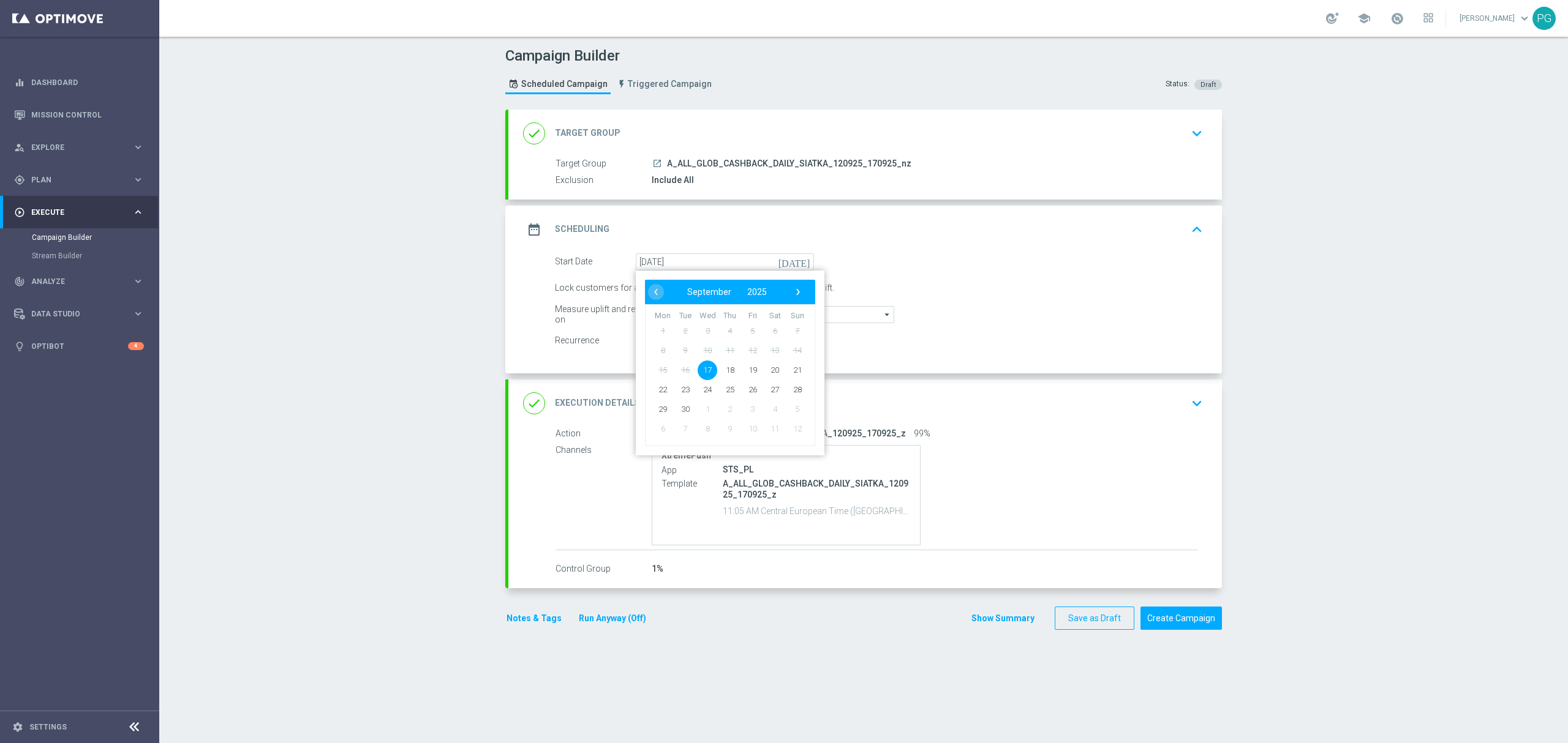
click at [486, 314] on div "Campaign Builder Scheduled Campaign Triggered Campaign Status: Draft done Targe…" at bounding box center [863, 389] width 1409 height 706
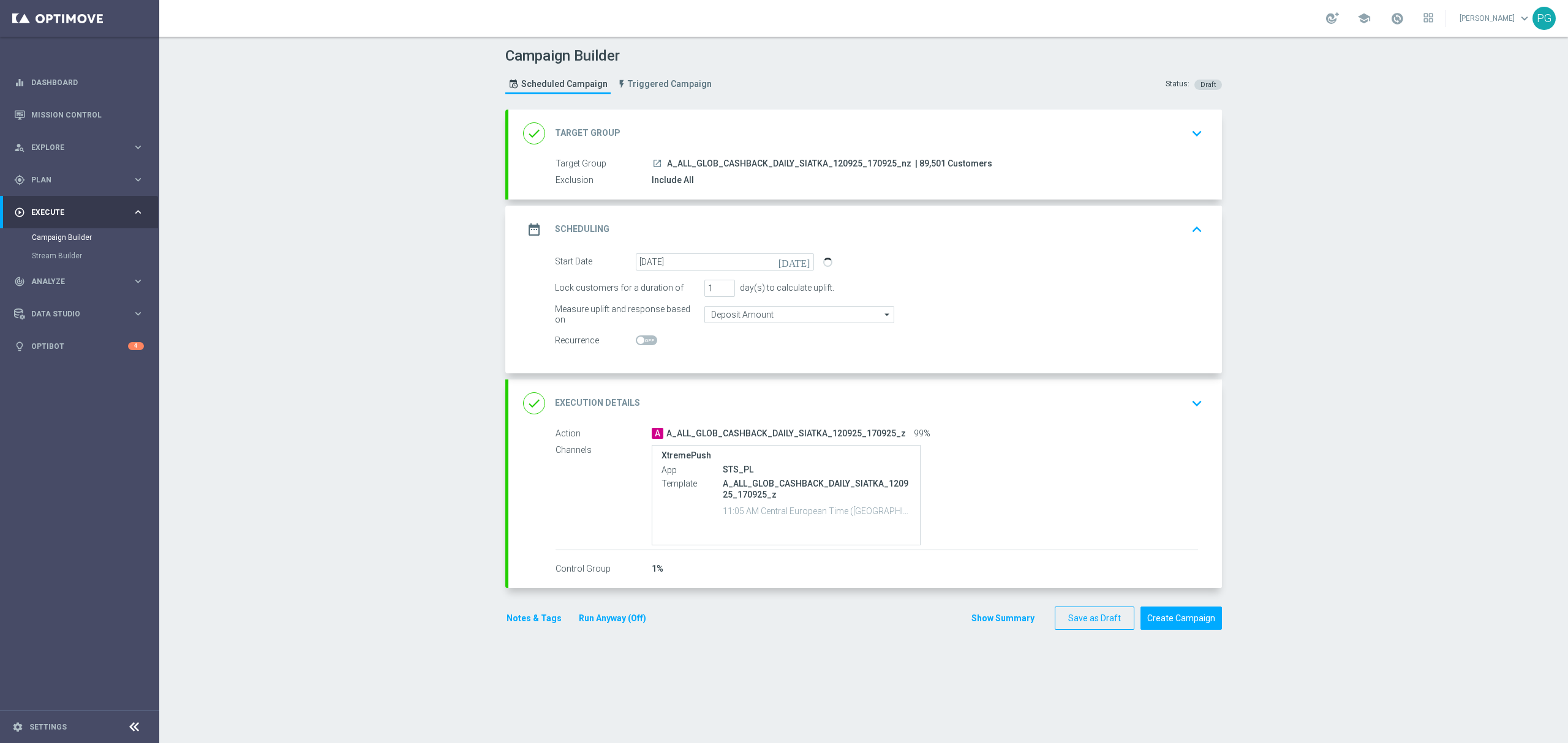
click at [723, 403] on div "done Execution Details keyboard_arrow_down" at bounding box center [865, 403] width 684 height 23
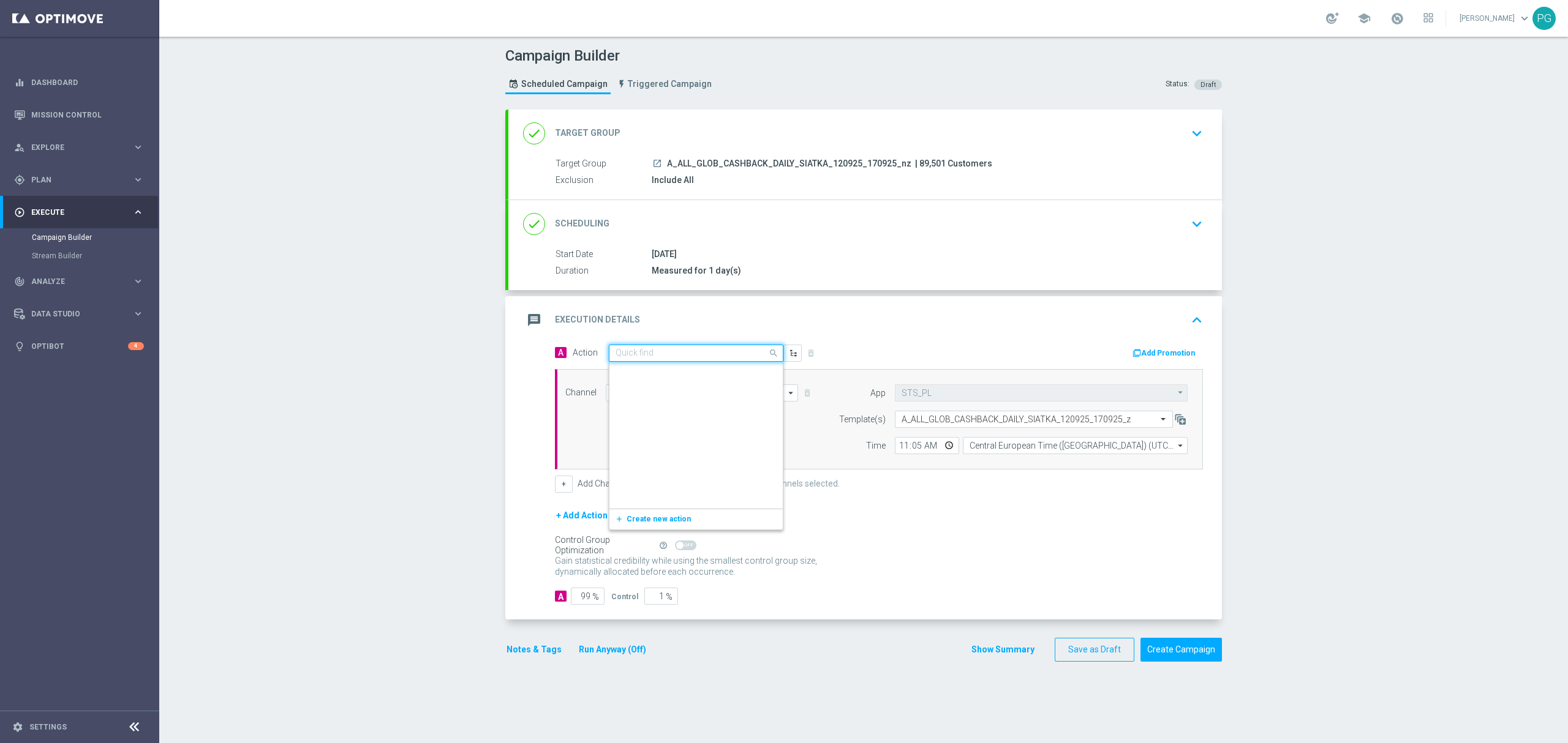
click at [723, 354] on input "text" at bounding box center [683, 354] width 136 height 10
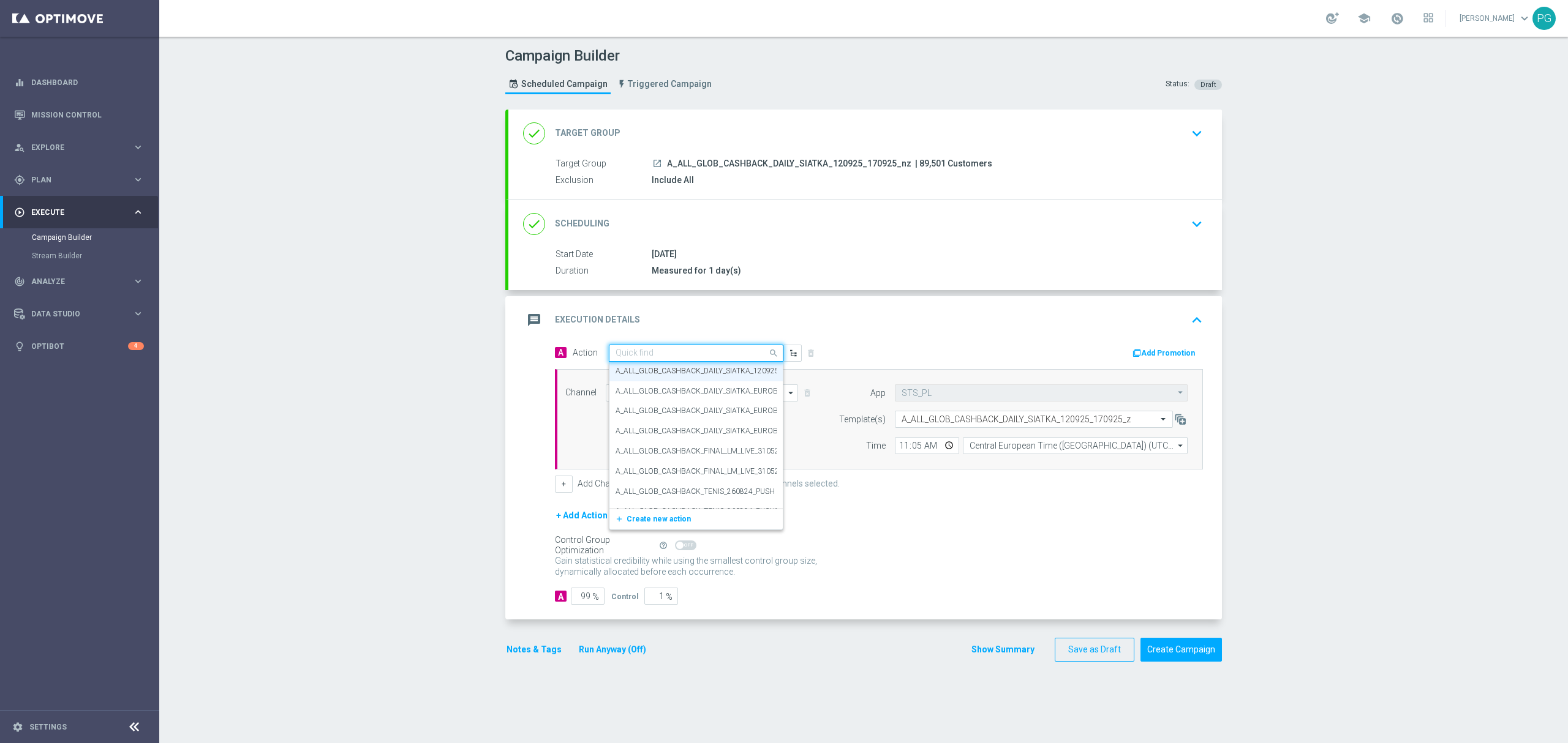
paste input "A_ALL_GLOB_CASHBACK_DAILY_SIATKA_120925_170925_nz"
type input "A_ALL_GLOB_CASHBACK_DAILY_SIATKA_120925_170925_nz"
click at [669, 393] on span "Create new action" at bounding box center [658, 391] width 64 height 9
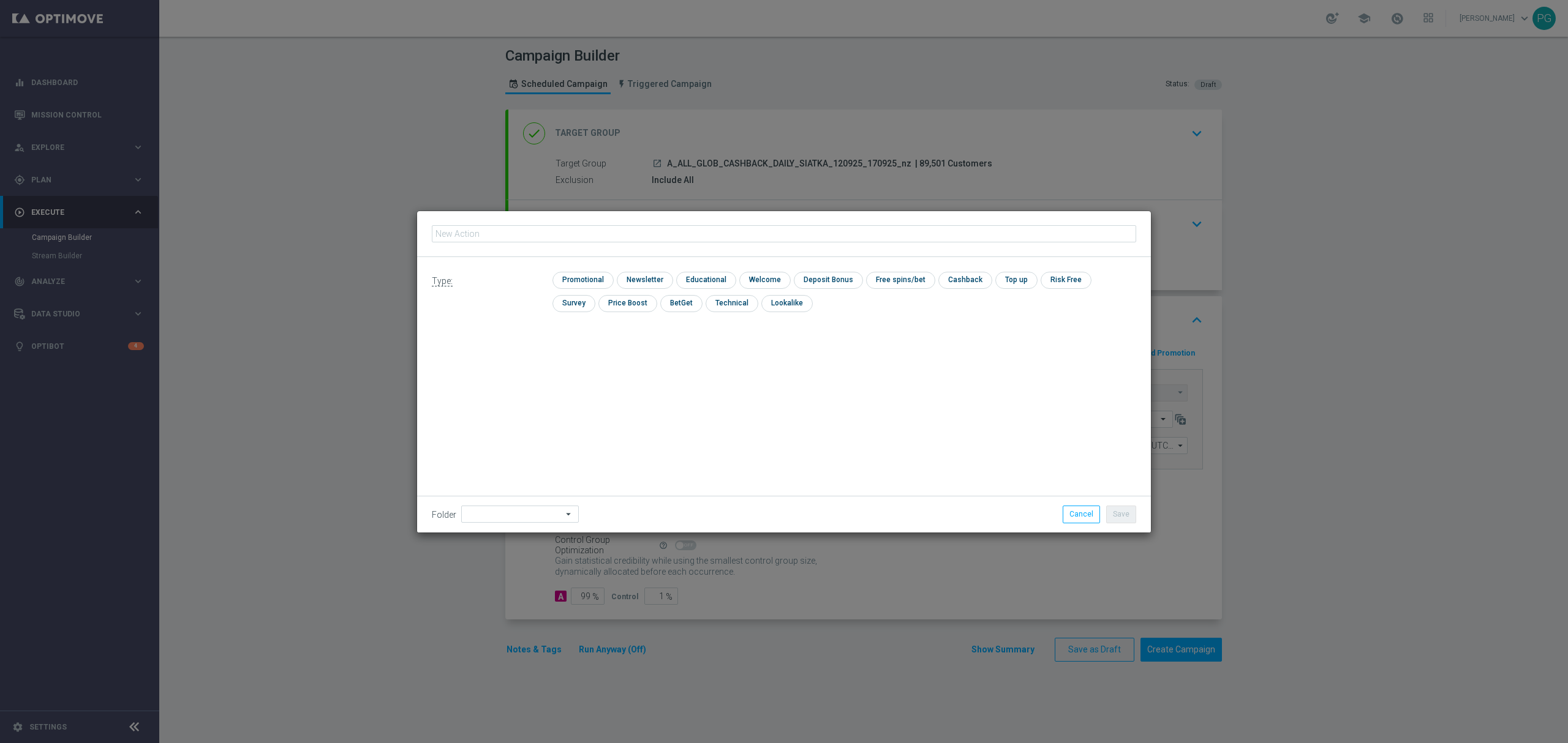
type input "A_ALL_GLOB_CASHBACK_DAILY_SIATKA_120925_170925_nz"
click at [576, 269] on div "Type: check Promotional check Newsletter check Educational check Welcome check …" at bounding box center [783, 297] width 734 height 79
click at [569, 278] on input "checkbox" at bounding box center [581, 279] width 58 height 16
checkbox input "true"
click at [522, 510] on input at bounding box center [520, 515] width 118 height 17
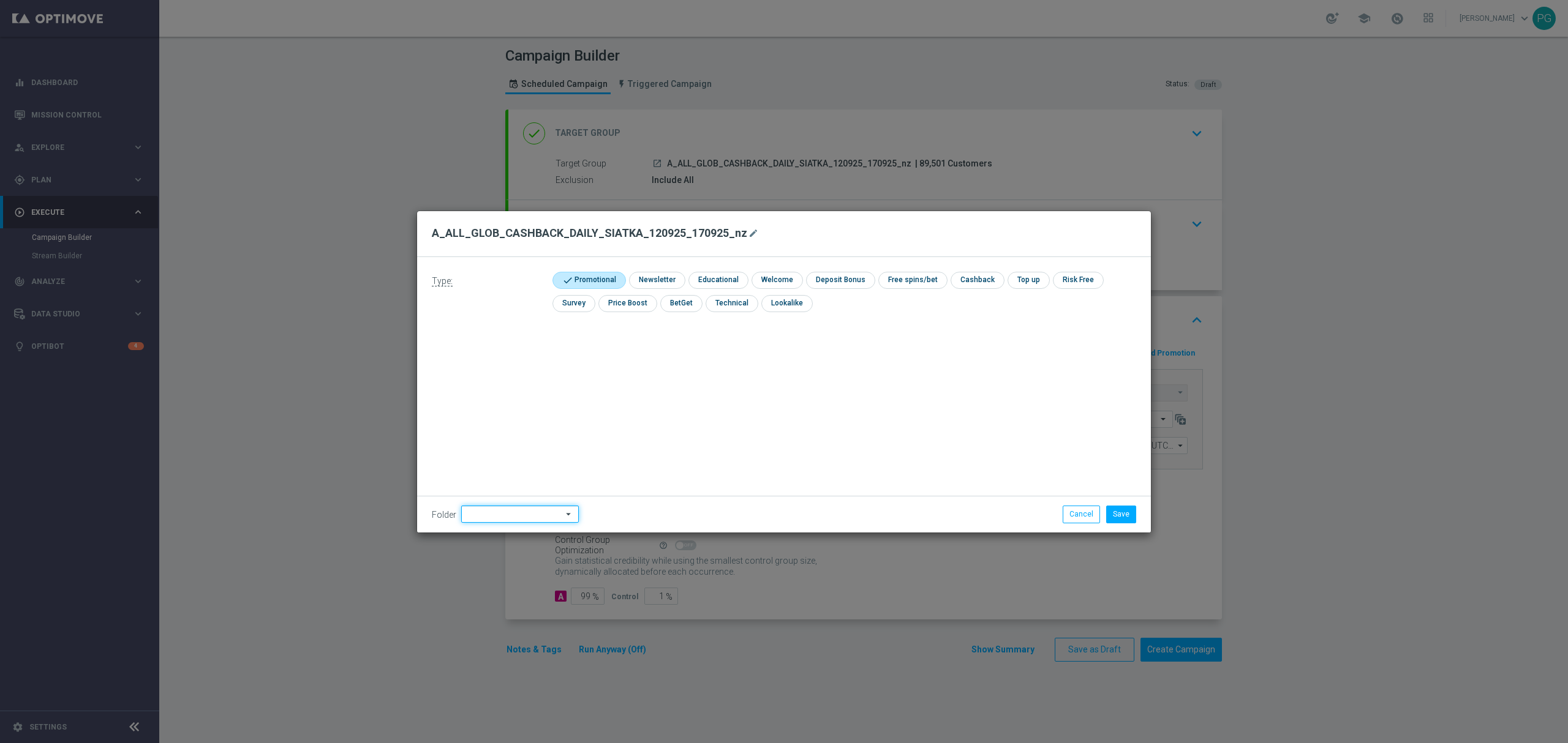
click at [522, 510] on input at bounding box center [520, 515] width 118 height 17
click at [524, 360] on div "09.2025 Grotel" at bounding box center [517, 360] width 112 height 17
type input "09.2025 Grotel"
click at [1129, 512] on button "Save" at bounding box center [1121, 515] width 30 height 17
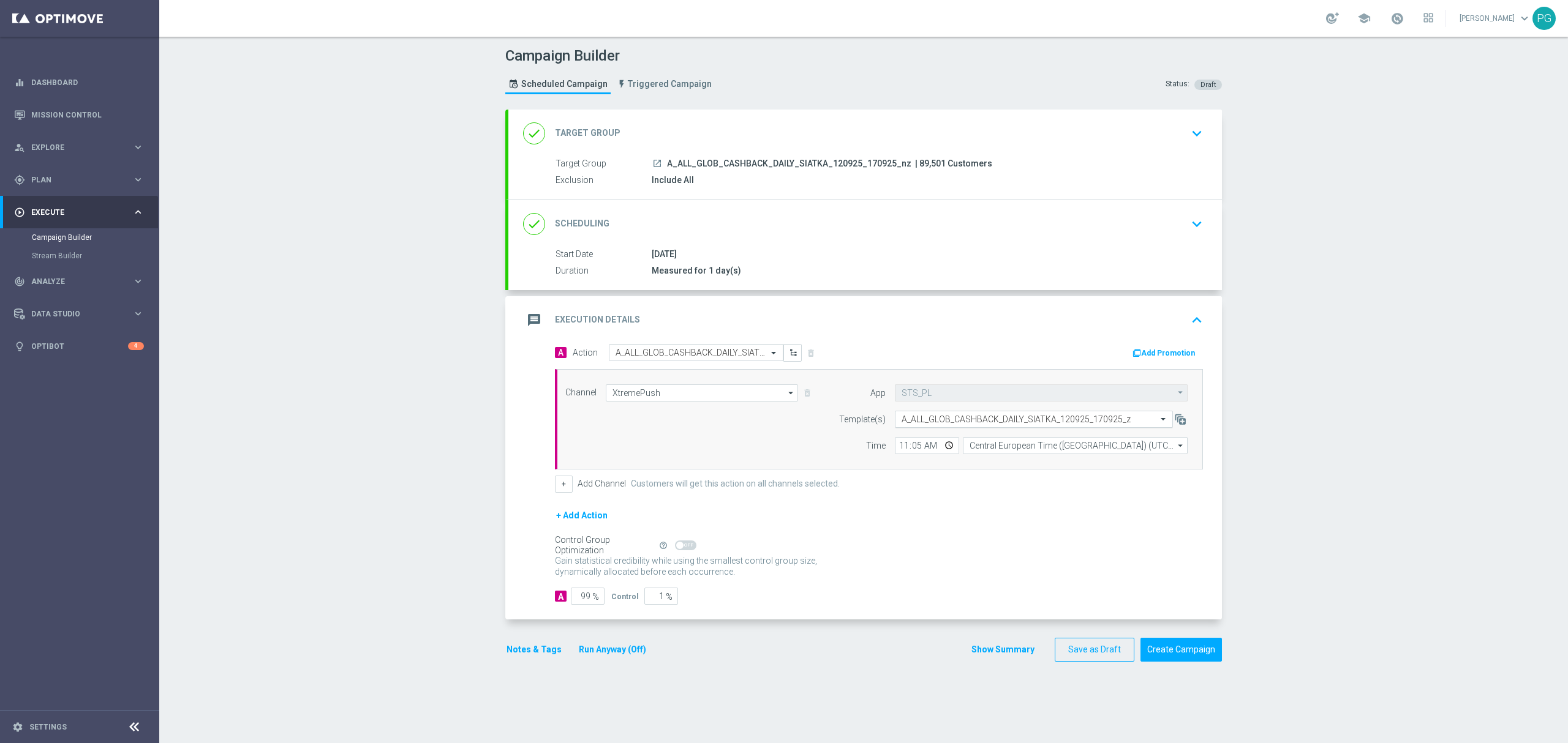
click at [1075, 418] on input "text" at bounding box center [1022, 419] width 240 height 10
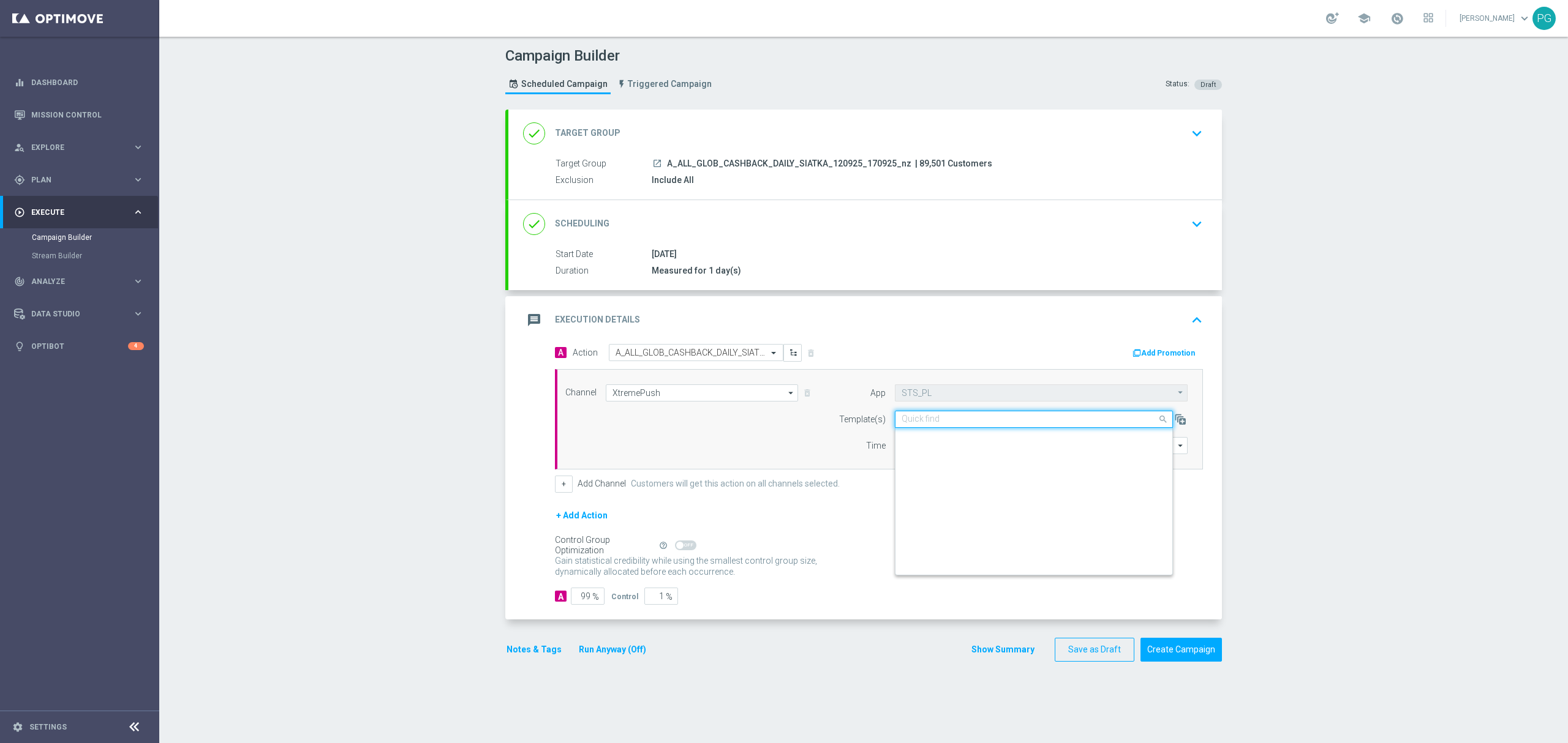
scroll to position [3071, 0]
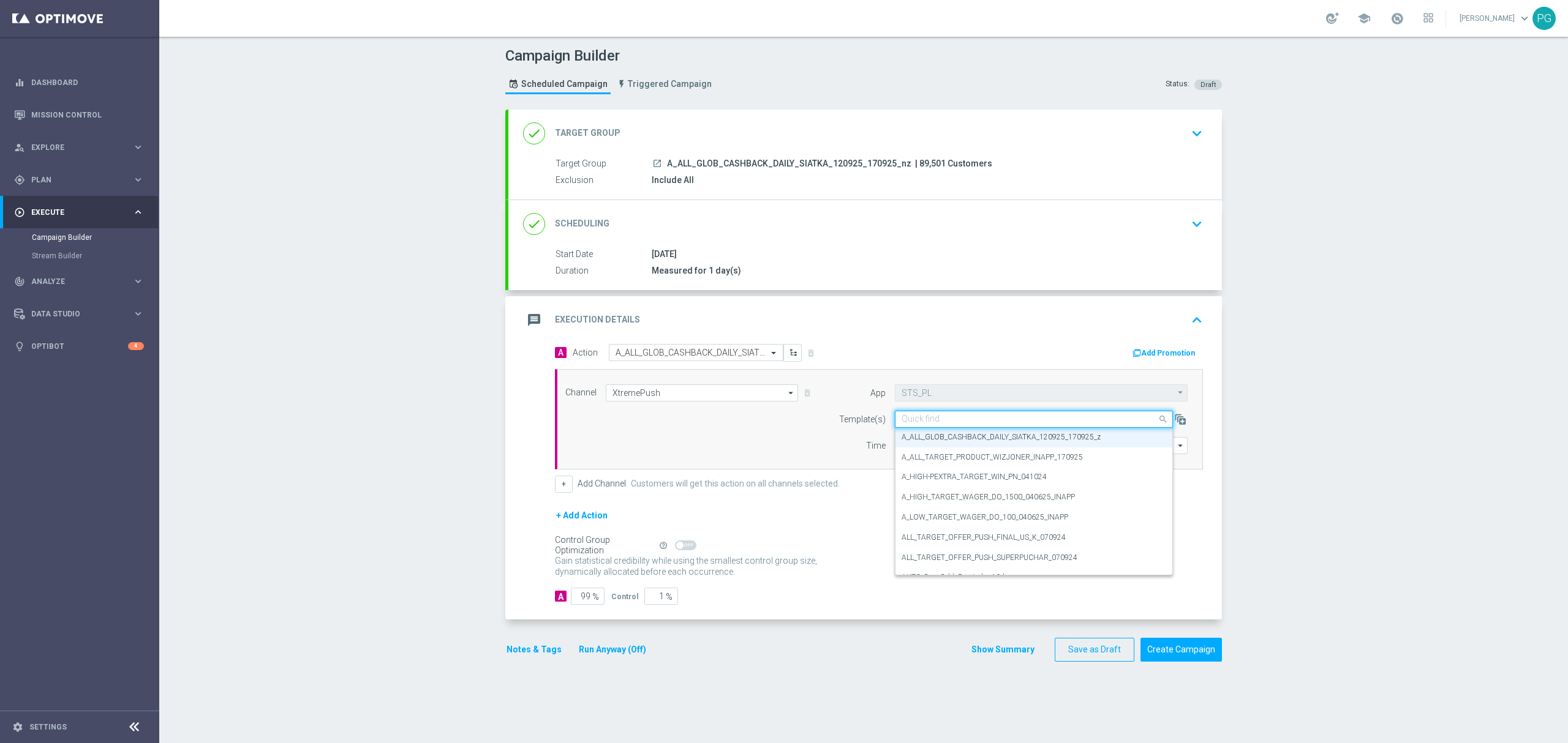
paste input "A_ALL_GLOB_CASHBACK_DAILY_SIATKA_120925_170925_nz"
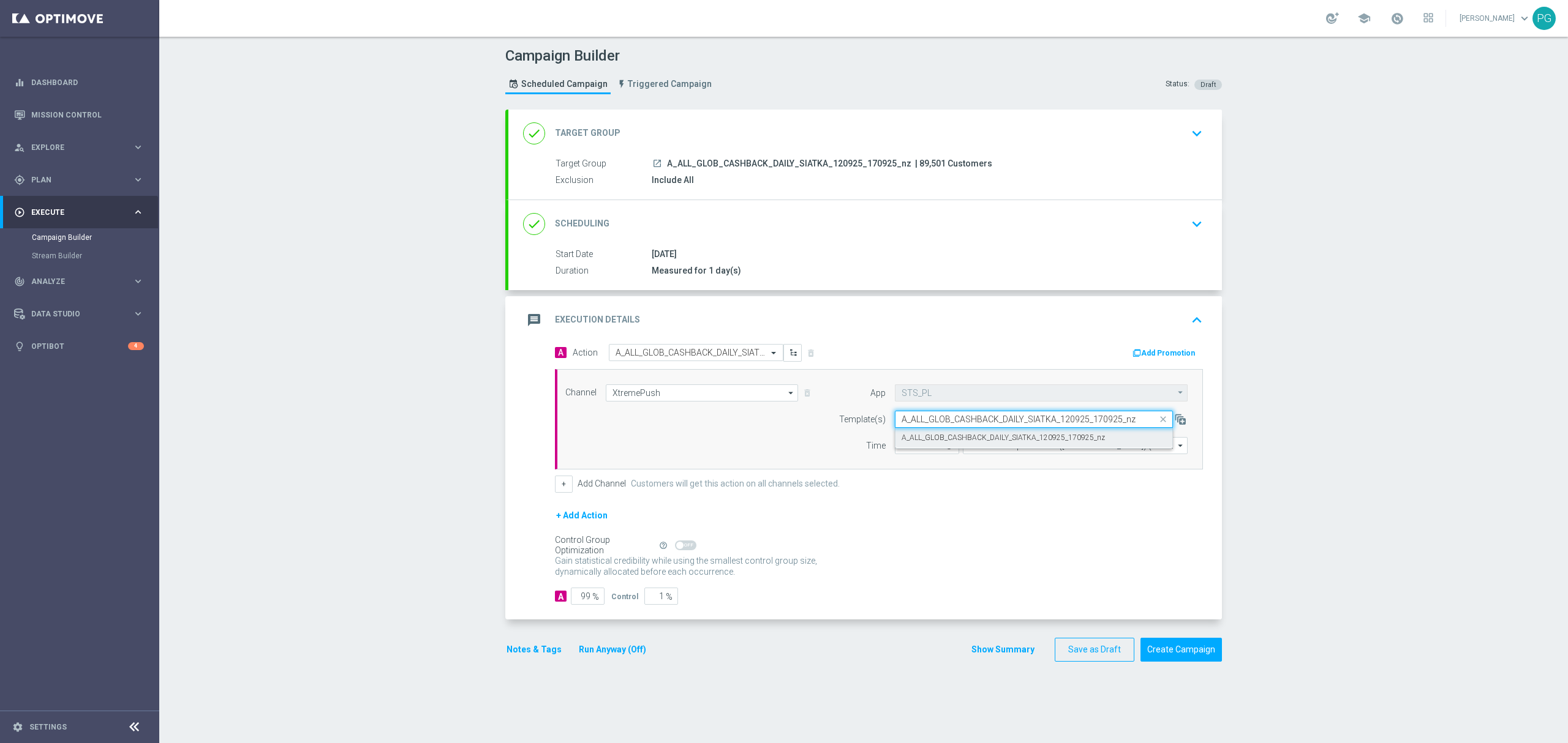
click at [1069, 435] on label "A_ALL_GLOB_CASHBACK_DAILY_SIATKA_120925_170925_nz" at bounding box center [1003, 438] width 204 height 10
type input "A_ALL_GLOB_CASHBACK_DAILY_SIATKA_120925_170925_nz"
click at [1227, 449] on div "Campaign Builder Scheduled Campaign Triggered Campaign Status: Draft done Targe…" at bounding box center [863, 389] width 1409 height 706
click at [1188, 648] on button "Create Campaign" at bounding box center [1181, 650] width 82 height 24
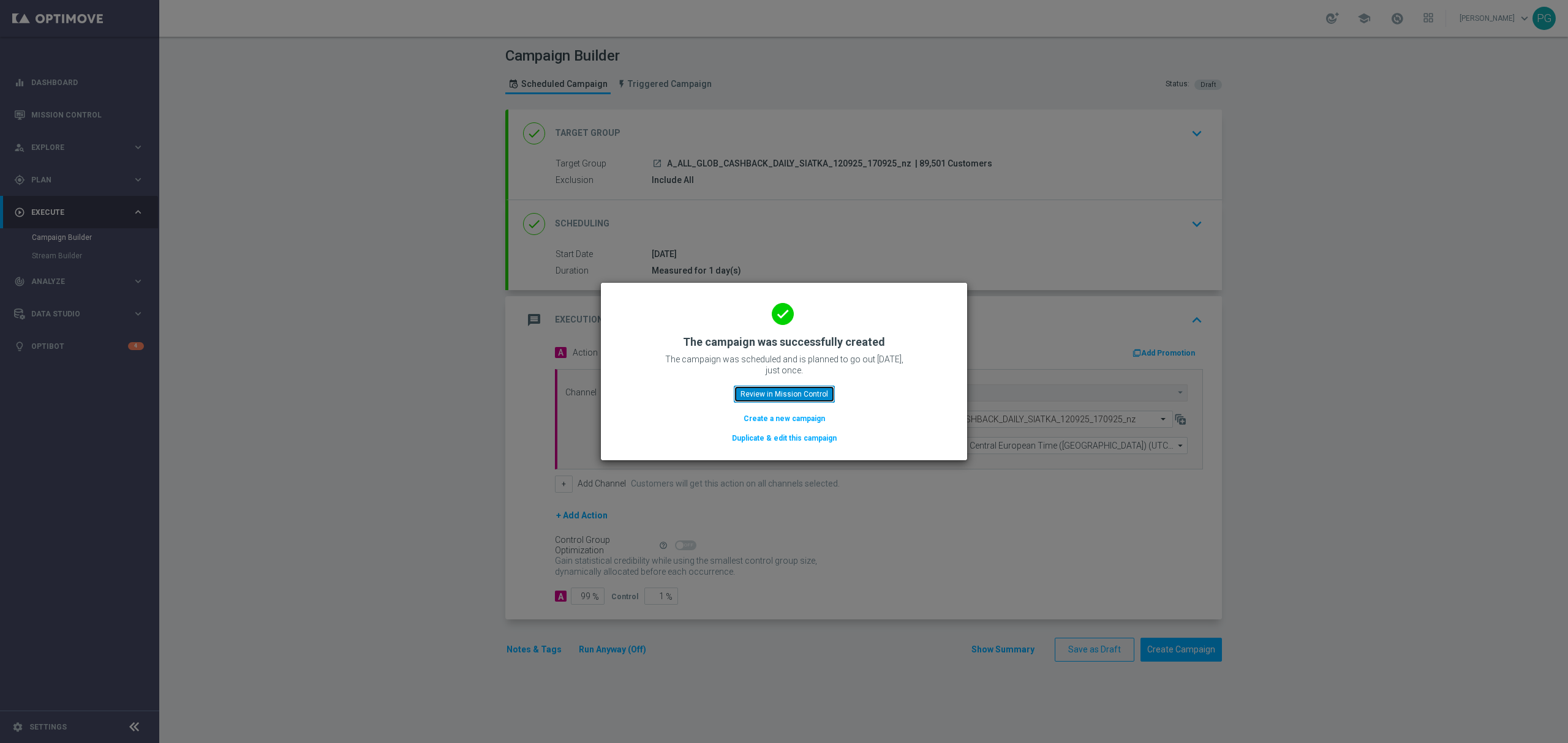
click at [810, 390] on button "Review in Mission Control" at bounding box center [784, 395] width 101 height 17
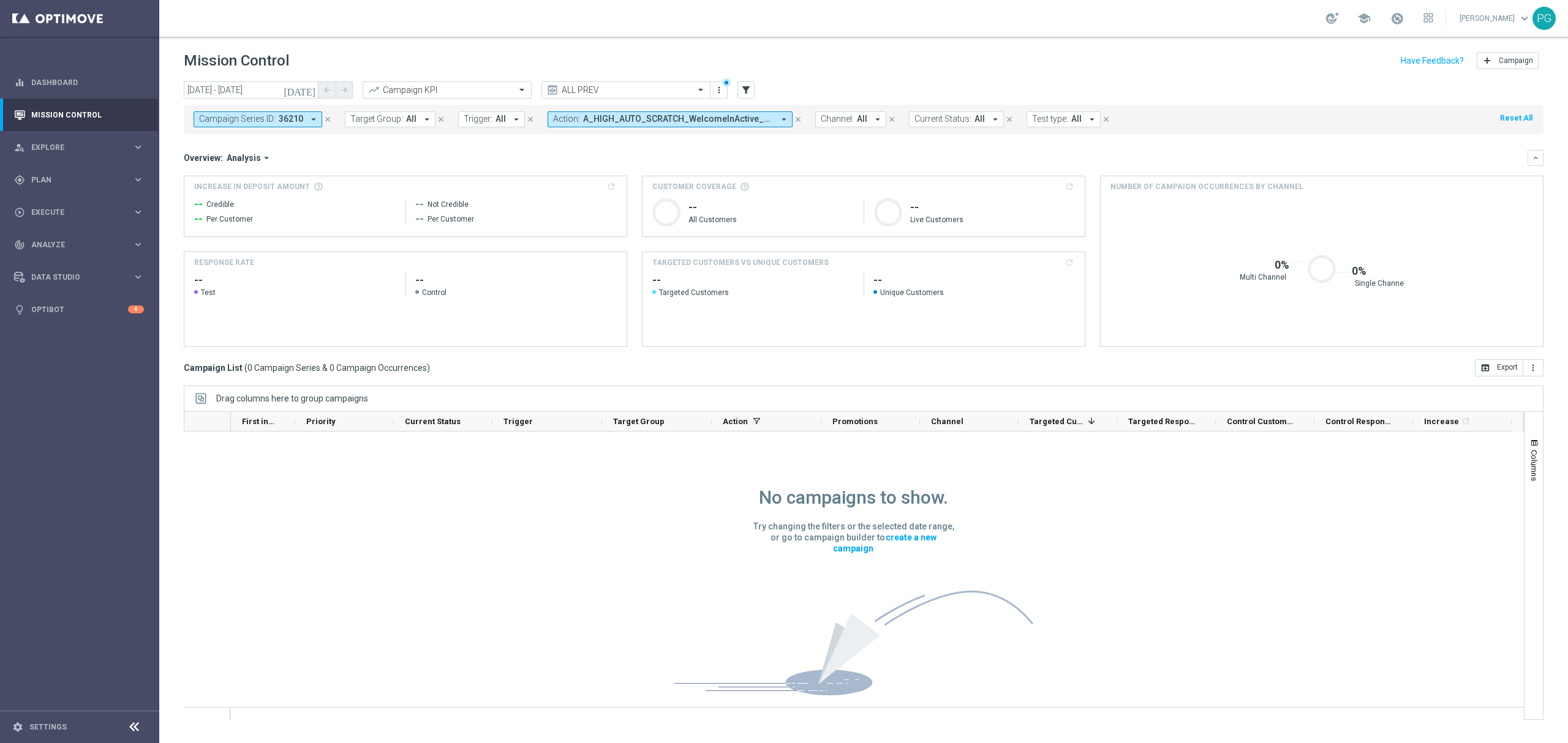
click at [794, 121] on icon "close" at bounding box center [798, 119] width 9 height 9
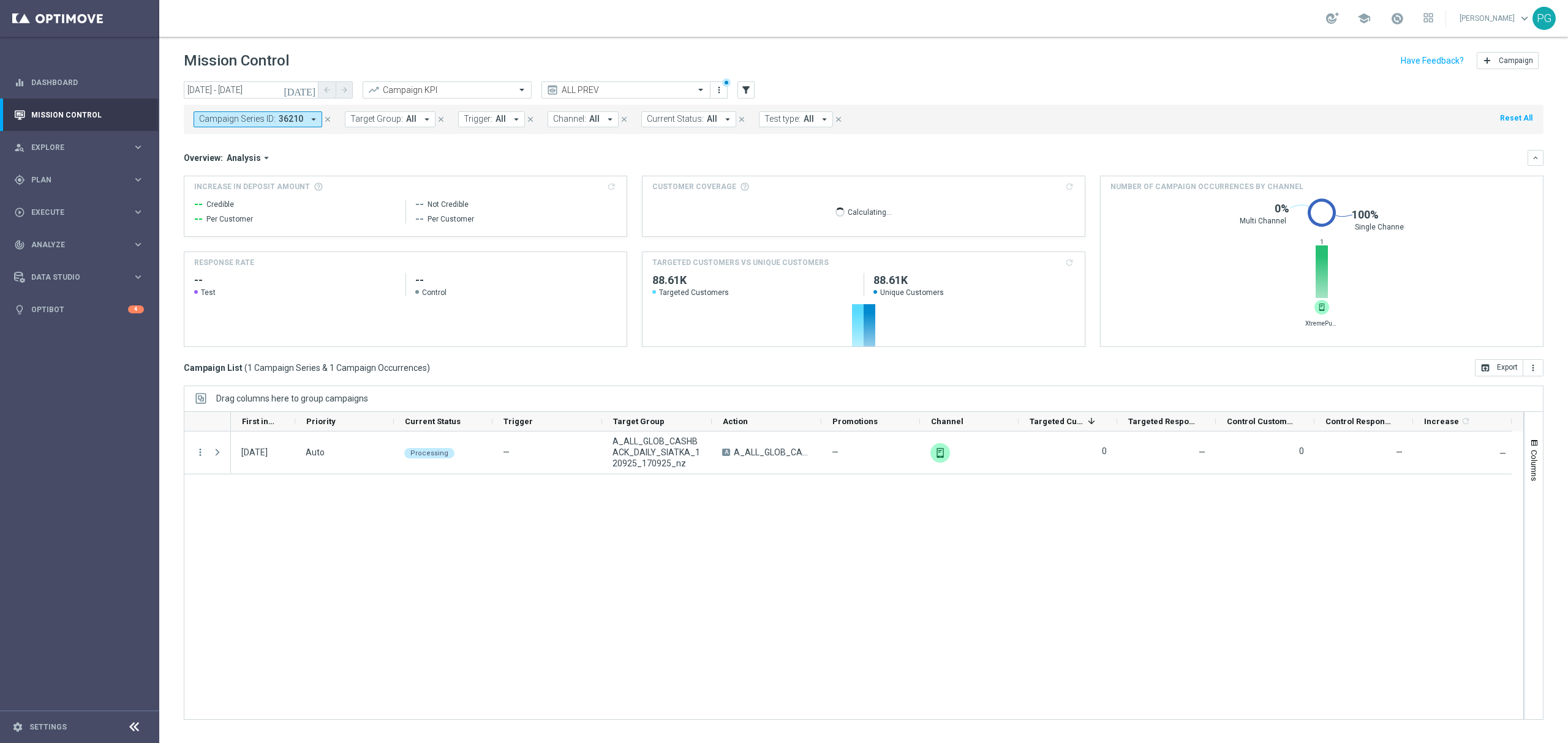
click at [291, 116] on span "36210" at bounding box center [291, 119] width 25 height 10
click at [262, 192] on div "36209" at bounding box center [300, 197] width 202 height 20
type input "36209"
click at [473, 153] on div "Overview: Analysis arrow_drop_down" at bounding box center [856, 158] width 1344 height 11
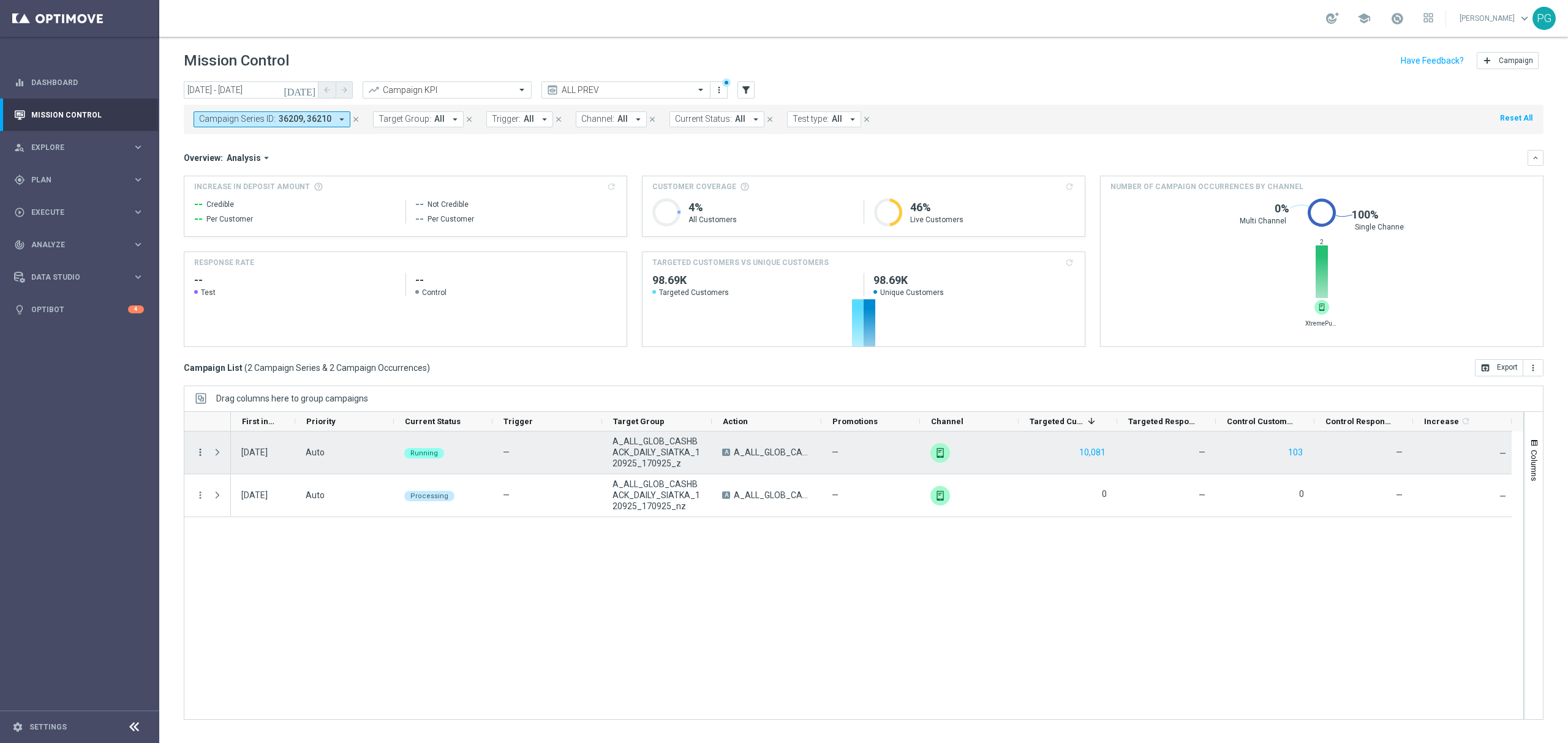
click at [201, 456] on icon "more_vert" at bounding box center [200, 452] width 11 height 11
click at [212, 465] on div "list Campaign Details" at bounding box center [275, 461] width 138 height 17
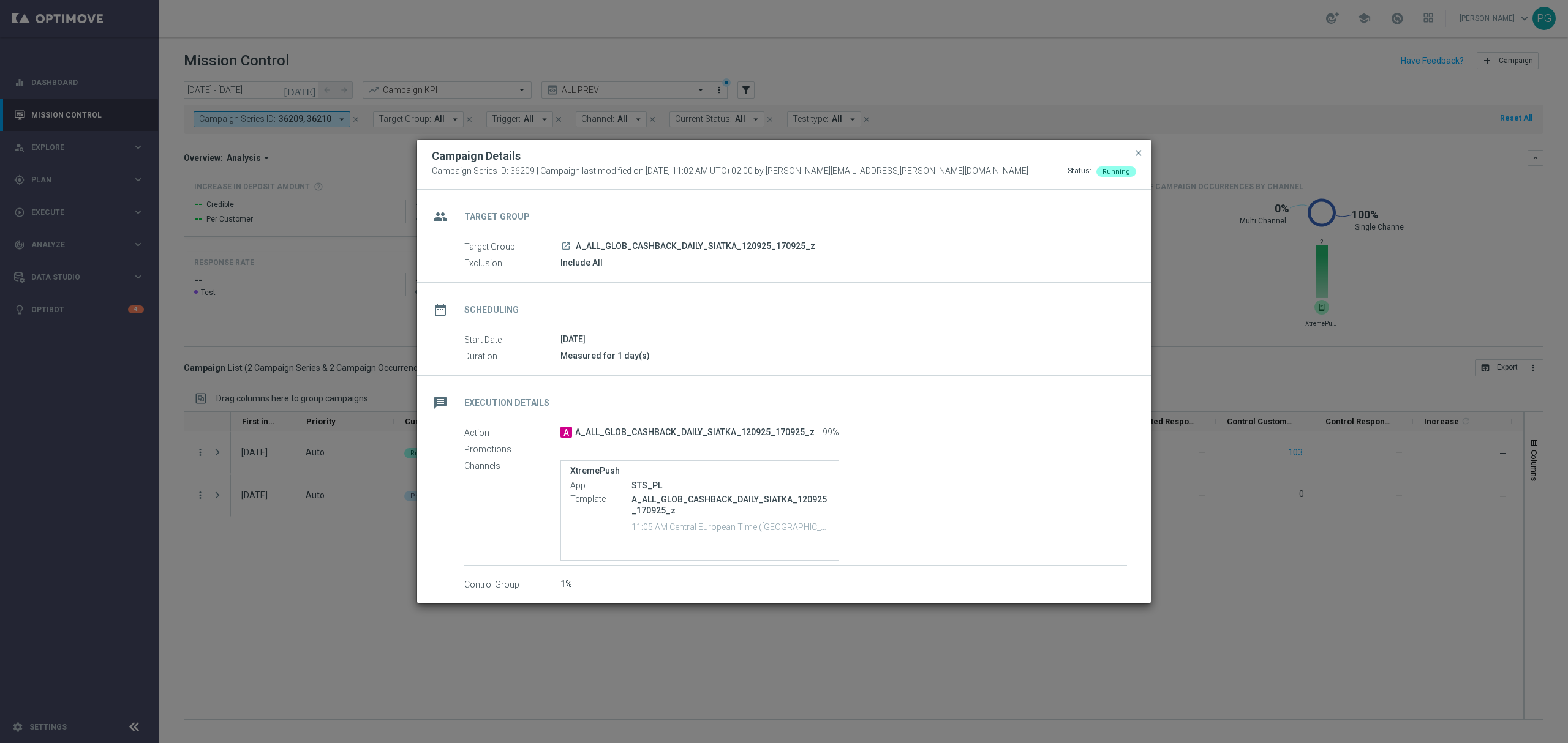
click at [565, 246] on icon "launch" at bounding box center [565, 245] width 9 height 9
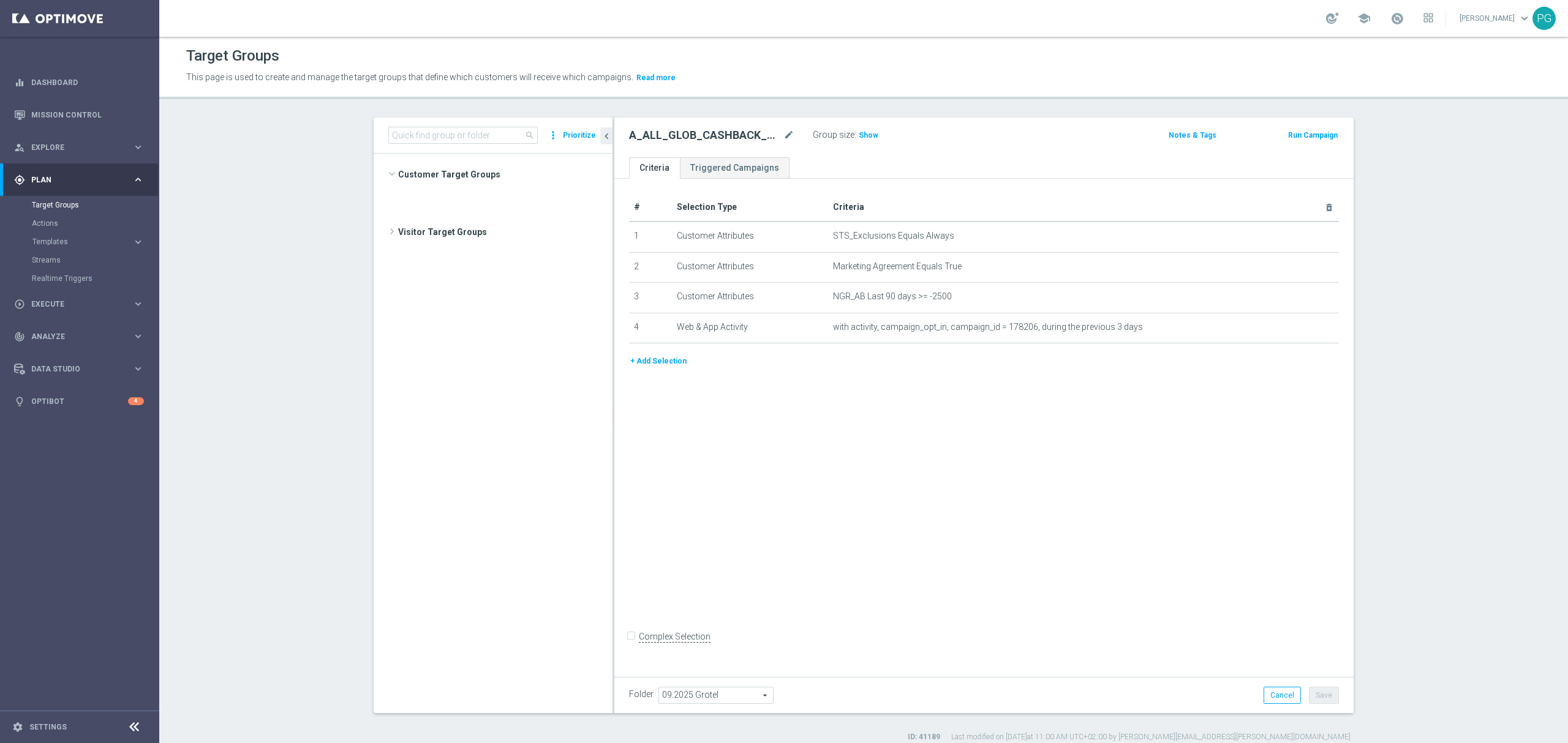
scroll to position [389, 0]
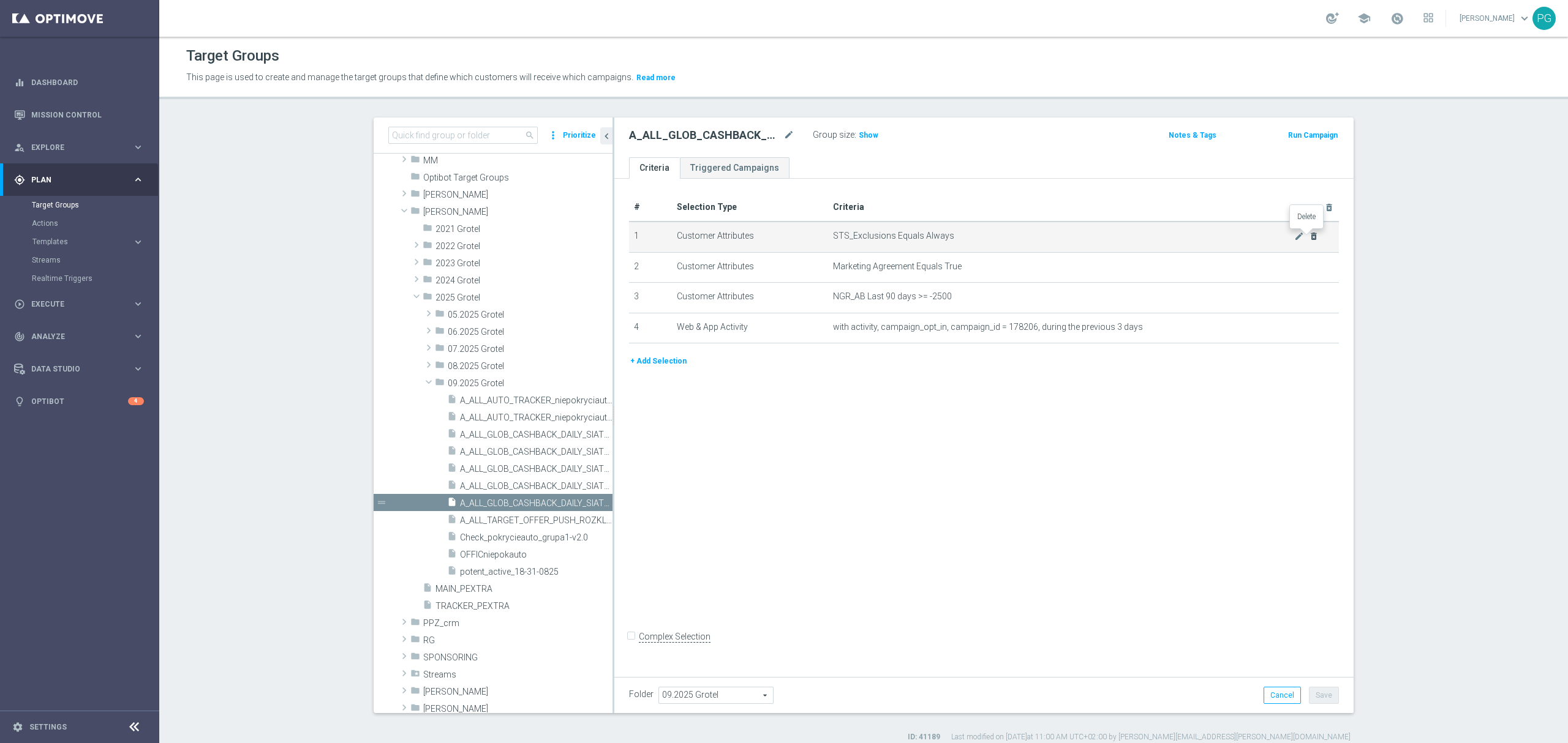
click at [1309, 236] on icon "delete_forever" at bounding box center [1313, 236] width 9 height 9
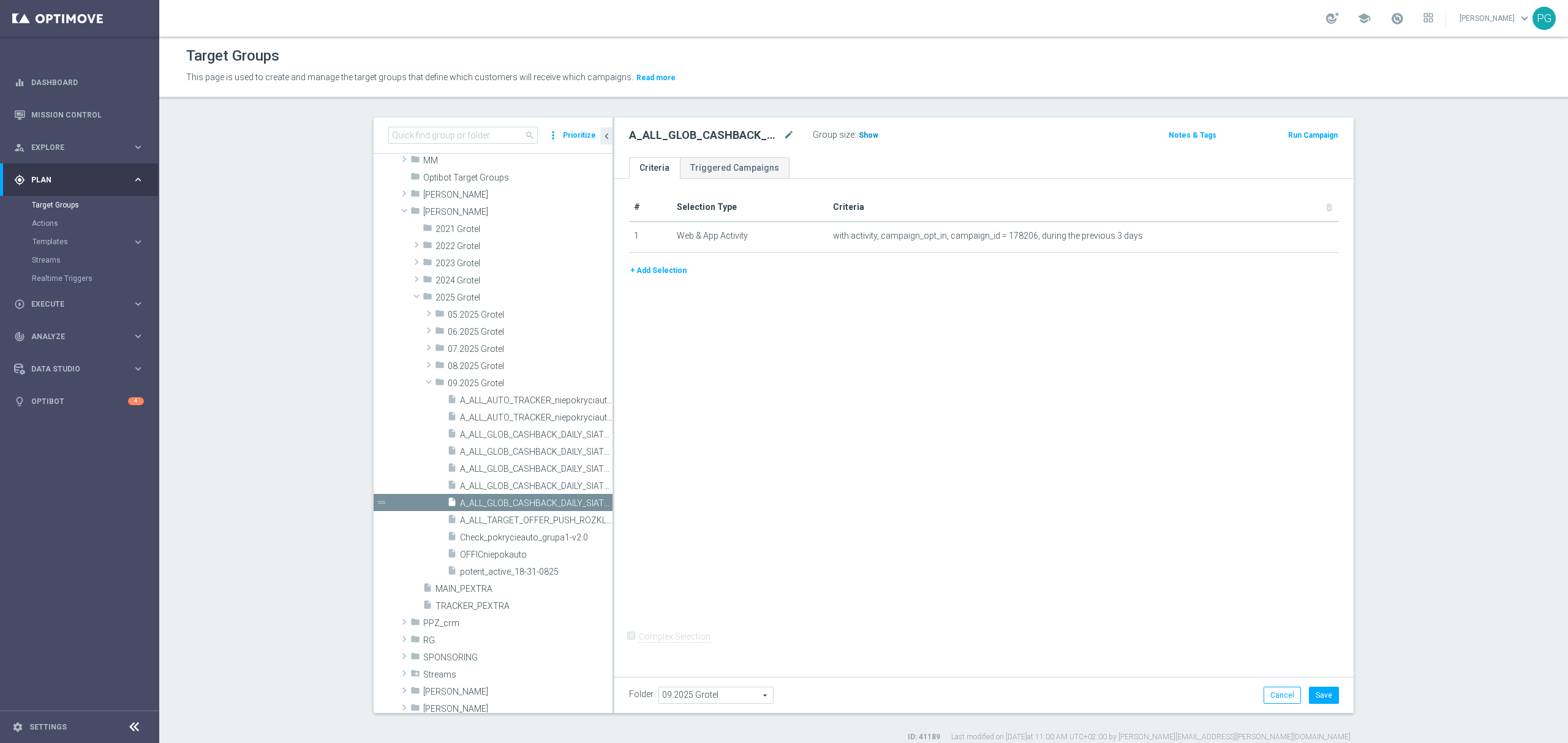
click at [858, 134] on span "Show" at bounding box center [868, 135] width 20 height 9
click at [309, 523] on section "search more_vert Prioritize Customer Target Groups library_add create_new_folder" at bounding box center [863, 430] width 1409 height 625
click at [1294, 235] on icon "mode_edit" at bounding box center [1298, 236] width 9 height 9
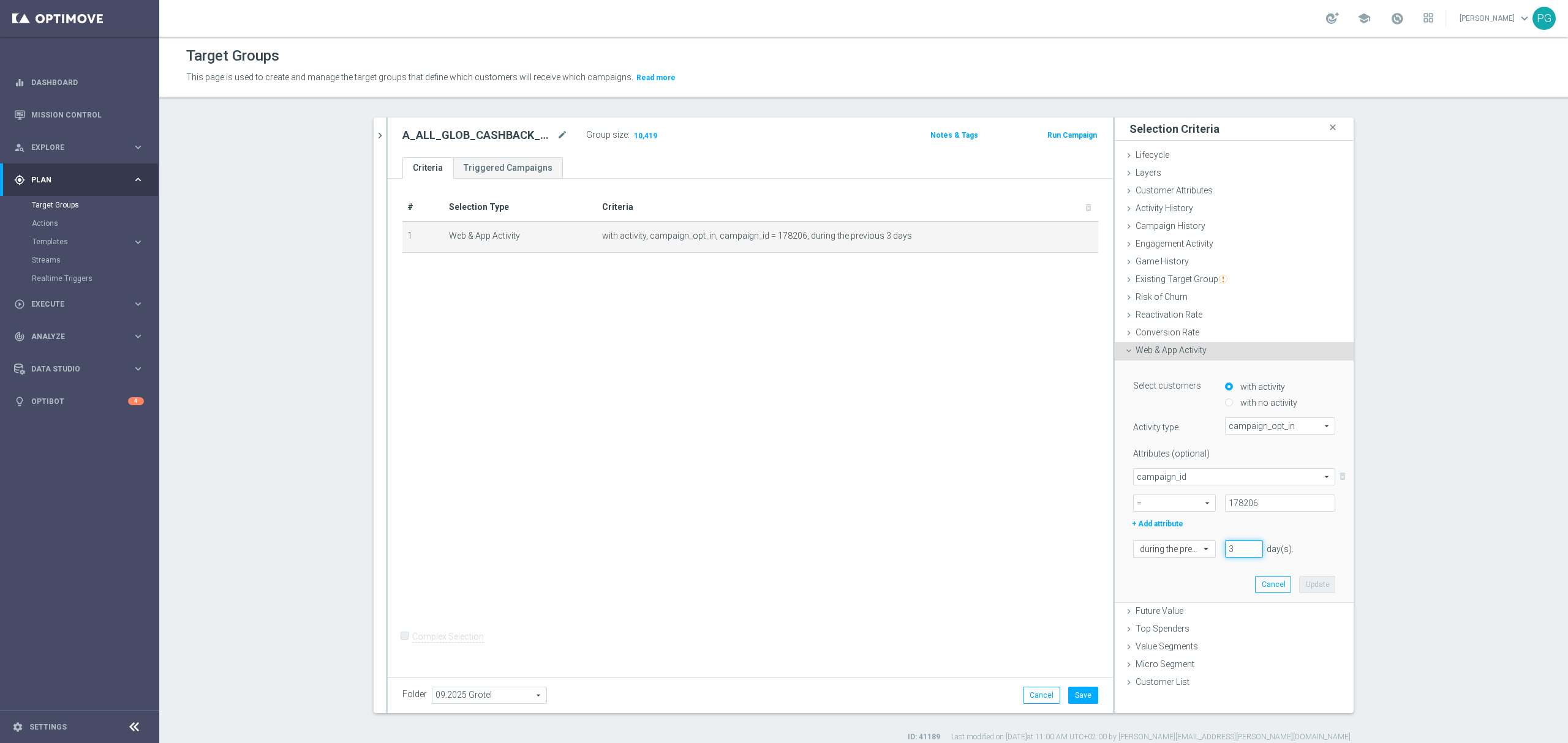
drag, startPoint x: 1235, startPoint y: 551, endPoint x: 1190, endPoint y: 552, distance: 45.0
click at [1190, 552] on div "during the previous 3 day(s). Enter a number between 1 and 730" at bounding box center [1234, 550] width 221 height 17
type input "6"
click at [1300, 584] on button "Update" at bounding box center [1317, 585] width 36 height 17
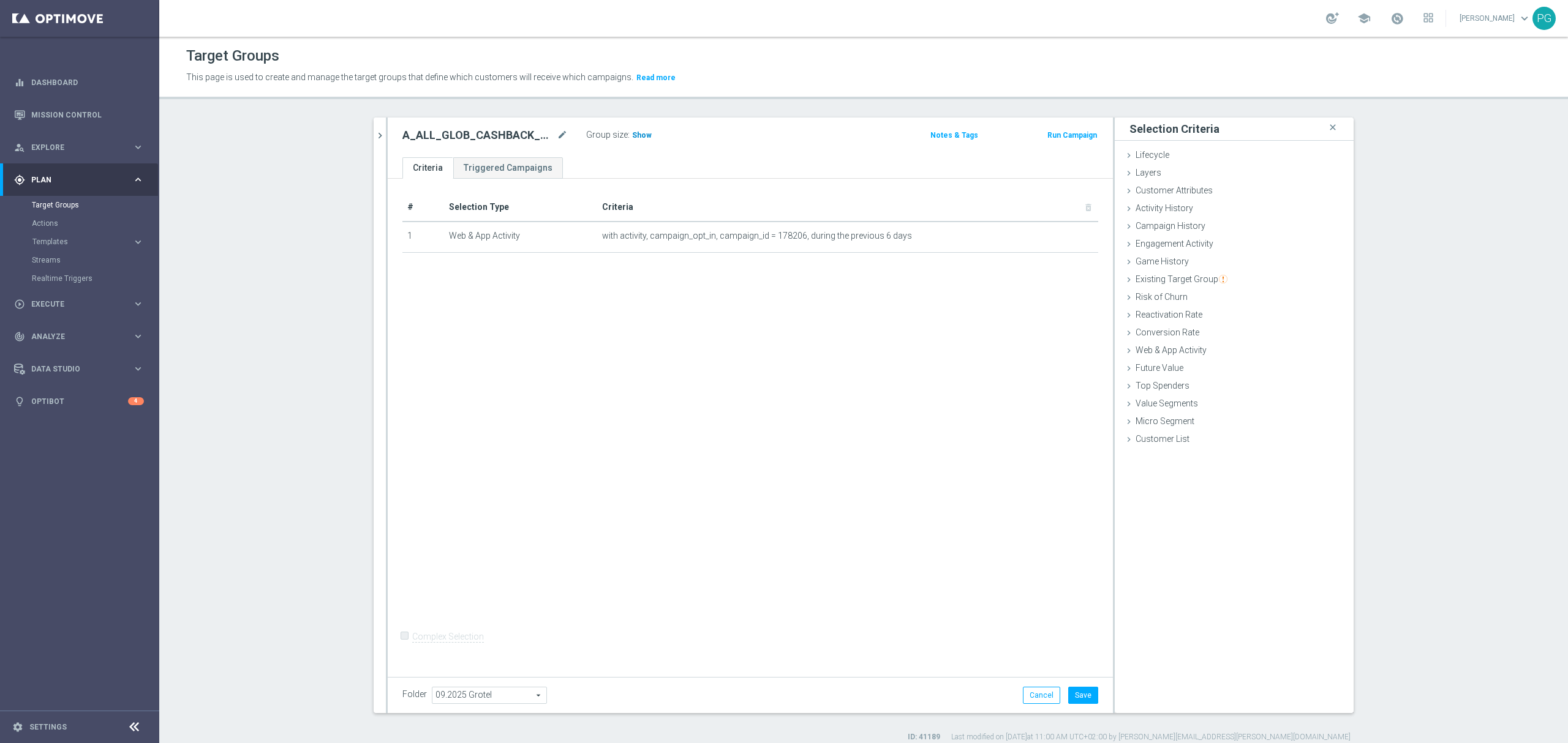
click at [640, 137] on span "Show" at bounding box center [642, 135] width 20 height 9
click at [995, 106] on div "Target Groups This page is used to create and manage the target groups that def…" at bounding box center [863, 389] width 1409 height 706
click at [1426, 219] on section "search more_vert Prioritize Customer Target Groups library_add create_new_folder" at bounding box center [863, 430] width 1409 height 625
click at [1037, 693] on button "Cancel" at bounding box center [1041, 695] width 37 height 17
